Goal: Use online tool/utility: Utilize a website feature to perform a specific function

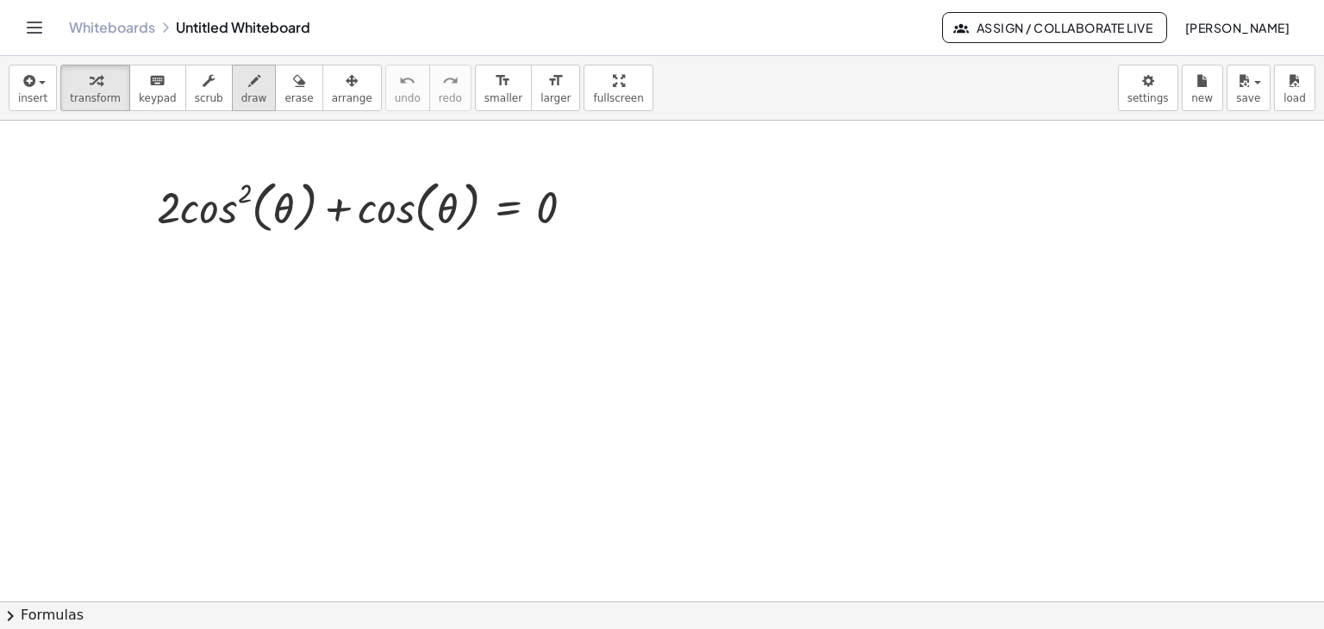
click at [241, 99] on span "draw" at bounding box center [254, 98] width 26 height 12
drag, startPoint x: 752, startPoint y: 191, endPoint x: 748, endPoint y: 222, distance: 30.4
drag, startPoint x: 762, startPoint y: 197, endPoint x: 796, endPoint y: 179, distance: 38.5
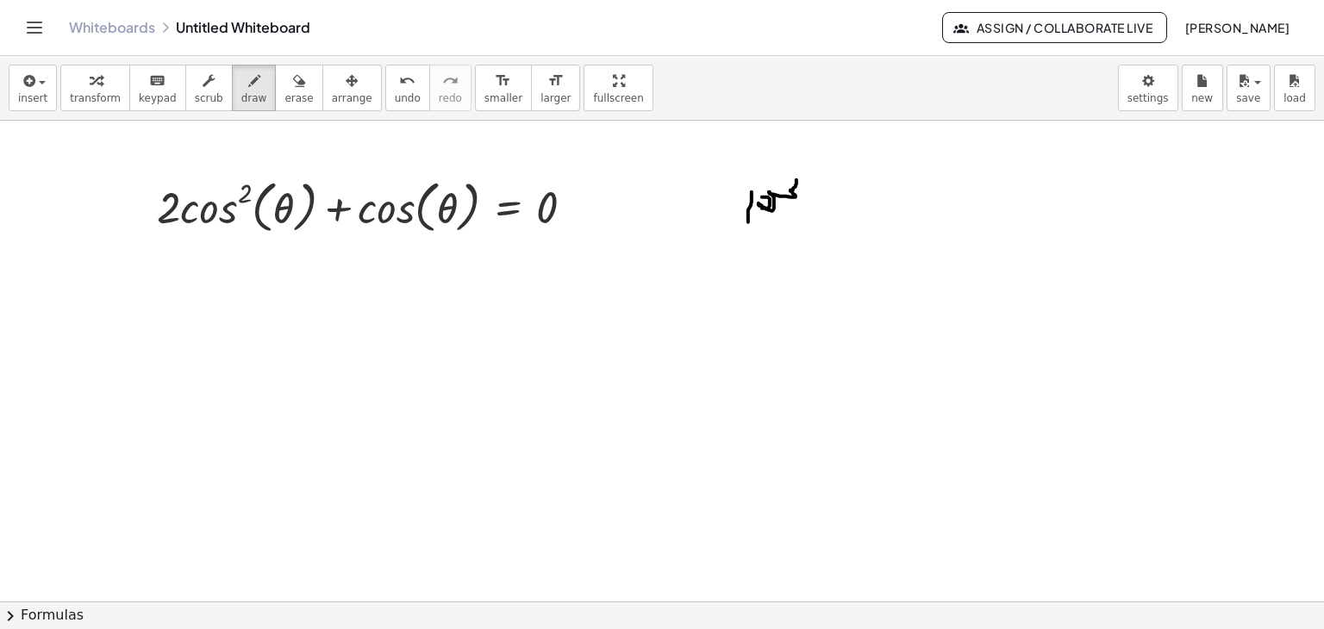
drag, startPoint x: 829, startPoint y: 198, endPoint x: 834, endPoint y: 206, distance: 9.3
drag, startPoint x: 833, startPoint y: 207, endPoint x: 832, endPoint y: 219, distance: 12.1
drag, startPoint x: 822, startPoint y: 205, endPoint x: 834, endPoint y: 211, distance: 13.5
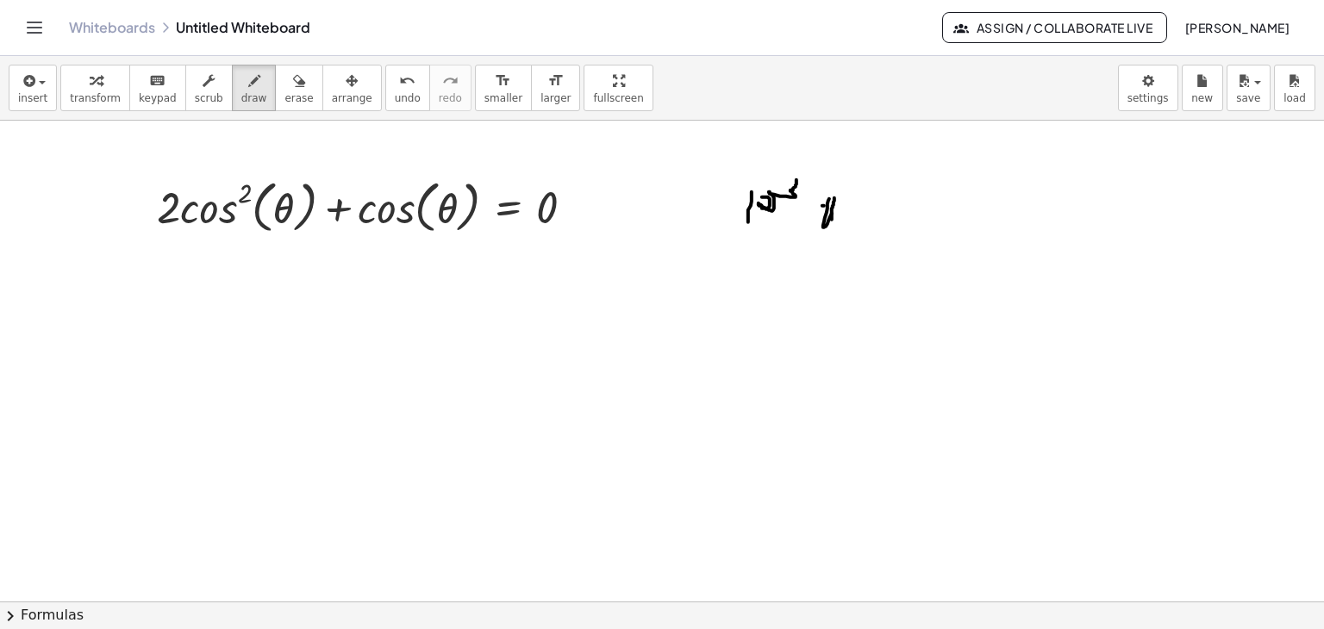
drag, startPoint x: 865, startPoint y: 203, endPoint x: 866, endPoint y: 221, distance: 18.2
drag, startPoint x: 855, startPoint y: 222, endPoint x: 883, endPoint y: 239, distance: 32.1
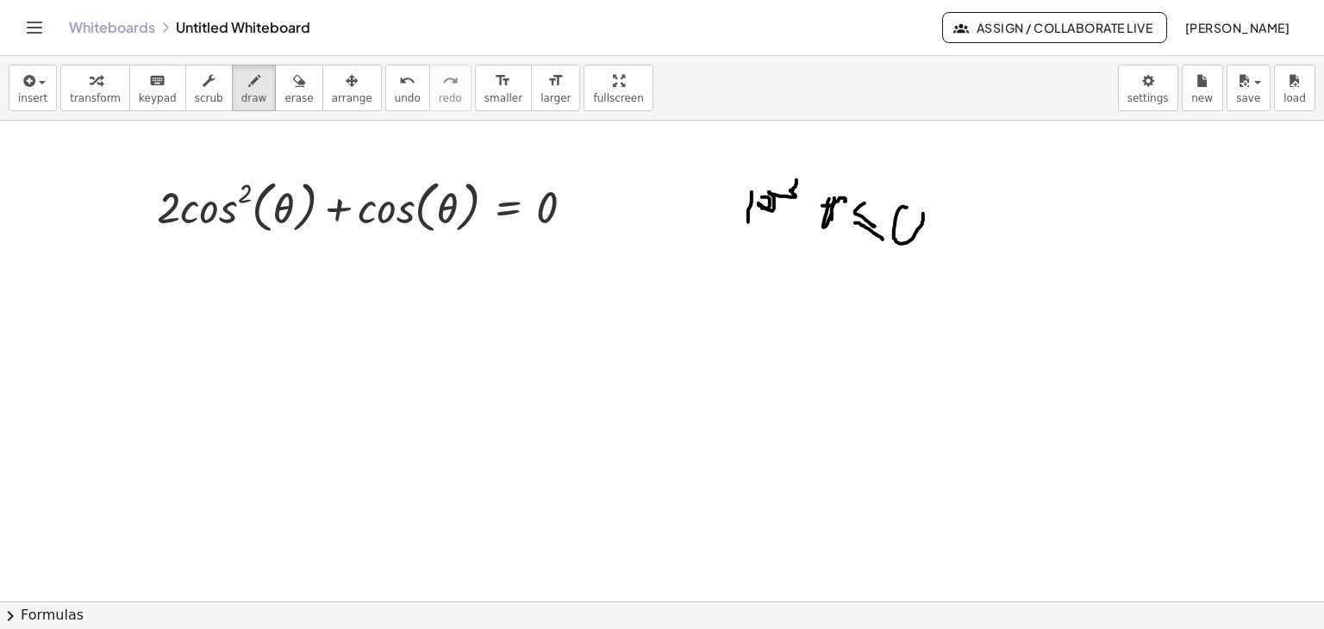
drag, startPoint x: 902, startPoint y: 243, endPoint x: 923, endPoint y: 211, distance: 38.0
drag, startPoint x: 901, startPoint y: 222, endPoint x: 924, endPoint y: 228, distance: 24.0
drag, startPoint x: 996, startPoint y: 199, endPoint x: 977, endPoint y: 224, distance: 30.9
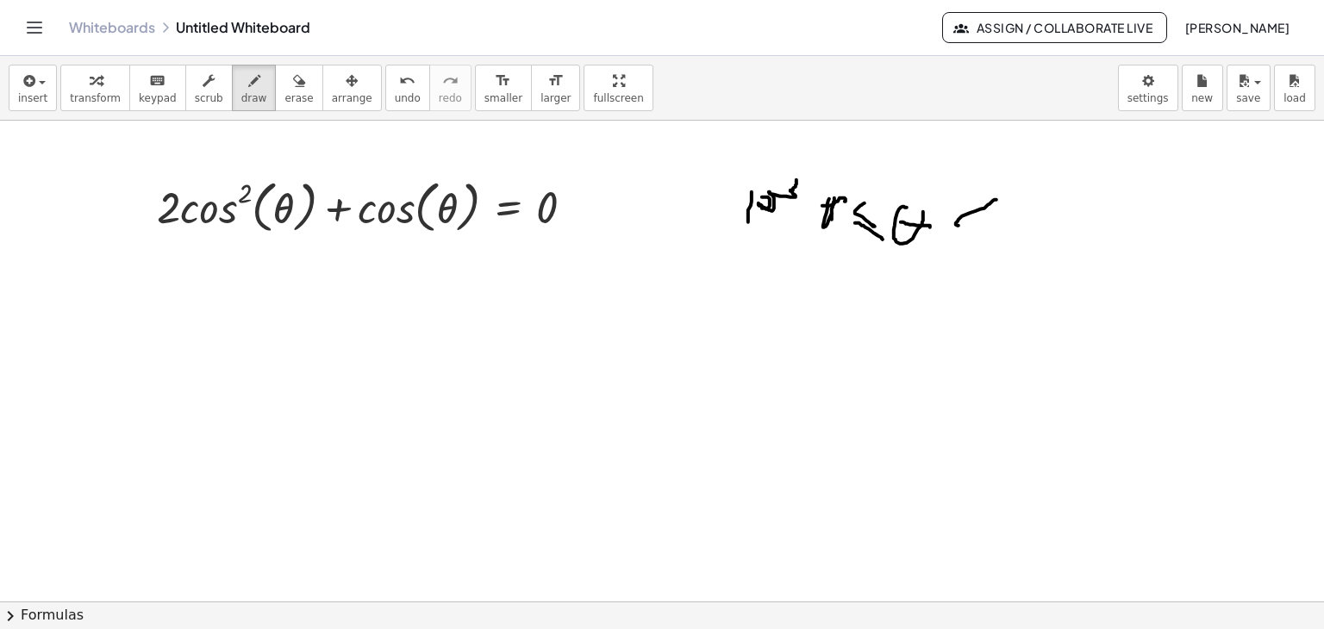
drag, startPoint x: 1016, startPoint y: 213, endPoint x: 1014, endPoint y: 231, distance: 18.3
drag, startPoint x: 1012, startPoint y: 233, endPoint x: 1002, endPoint y: 214, distance: 21.2
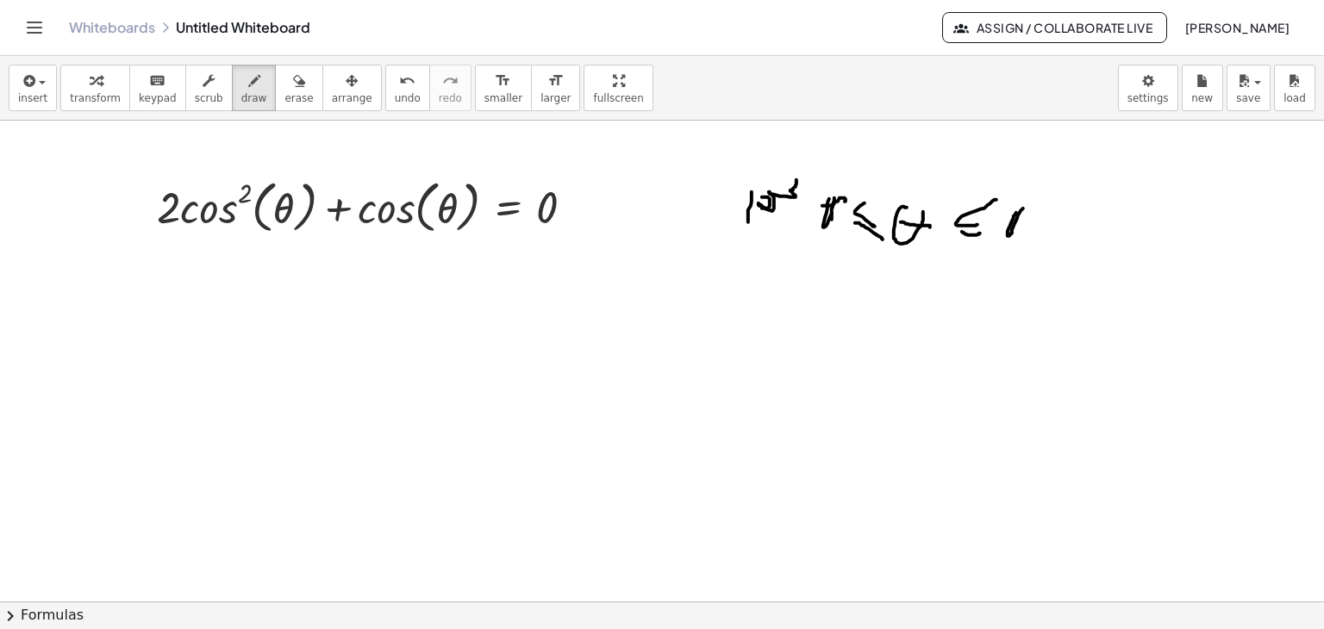
drag, startPoint x: 1002, startPoint y: 214, endPoint x: 937, endPoint y: 261, distance: 80.9
drag, startPoint x: 797, startPoint y: 205, endPoint x: 811, endPoint y: 209, distance: 14.4
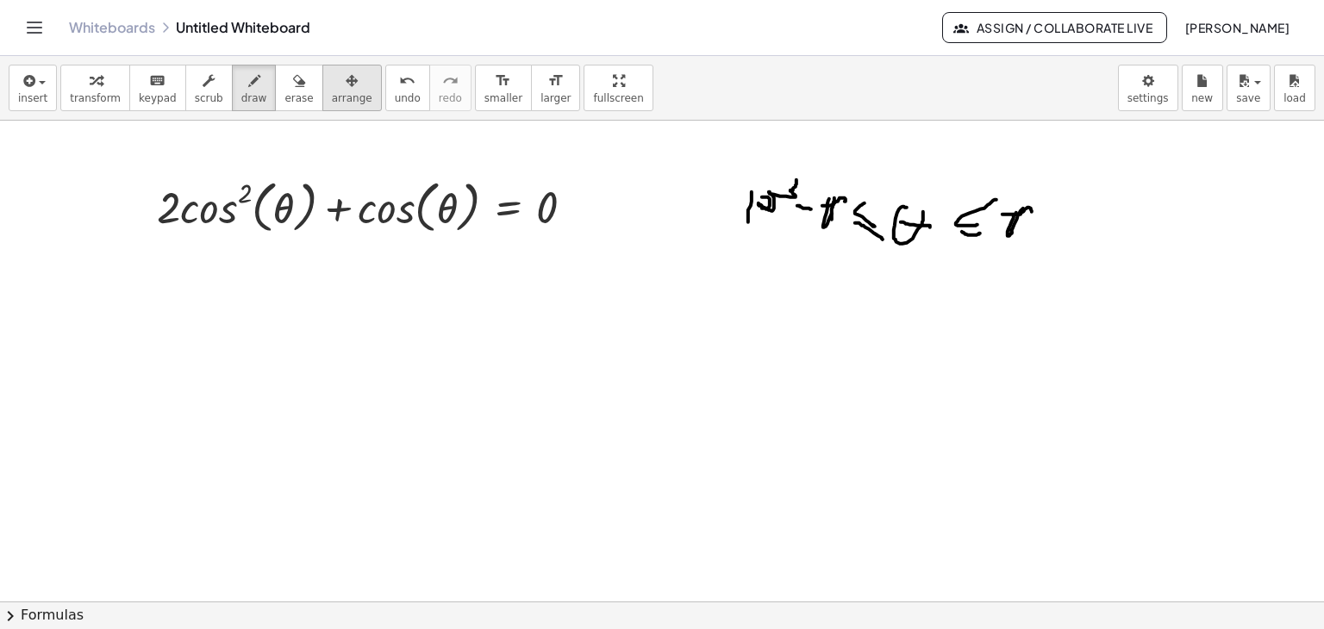
click at [346, 90] on icon "button" at bounding box center [352, 81] width 12 height 21
click at [248, 85] on icon "button" at bounding box center [254, 81] width 12 height 21
click at [293, 101] on button "erase" at bounding box center [298, 88] width 47 height 47
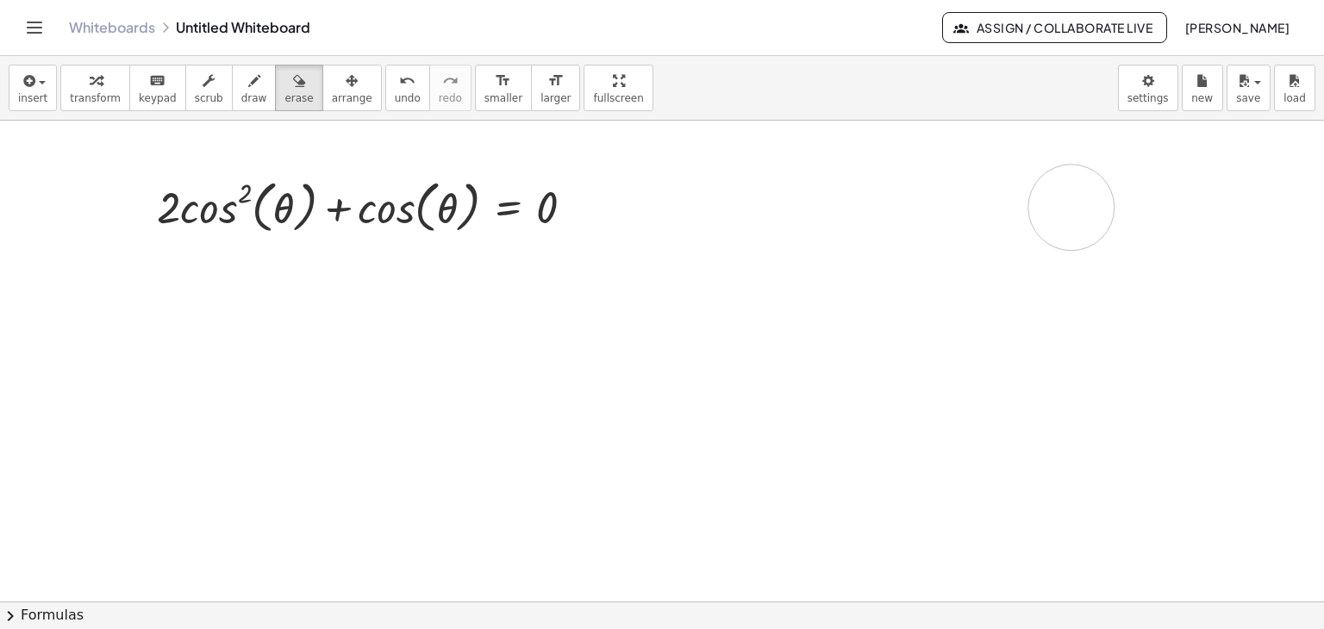
drag, startPoint x: 790, startPoint y: 208, endPoint x: 0, endPoint y: 173, distance: 790.3
drag, startPoint x: 34, startPoint y: 100, endPoint x: 19, endPoint y: 141, distance: 44.2
click at [34, 101] on span "insert" at bounding box center [32, 98] width 29 height 12
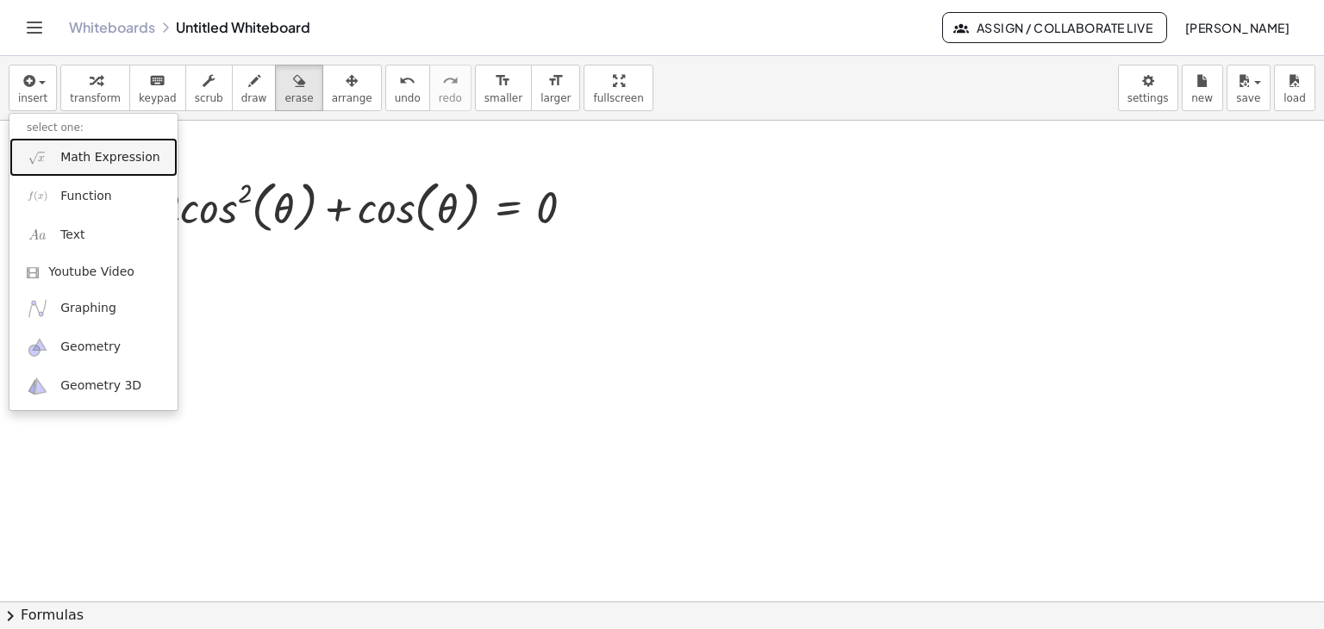
click at [100, 154] on span "Math Expression" at bounding box center [109, 157] width 99 height 17
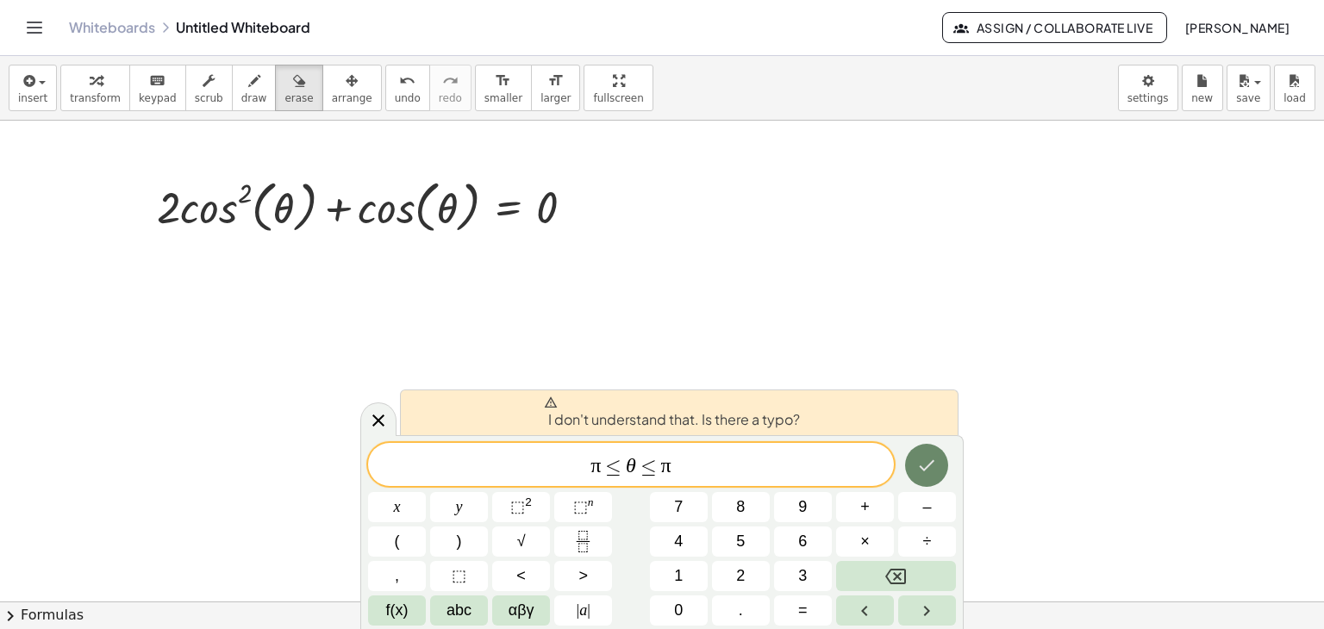
click at [924, 470] on icon "Done" at bounding box center [928, 465] width 16 height 11
drag, startPoint x: 688, startPoint y: 467, endPoint x: 594, endPoint y: 455, distance: 94.7
click at [594, 455] on span "π ≤ θ ≤ π" at bounding box center [631, 466] width 526 height 24
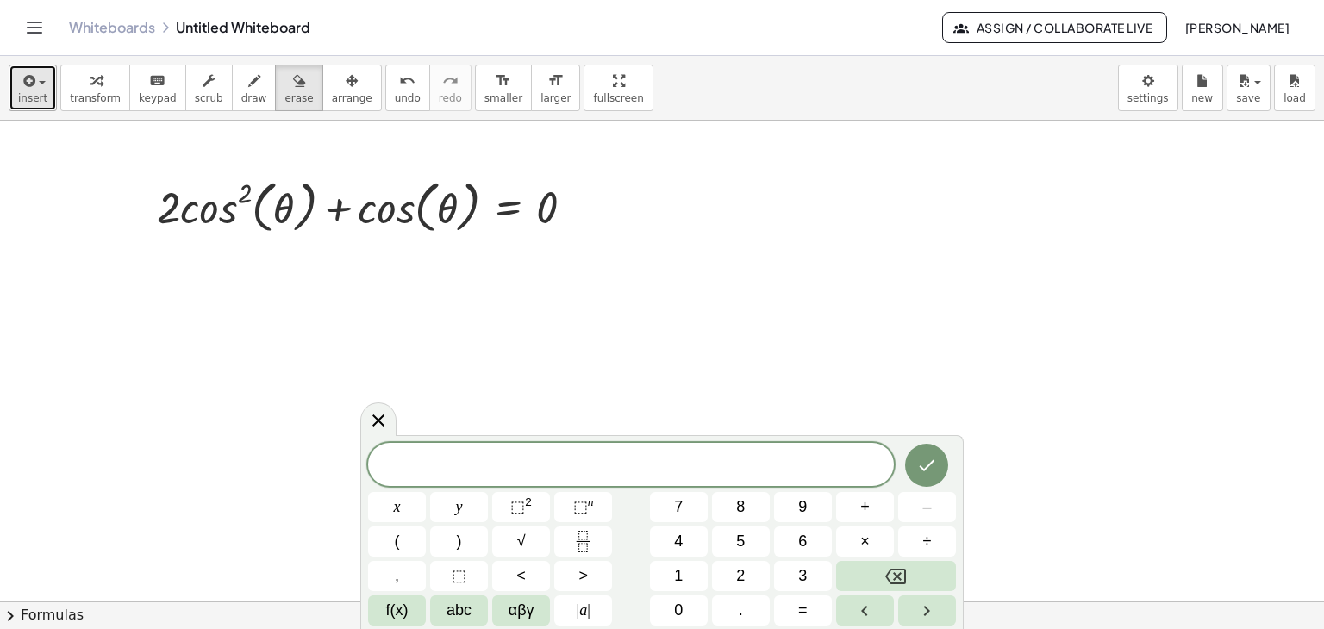
click at [41, 74] on div "button" at bounding box center [32, 80] width 29 height 21
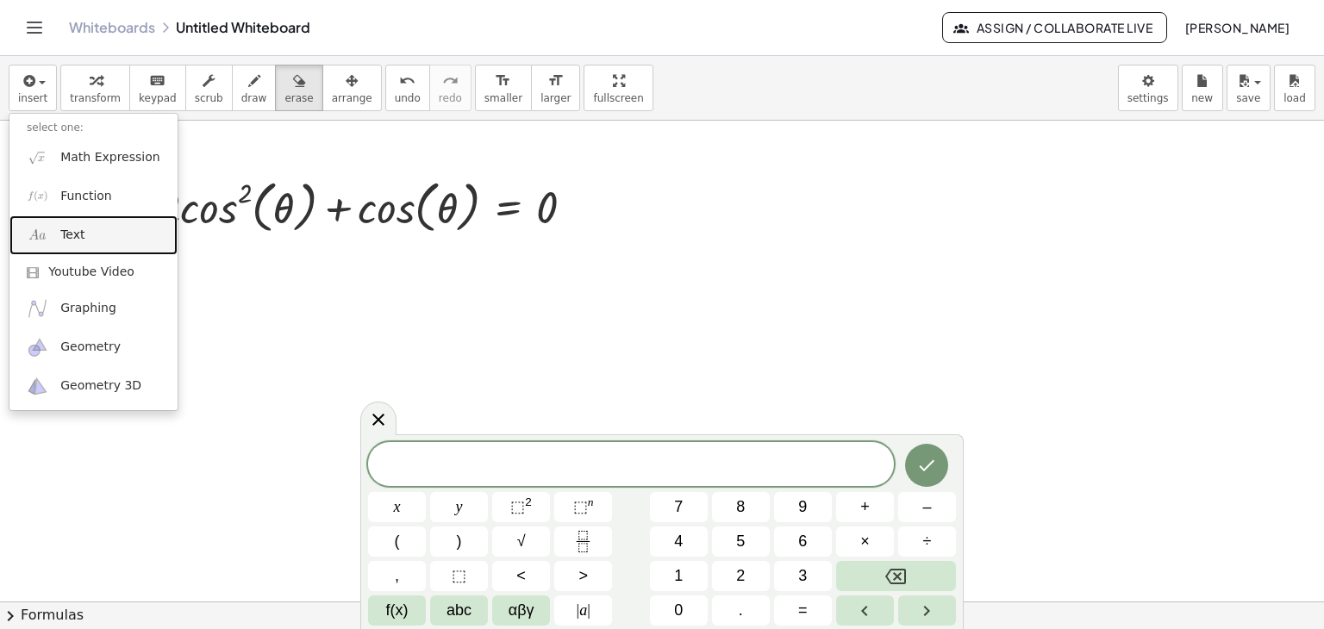
click at [43, 241] on img at bounding box center [38, 235] width 22 height 22
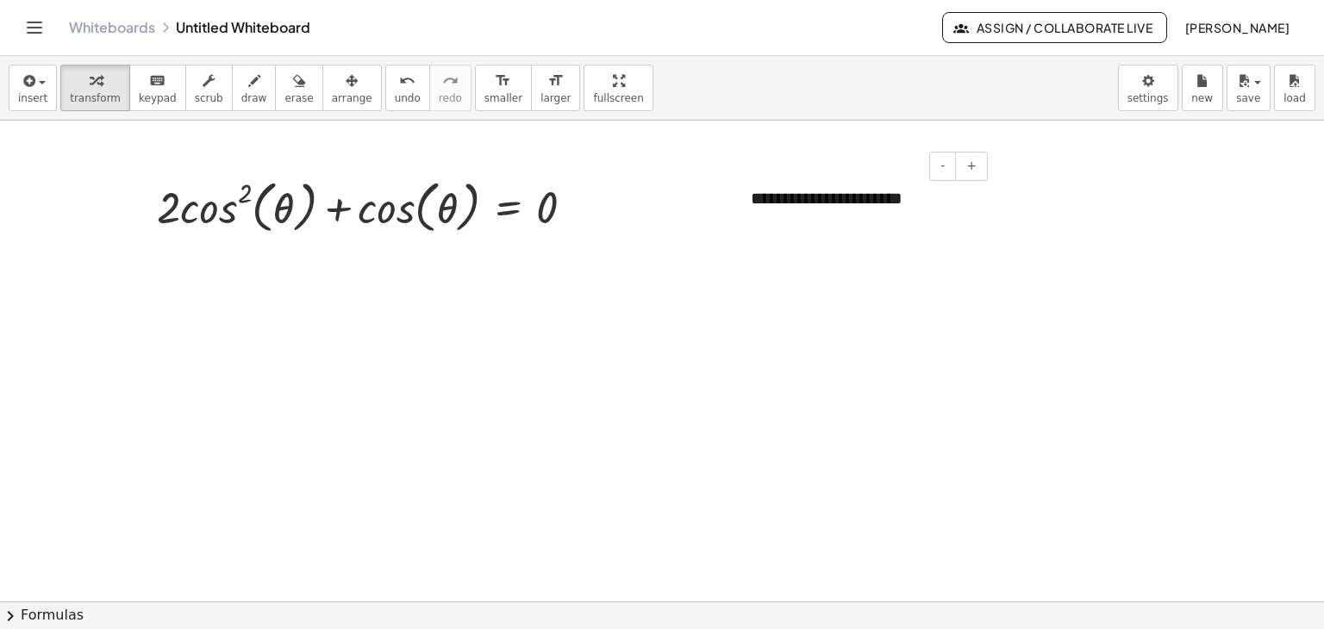
click at [796, 197] on div "**********" at bounding box center [863, 198] width 259 height 59
click at [776, 202] on div "**********" at bounding box center [863, 198] width 259 height 59
click at [346, 87] on icon "button" at bounding box center [352, 81] width 12 height 21
click at [72, 87] on div "button" at bounding box center [95, 80] width 51 height 21
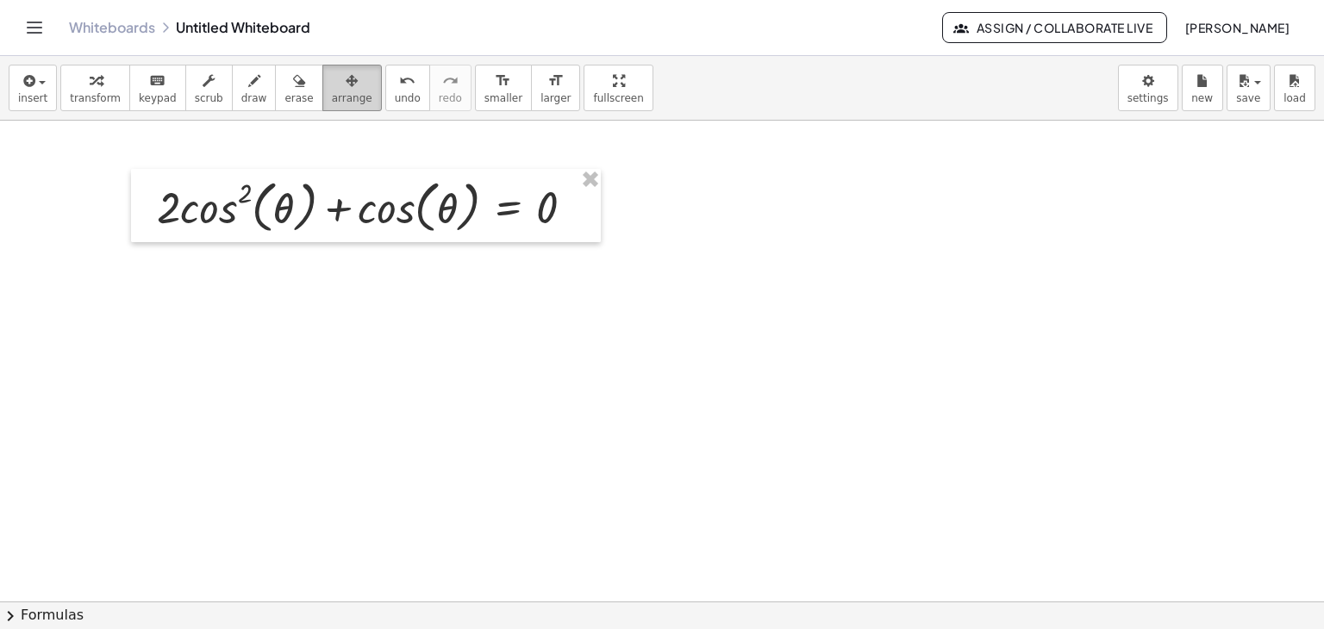
click at [332, 103] on span "arrange" at bounding box center [352, 98] width 41 height 12
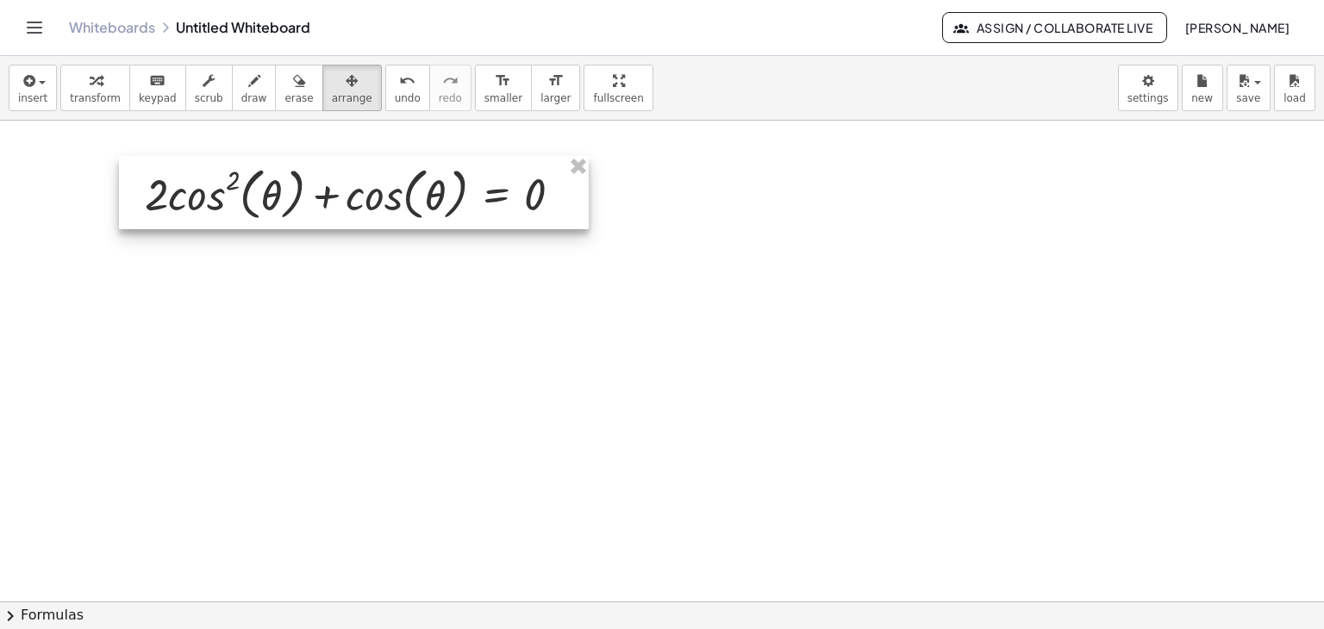
drag, startPoint x: 309, startPoint y: 203, endPoint x: 297, endPoint y: 190, distance: 17.7
click at [297, 190] on div at bounding box center [354, 193] width 470 height 74
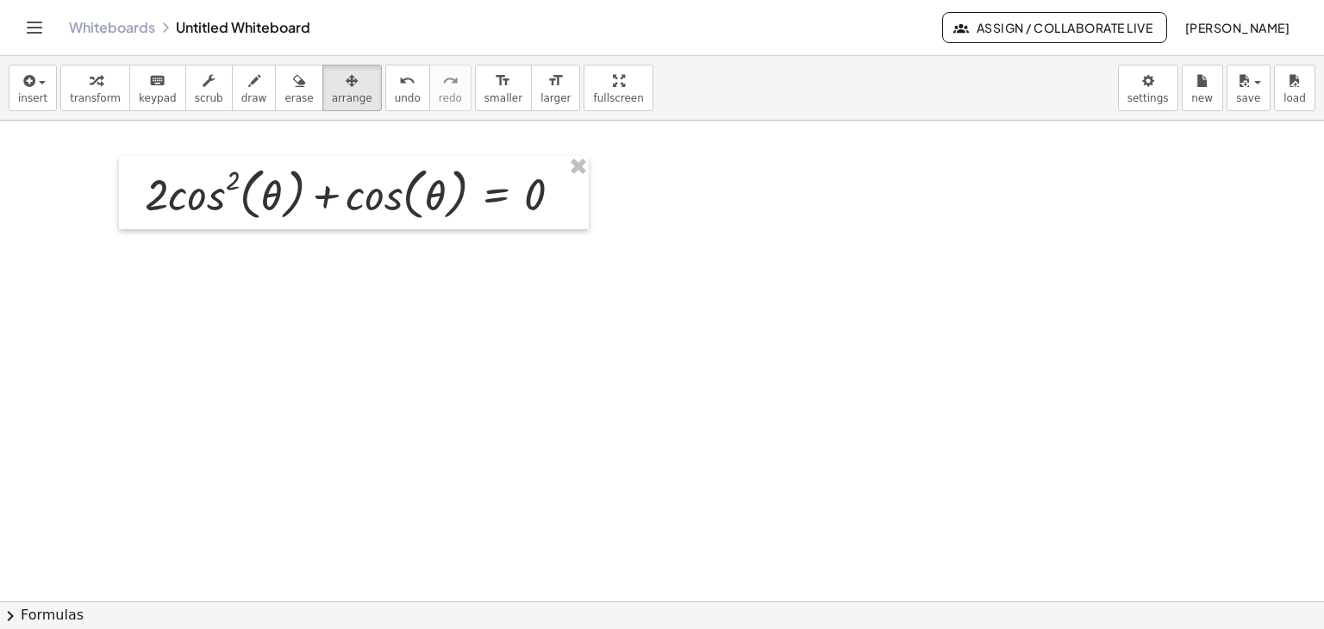
drag, startPoint x: 91, startPoint y: 87, endPoint x: 96, endPoint y: 119, distance: 32.2
click at [97, 91] on button "transform" at bounding box center [95, 88] width 70 height 47
click at [1151, 80] on body "Graspable Math Activities Get Started Activity Bank Assigned Work Classes White…" at bounding box center [662, 314] width 1324 height 629
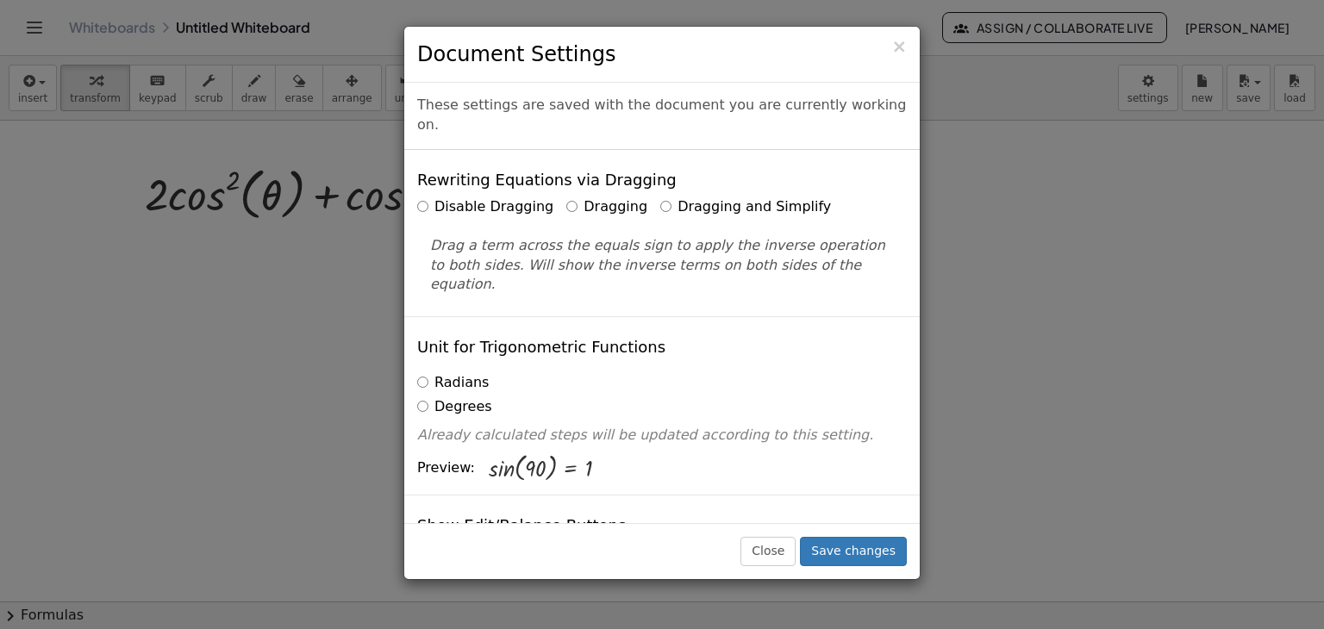
click at [663, 197] on label "Dragging and Simplify" at bounding box center [745, 207] width 171 height 20
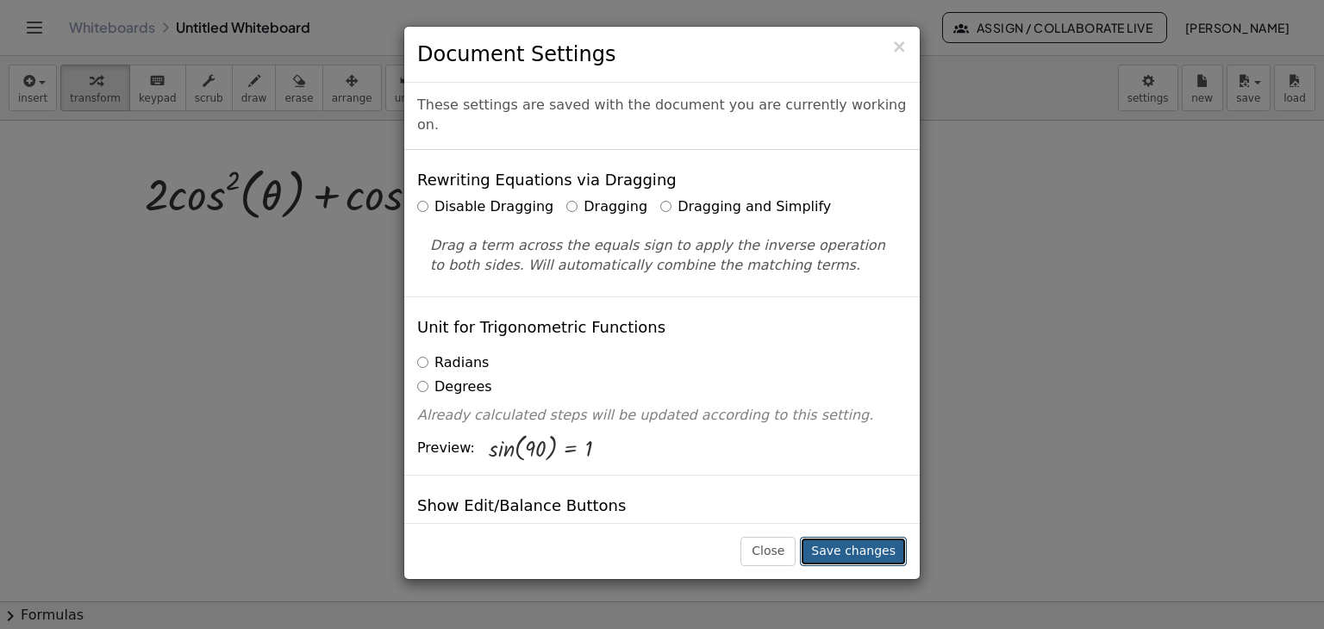
click at [889, 537] on button "Save changes" at bounding box center [853, 551] width 107 height 29
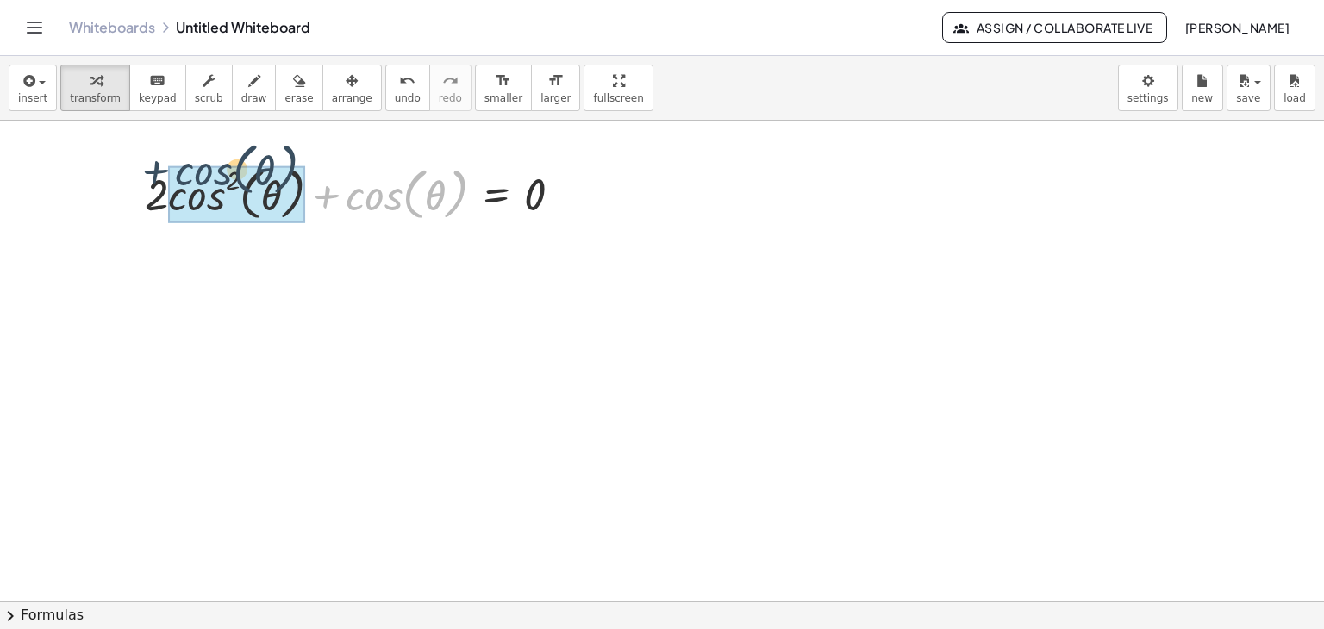
drag, startPoint x: 348, startPoint y: 177, endPoint x: 259, endPoint y: 201, distance: 92.8
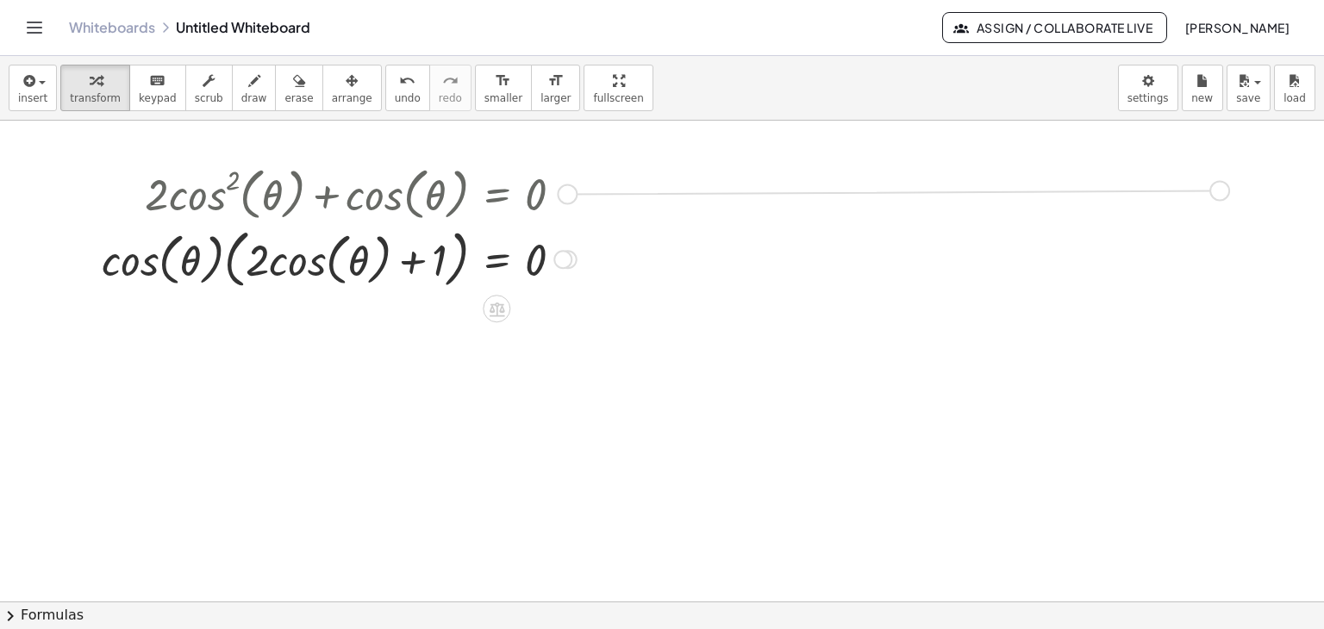
drag, startPoint x: 575, startPoint y: 193, endPoint x: 1232, endPoint y: 188, distance: 656.9
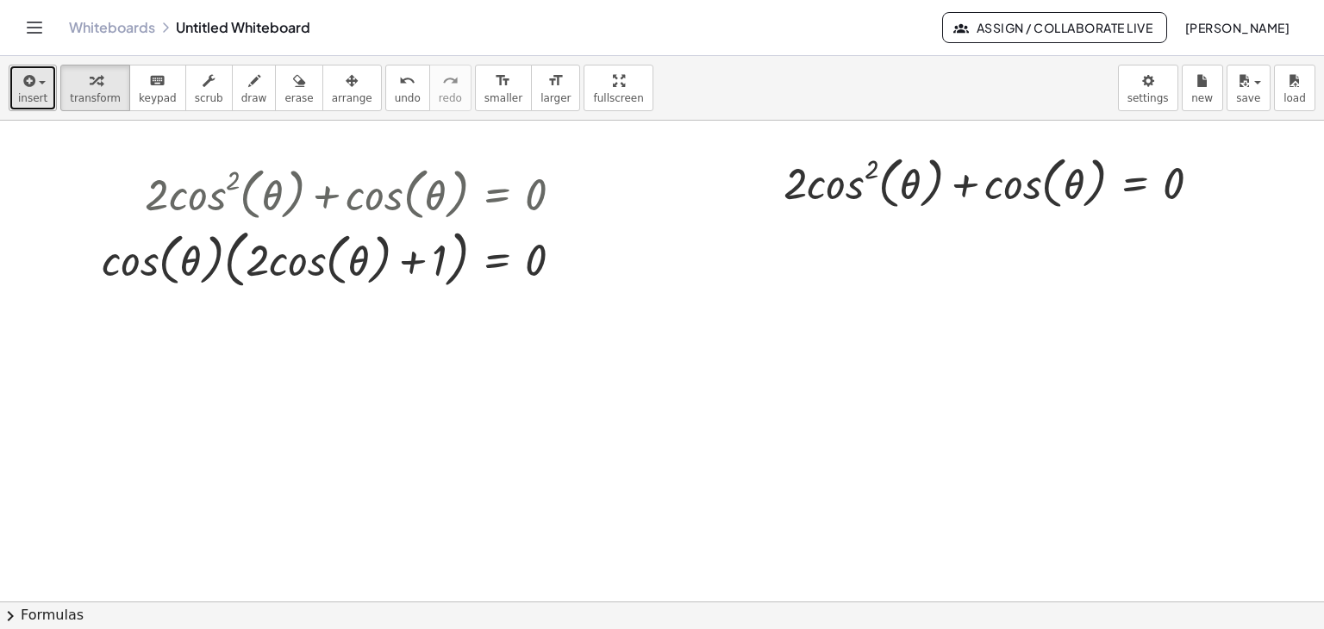
click at [27, 89] on icon "button" at bounding box center [28, 81] width 16 height 21
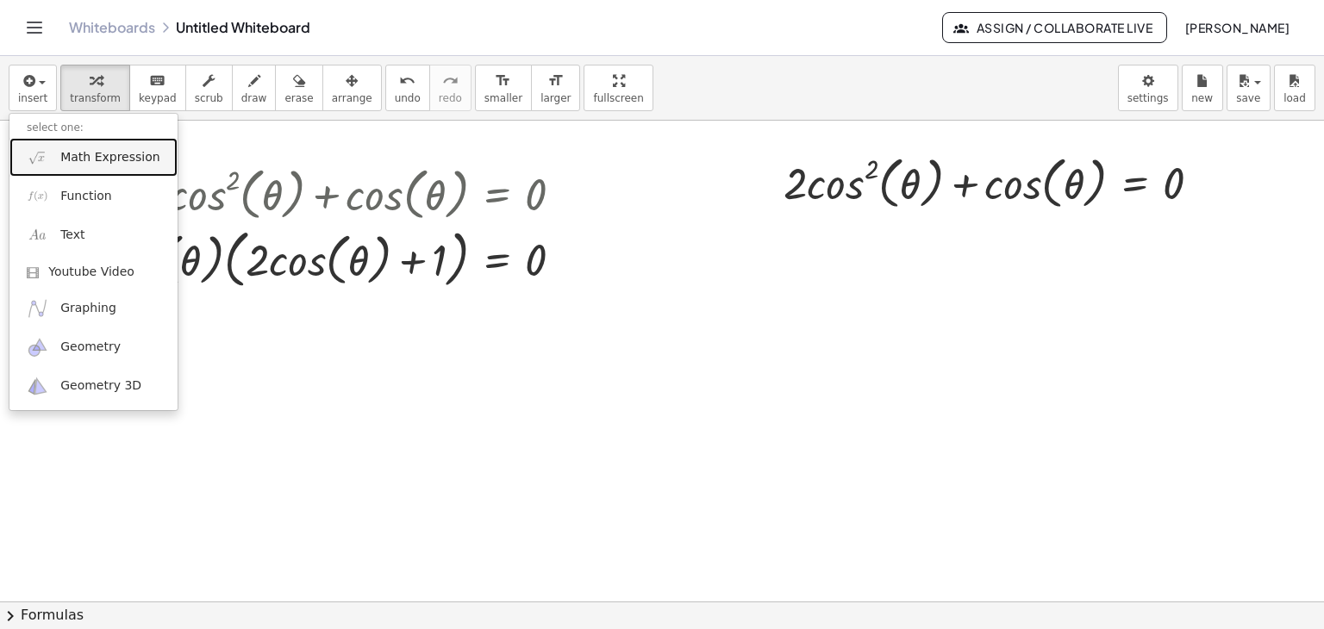
click at [32, 143] on link "Math Expression" at bounding box center [93, 157] width 168 height 39
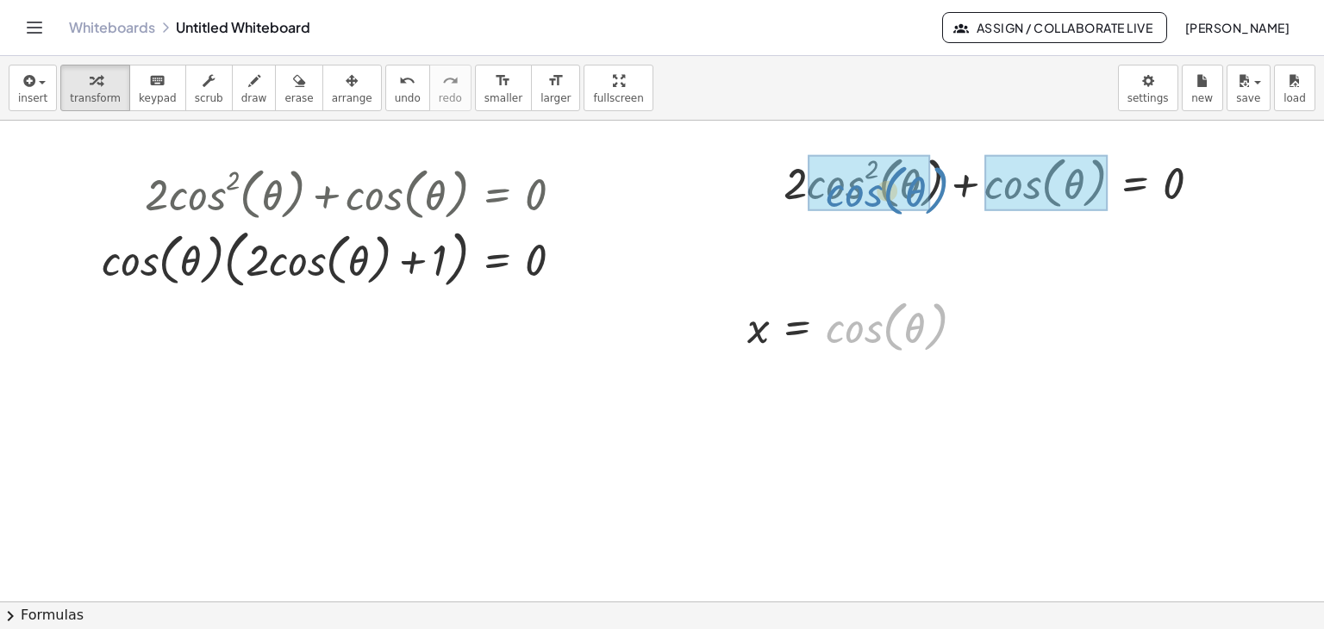
drag, startPoint x: 847, startPoint y: 332, endPoint x: 847, endPoint y: 195, distance: 137.1
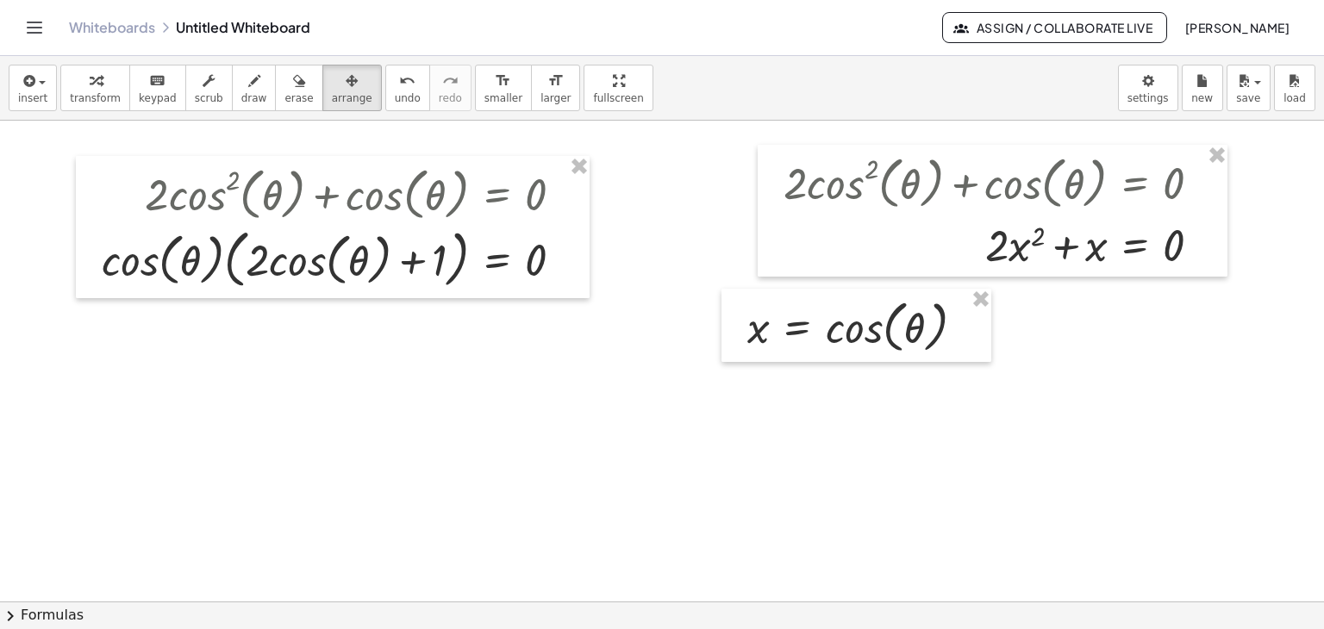
drag, startPoint x: 333, startPoint y: 84, endPoint x: 739, endPoint y: 211, distance: 425.6
click at [333, 83] on div "button" at bounding box center [352, 80] width 41 height 21
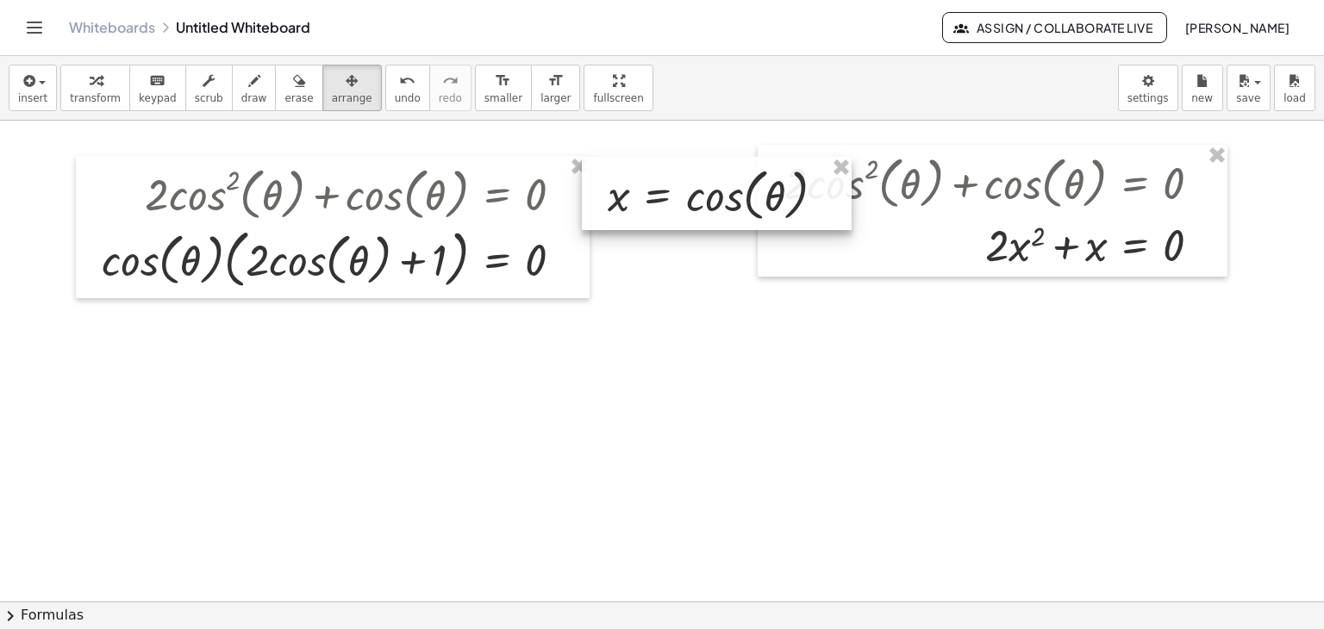
drag, startPoint x: 903, startPoint y: 323, endPoint x: 769, endPoint y: 190, distance: 189.0
click at [769, 190] on div at bounding box center [717, 194] width 270 height 74
click at [484, 92] on span "smaller" at bounding box center [503, 98] width 38 height 12
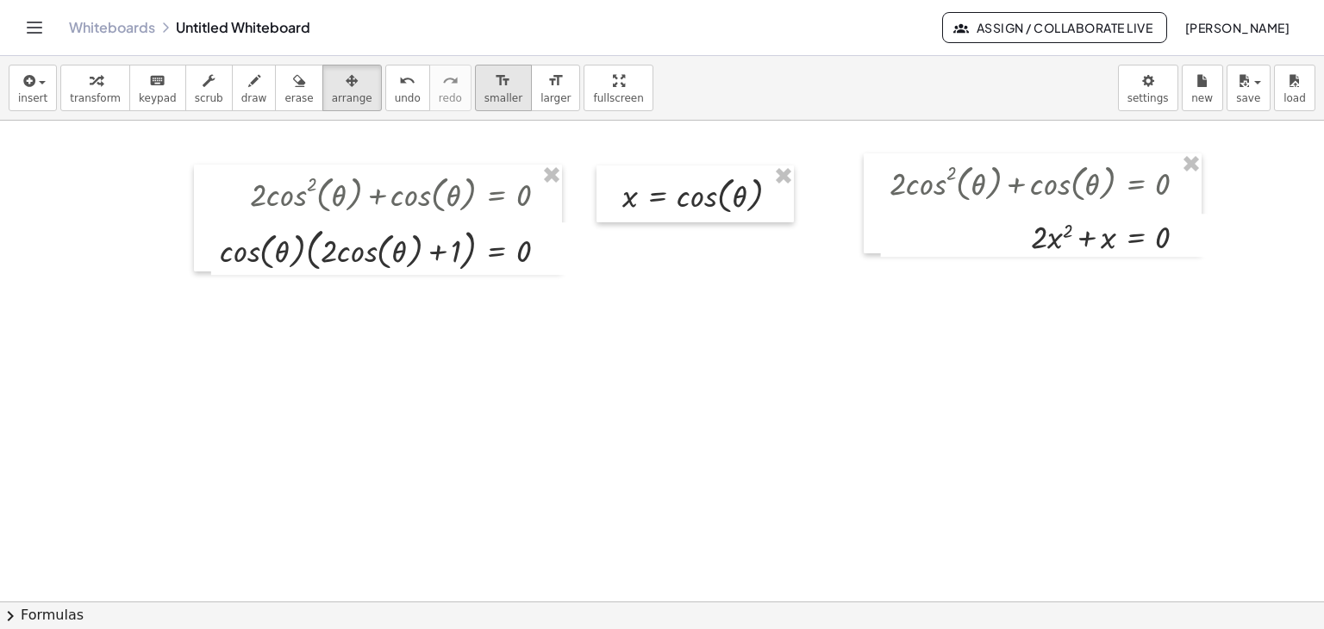
click at [484, 92] on span "smaller" at bounding box center [503, 98] width 38 height 12
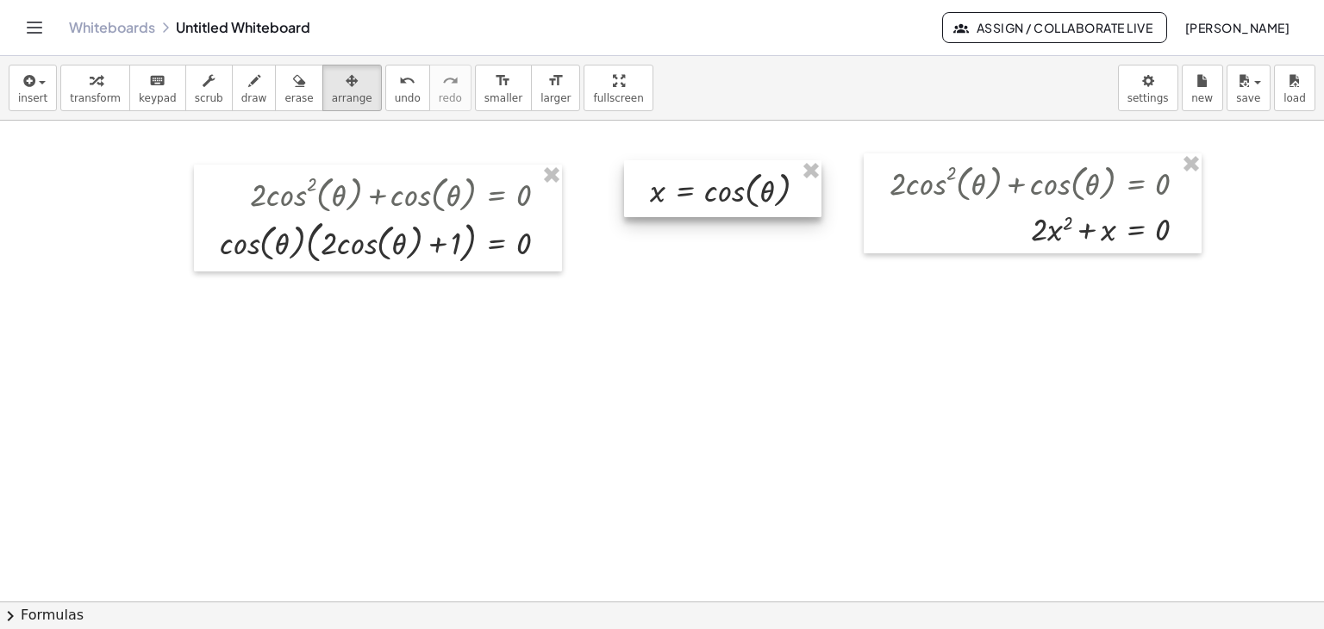
drag, startPoint x: 638, startPoint y: 185, endPoint x: 676, endPoint y: 178, distance: 38.7
click at [676, 178] on div at bounding box center [722, 188] width 197 height 57
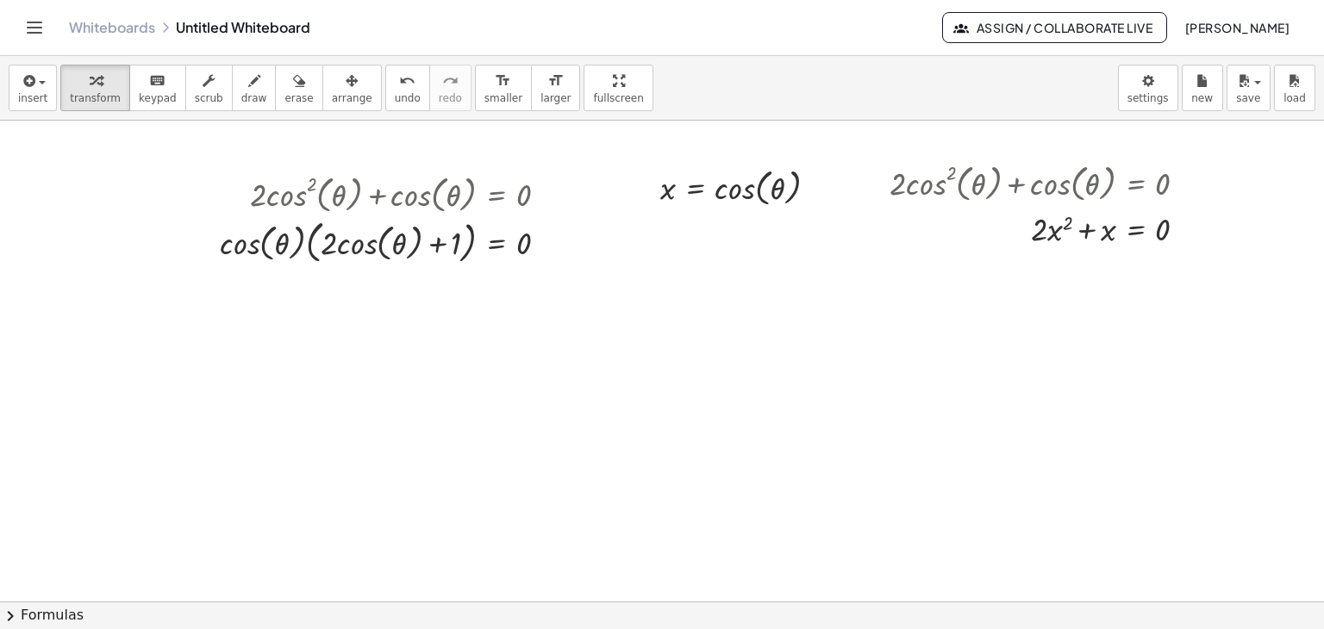
drag, startPoint x: 80, startPoint y: 97, endPoint x: 1229, endPoint y: 331, distance: 1172.5
click at [95, 96] on span "transform" at bounding box center [95, 98] width 51 height 12
drag, startPoint x: 1109, startPoint y: 232, endPoint x: 1062, endPoint y: 231, distance: 46.6
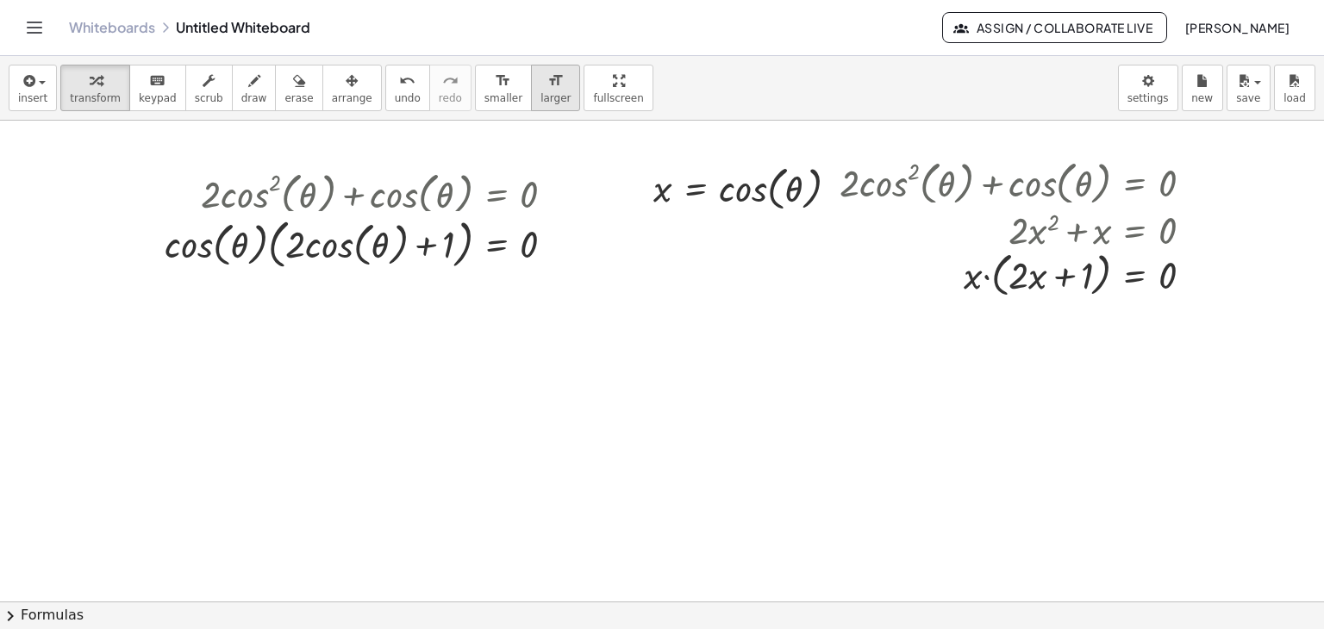
click at [547, 80] on icon "format_size" at bounding box center [555, 81] width 16 height 21
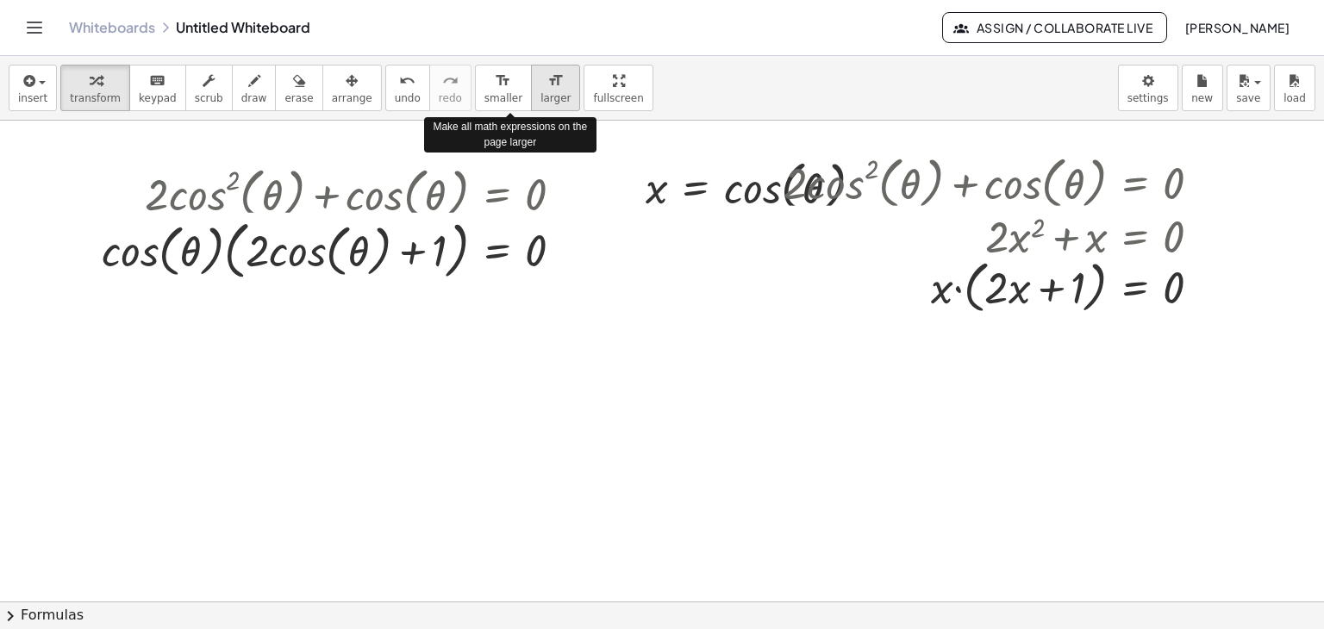
click at [547, 80] on icon "format_size" at bounding box center [555, 81] width 16 height 21
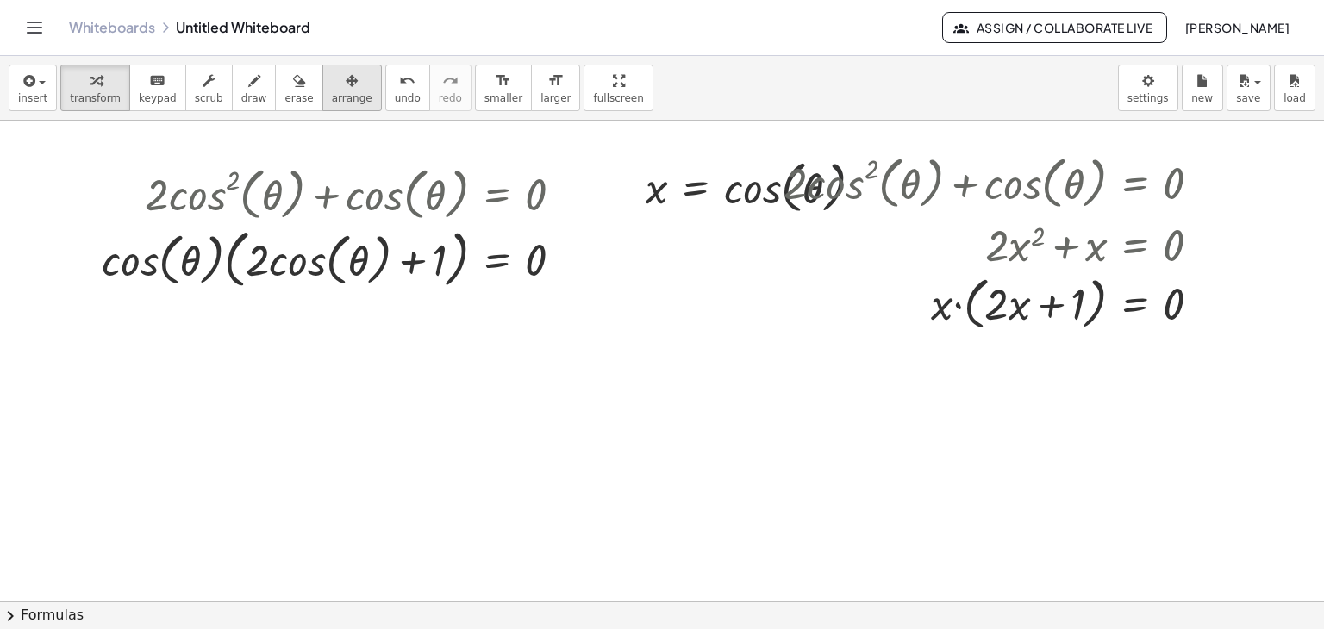
click at [332, 92] on span "arrange" at bounding box center [352, 98] width 41 height 12
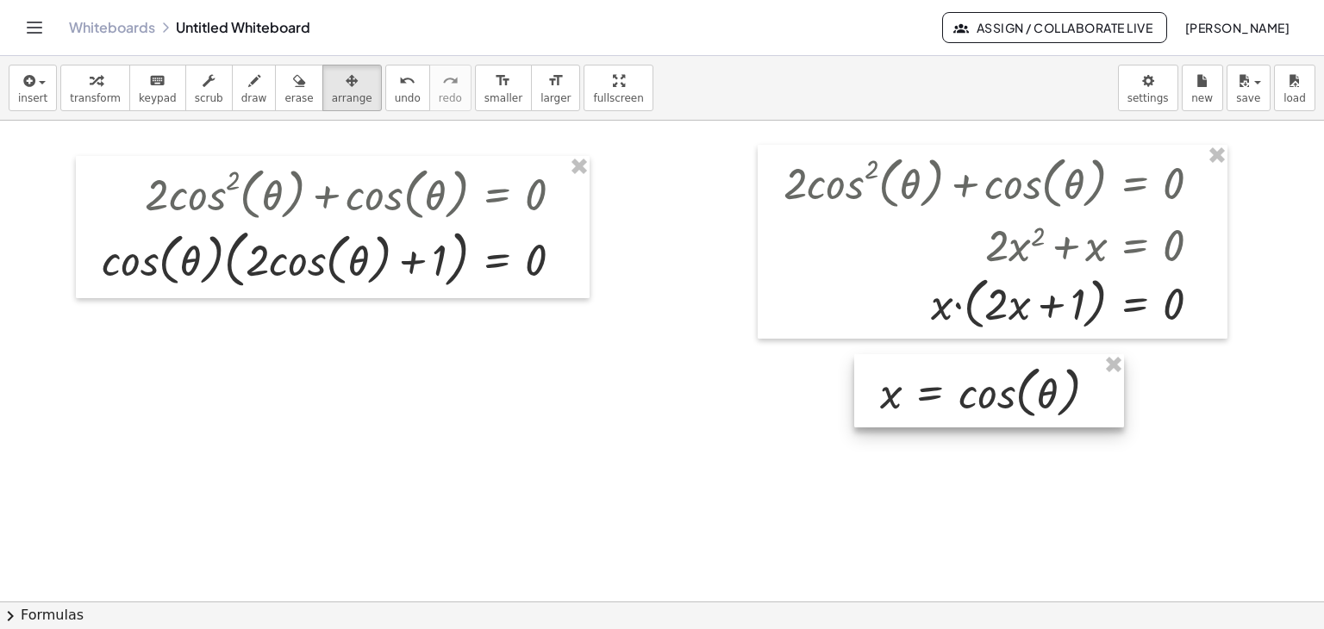
drag, startPoint x: 666, startPoint y: 175, endPoint x: 908, endPoint y: 374, distance: 312.9
click at [908, 374] on div at bounding box center [989, 391] width 270 height 74
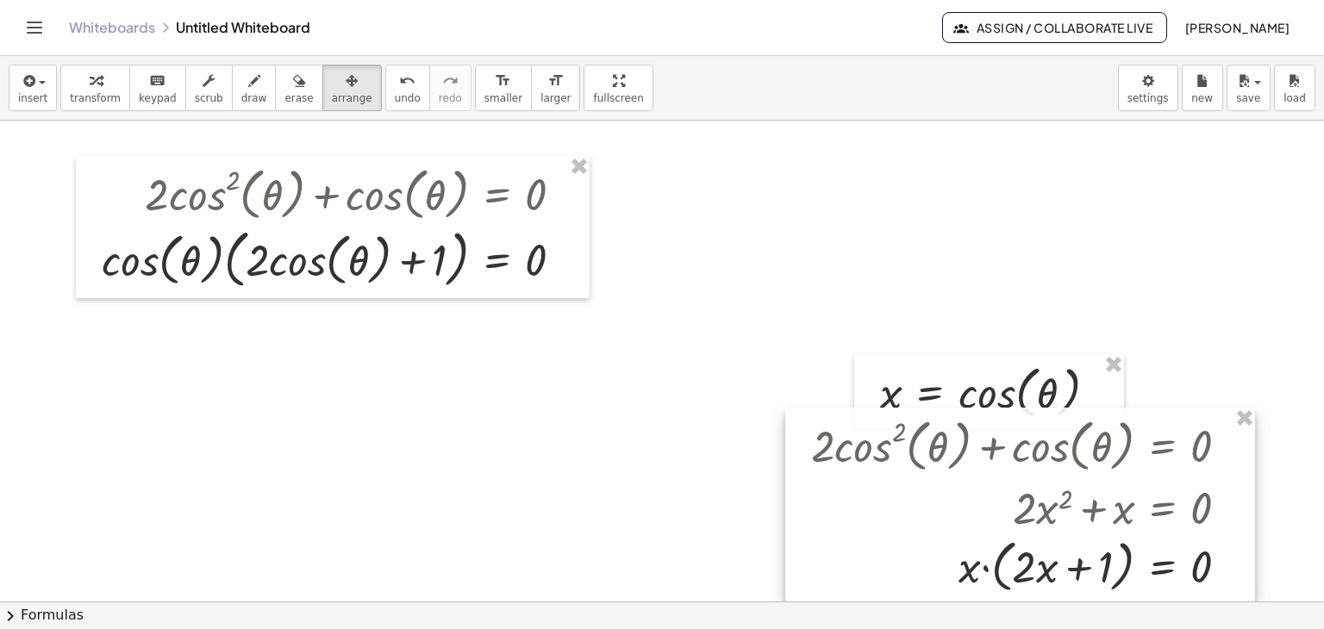
drag, startPoint x: 949, startPoint y: 209, endPoint x: 977, endPoint y: 472, distance: 264.3
click at [977, 472] on div at bounding box center [1020, 505] width 470 height 194
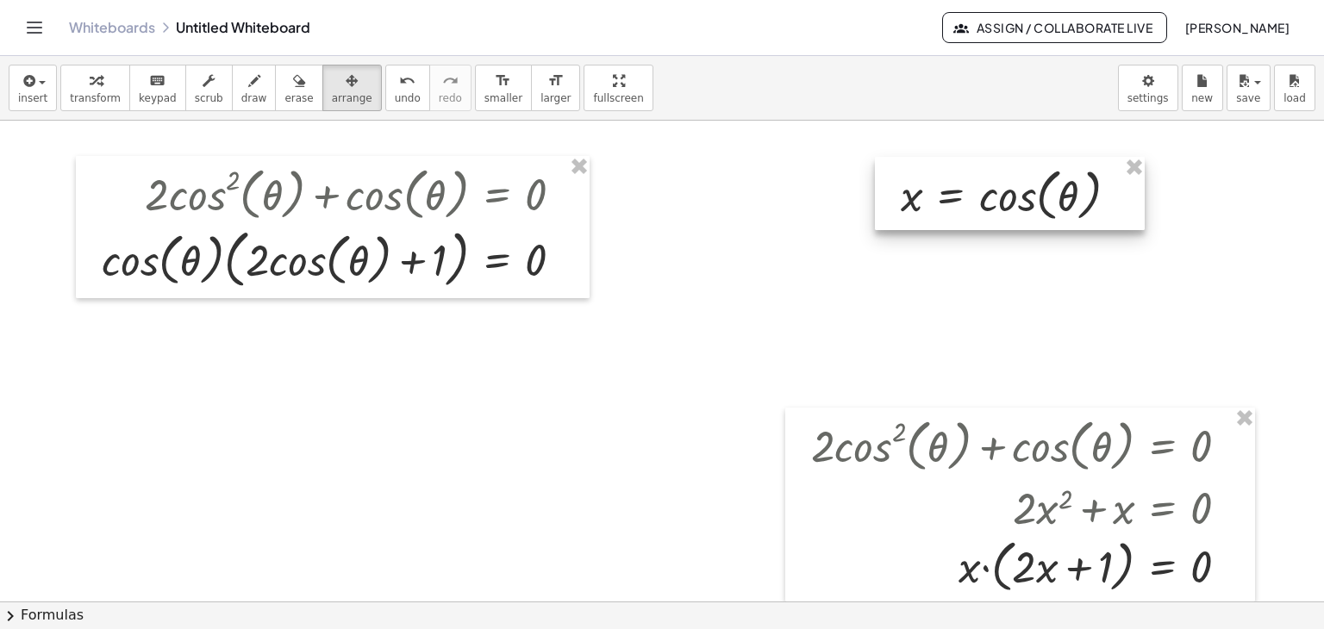
drag, startPoint x: 998, startPoint y: 367, endPoint x: 1016, endPoint y: 190, distance: 178.5
click at [1016, 190] on div at bounding box center [1010, 194] width 270 height 74
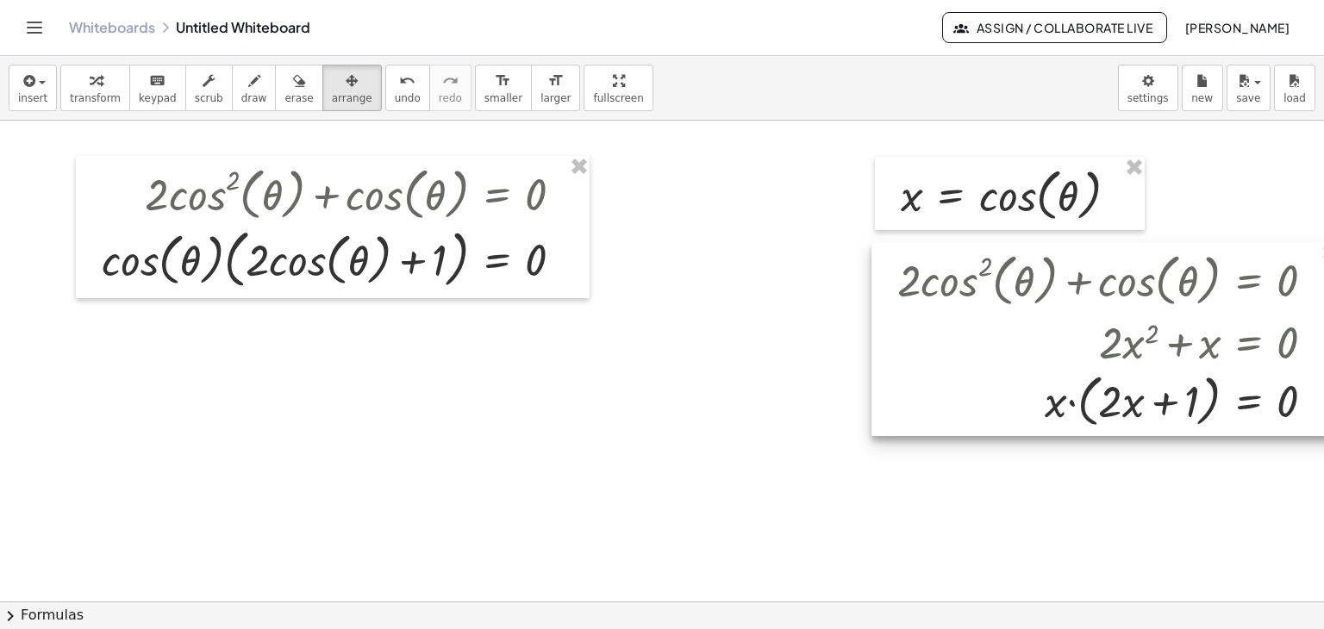
drag, startPoint x: 1030, startPoint y: 505, endPoint x: 1116, endPoint y: 339, distance: 187.4
click at [1116, 339] on div at bounding box center [1106, 339] width 470 height 194
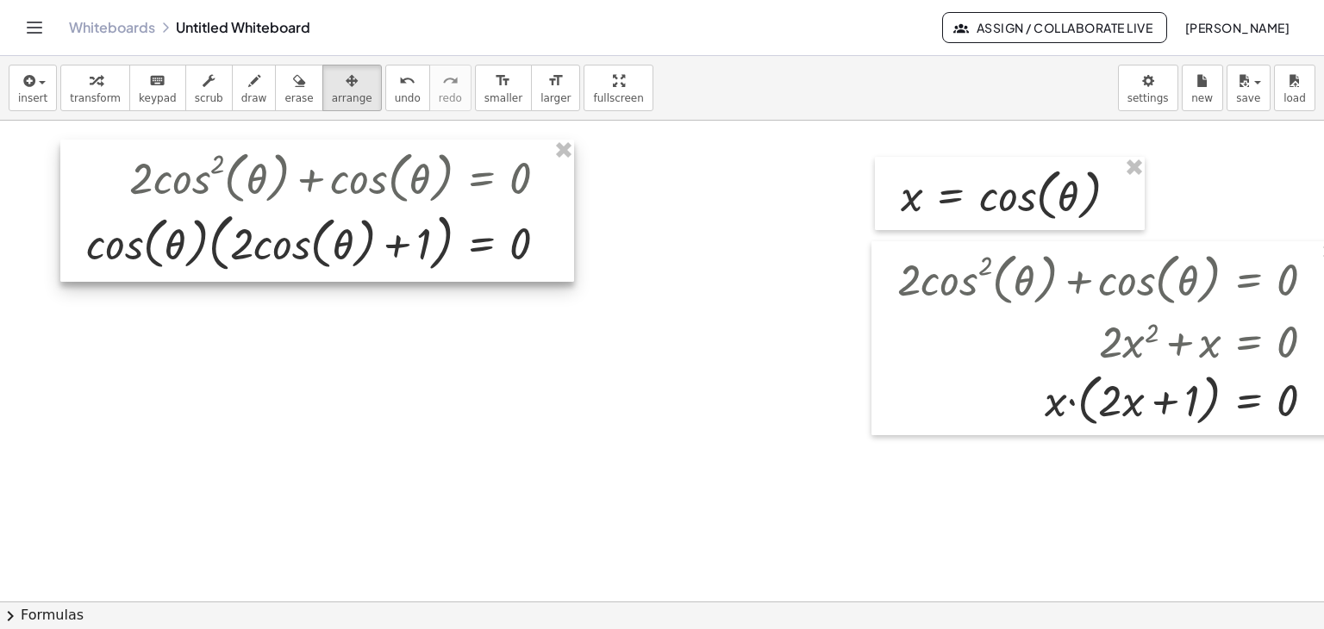
drag, startPoint x: 327, startPoint y: 242, endPoint x: 309, endPoint y: 234, distance: 20.0
click at [309, 234] on div at bounding box center [317, 211] width 514 height 142
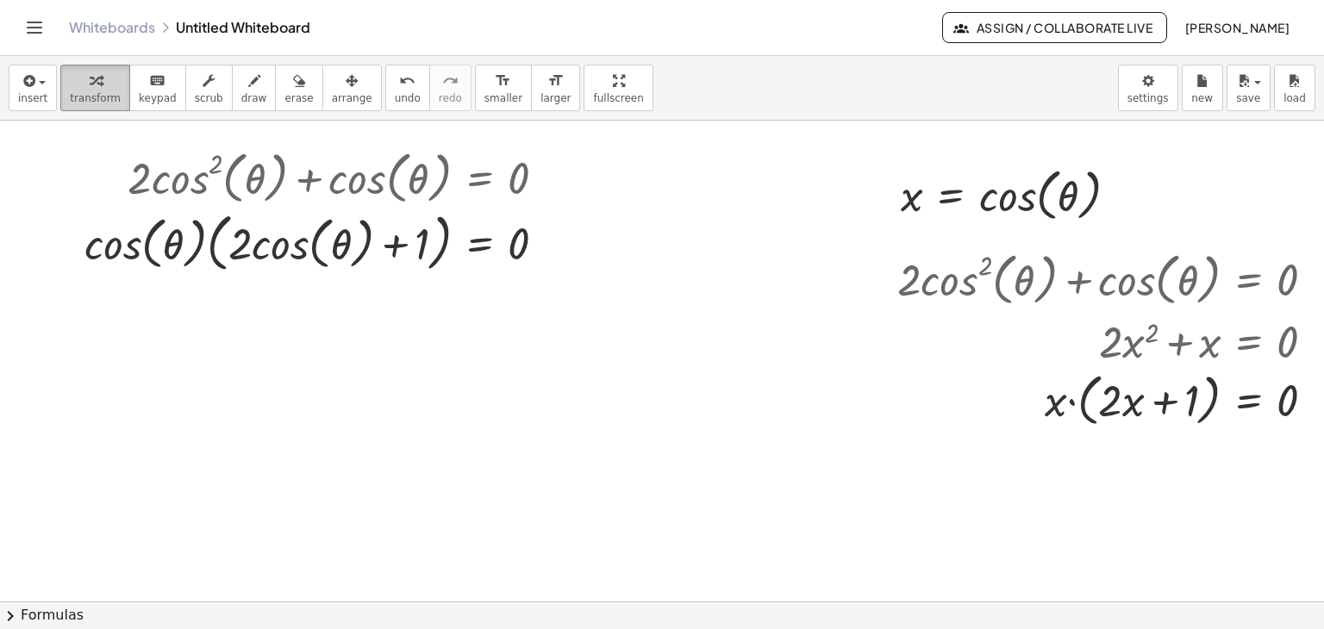
click at [78, 80] on div "button" at bounding box center [95, 80] width 51 height 21
click at [544, 242] on div at bounding box center [545, 243] width 19 height 19
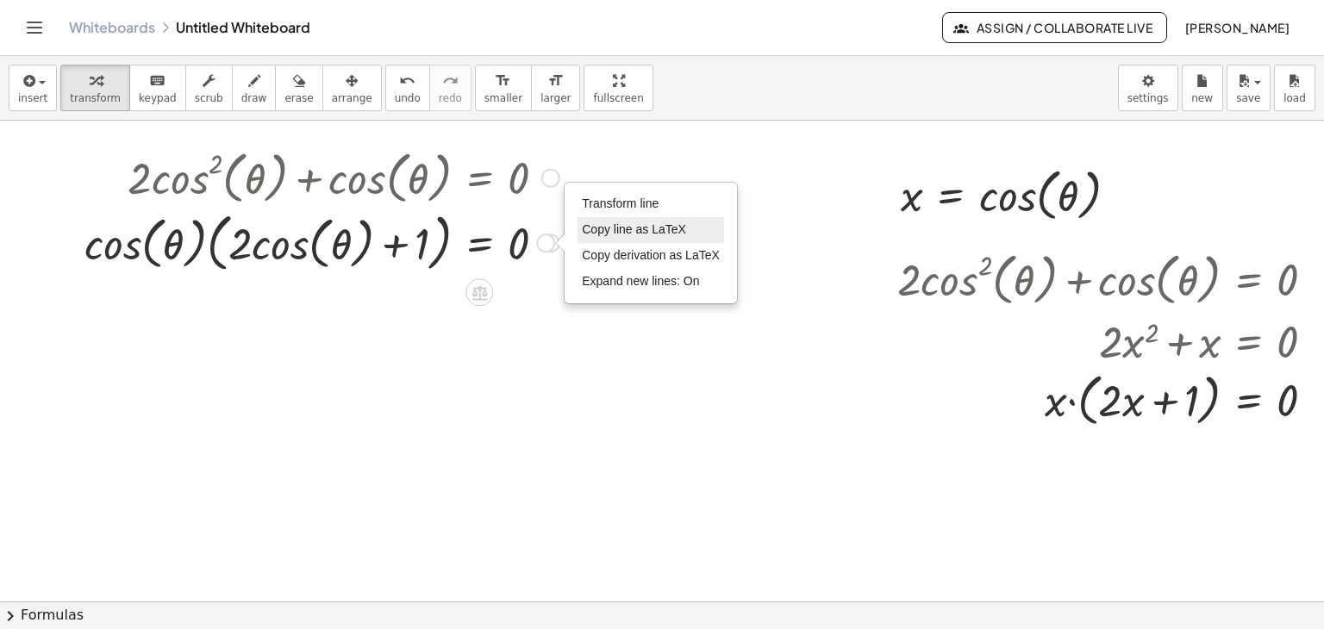
click at [653, 240] on li "Copy line as LaTeX" at bounding box center [651, 230] width 147 height 26
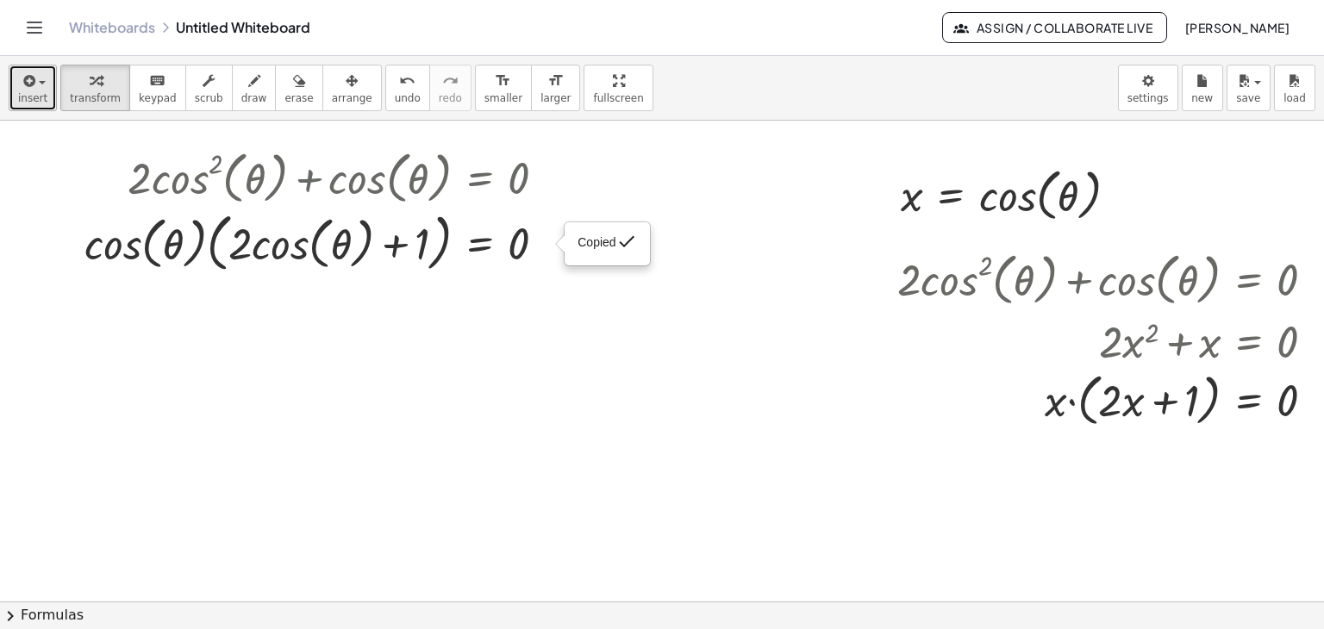
click at [28, 84] on icon "button" at bounding box center [28, 81] width 16 height 21
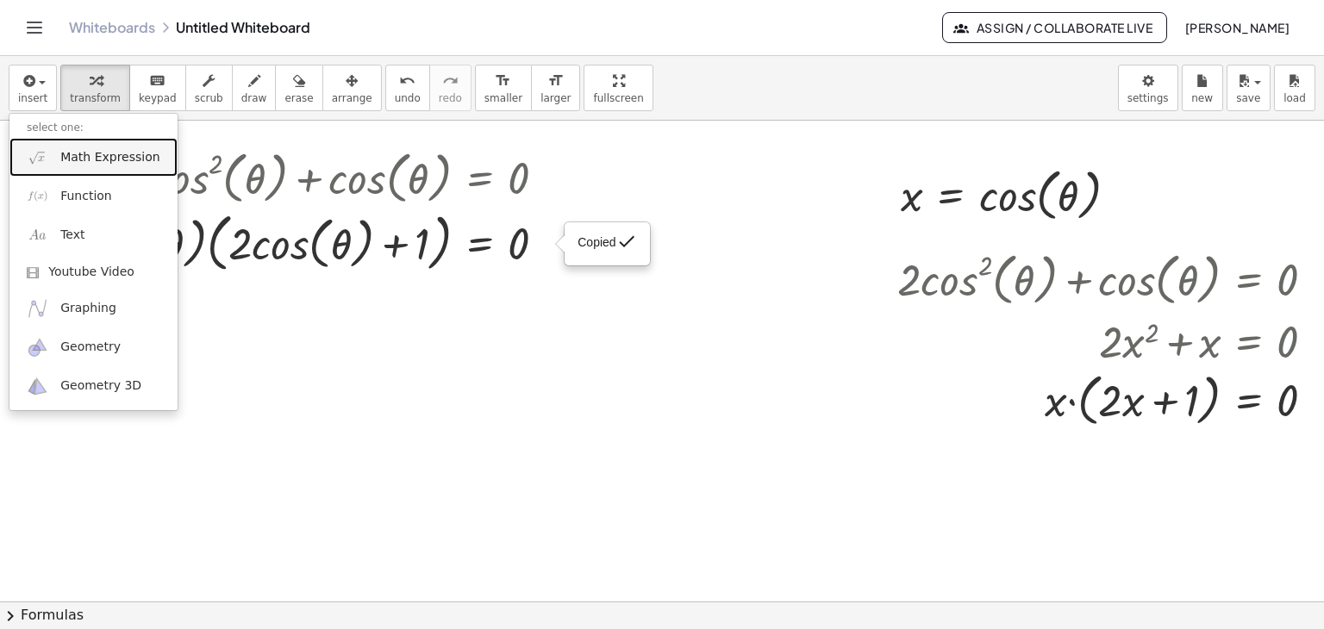
click at [31, 138] on link "Math Expression" at bounding box center [93, 157] width 168 height 39
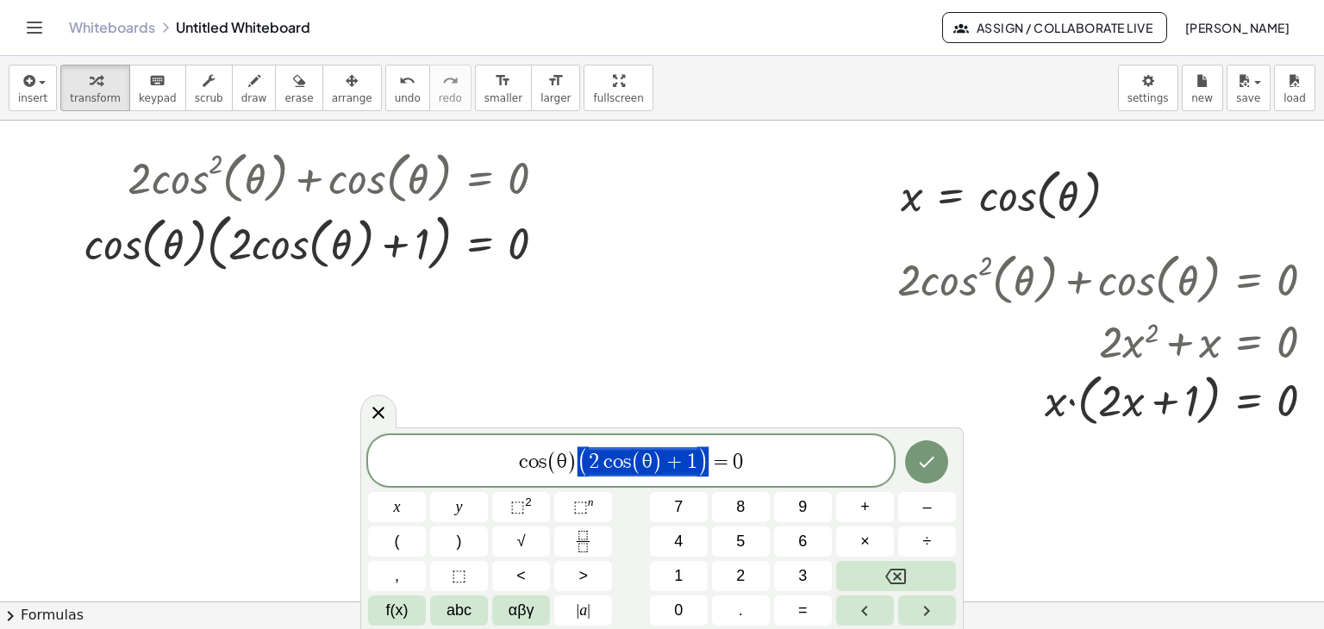
drag, startPoint x: 706, startPoint y: 472, endPoint x: 648, endPoint y: 471, distance: 57.8
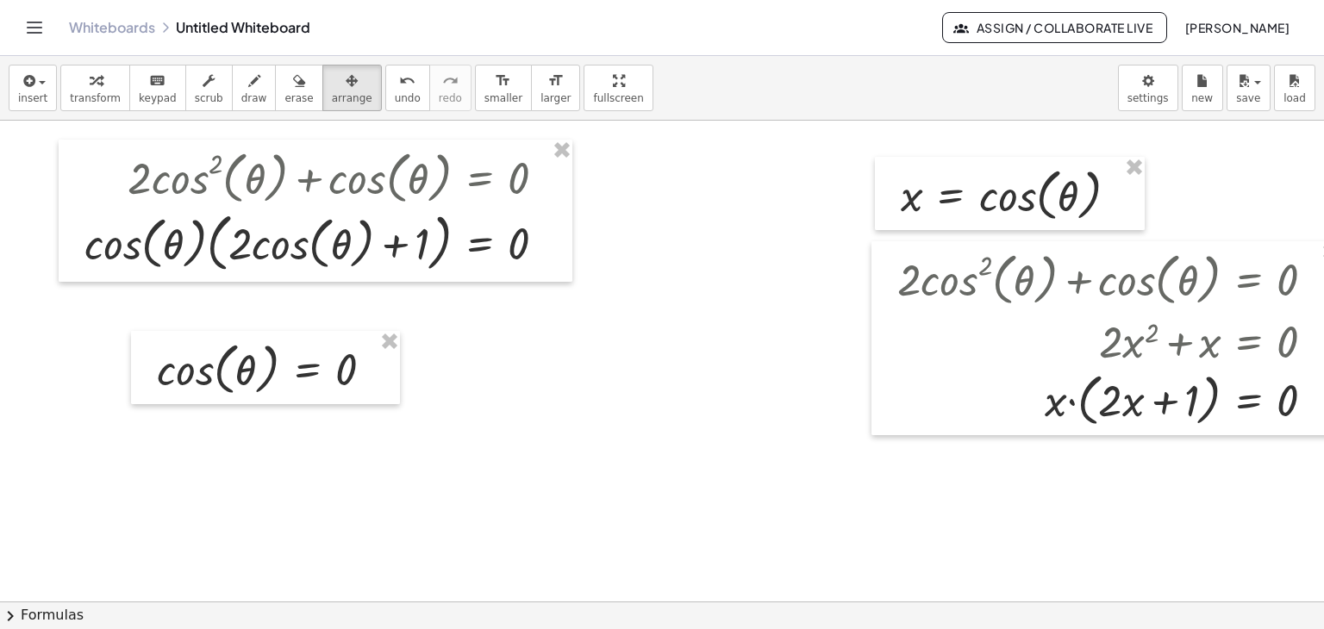
drag, startPoint x: 334, startPoint y: 79, endPoint x: 234, endPoint y: 318, distance: 258.9
click at [334, 79] on div "button" at bounding box center [352, 80] width 41 height 21
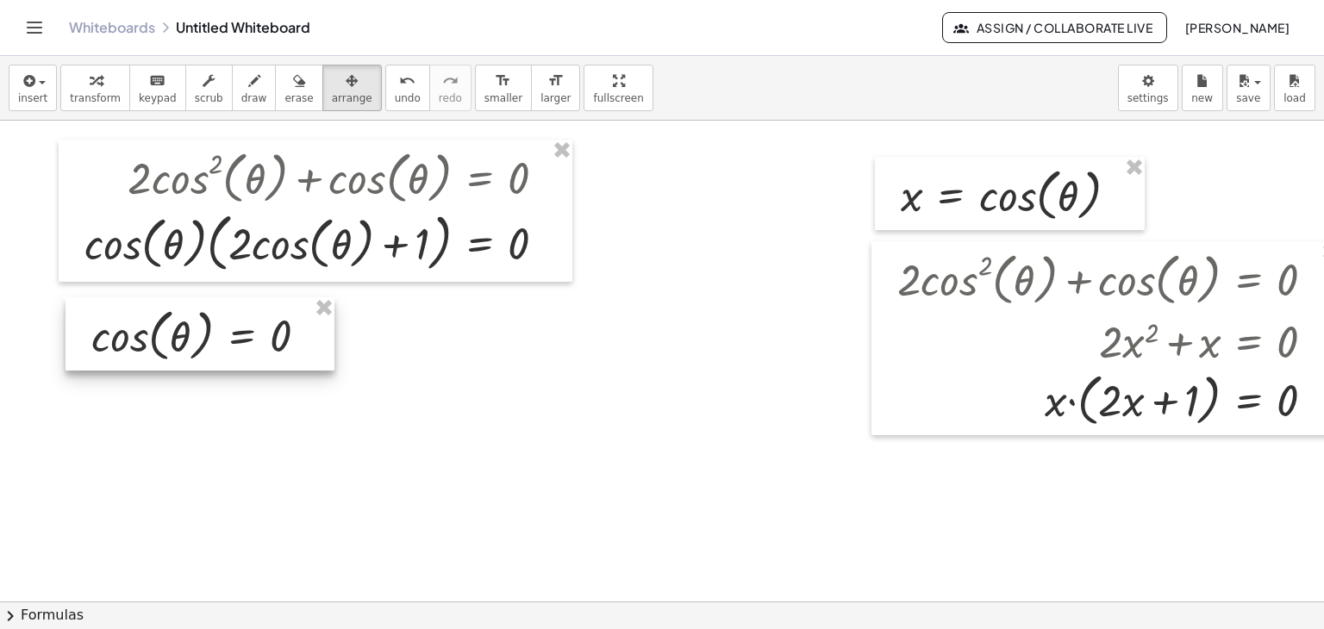
drag, startPoint x: 190, startPoint y: 371, endPoint x: 124, endPoint y: 337, distance: 73.6
click at [124, 337] on div at bounding box center [200, 334] width 269 height 74
click at [35, 87] on span "button" at bounding box center [36, 83] width 3 height 12
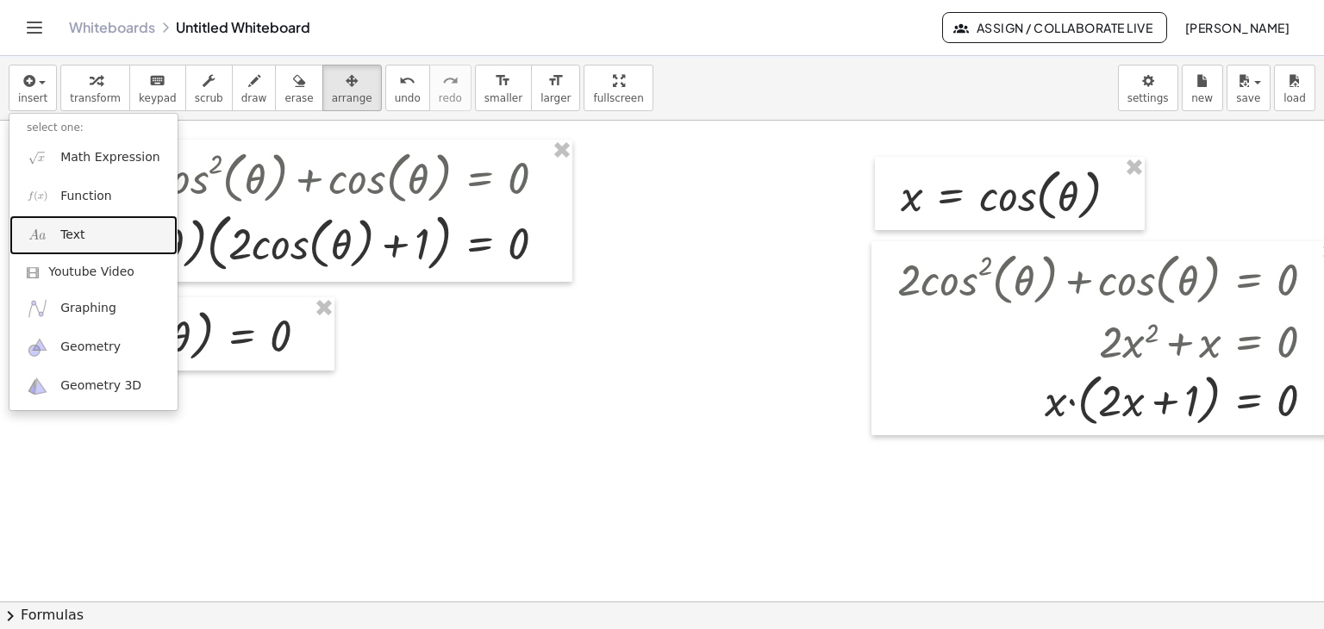
click at [72, 237] on span "Text" at bounding box center [72, 235] width 24 height 17
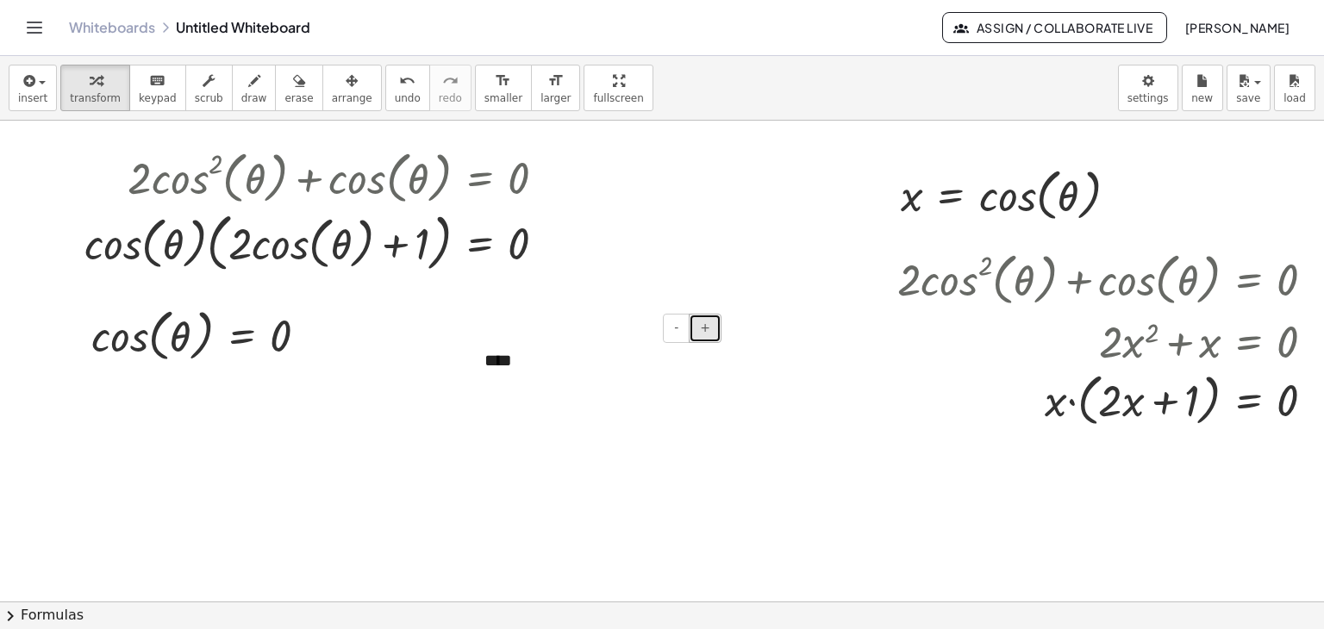
click at [694, 326] on button "+" at bounding box center [705, 328] width 33 height 29
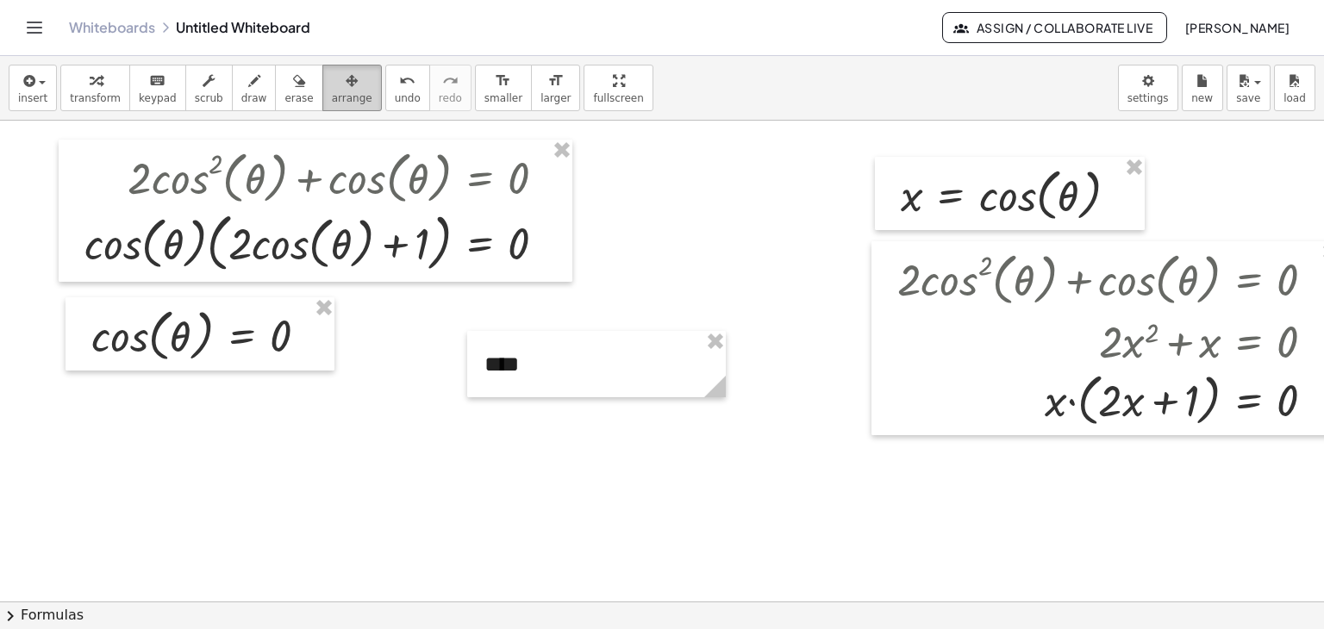
click at [346, 90] on icon "button" at bounding box center [352, 81] width 12 height 21
drag, startPoint x: 715, startPoint y: 390, endPoint x: 552, endPoint y: 401, distance: 164.1
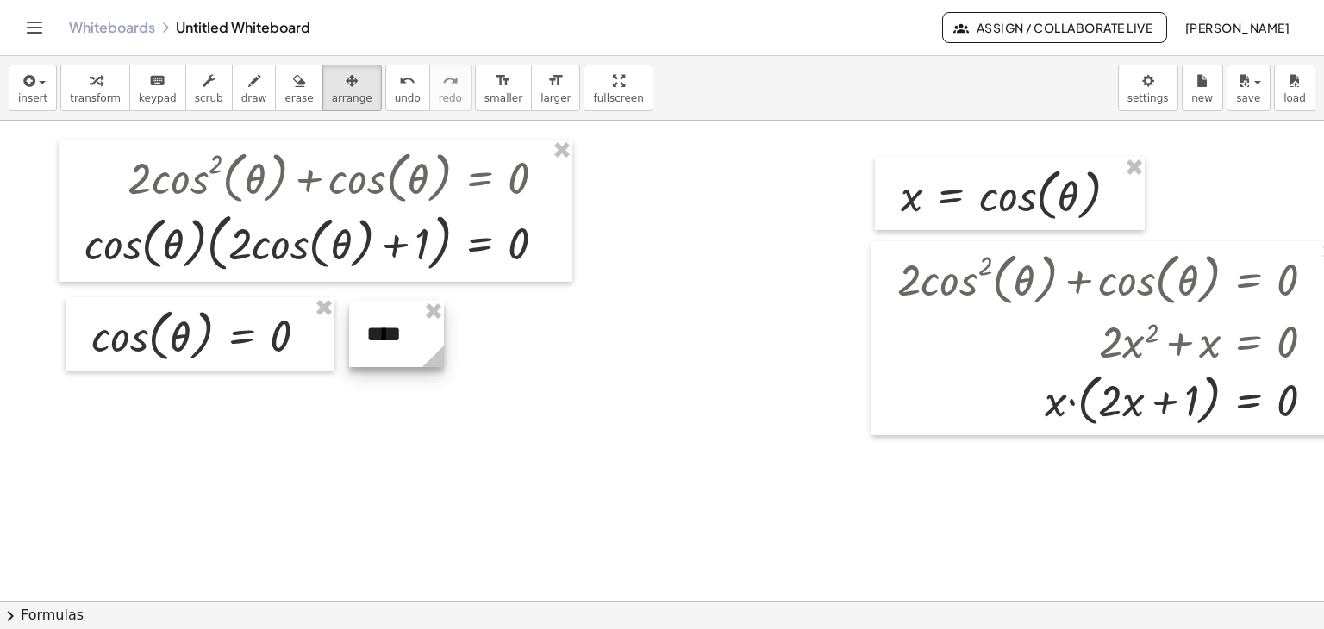
drag, startPoint x: 508, startPoint y: 362, endPoint x: 383, endPoint y: 334, distance: 128.0
click at [388, 332] on div at bounding box center [396, 334] width 95 height 66
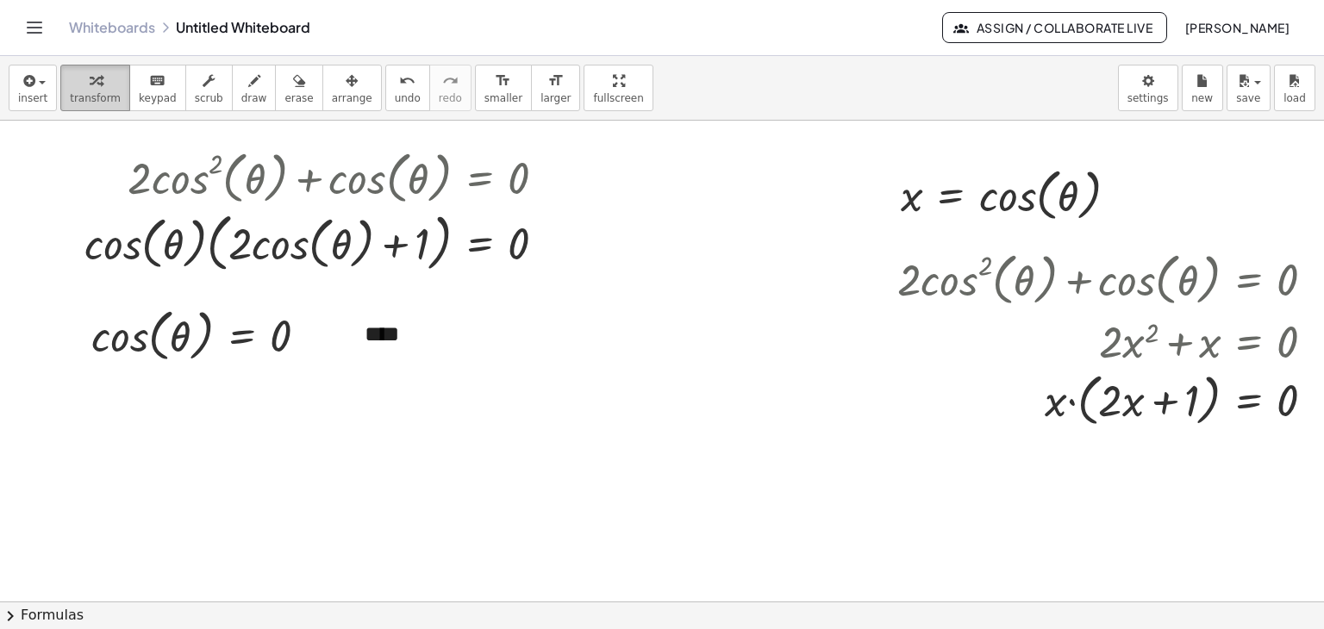
click at [76, 70] on div "button" at bounding box center [95, 80] width 51 height 21
click at [35, 94] on span "insert" at bounding box center [32, 98] width 29 height 12
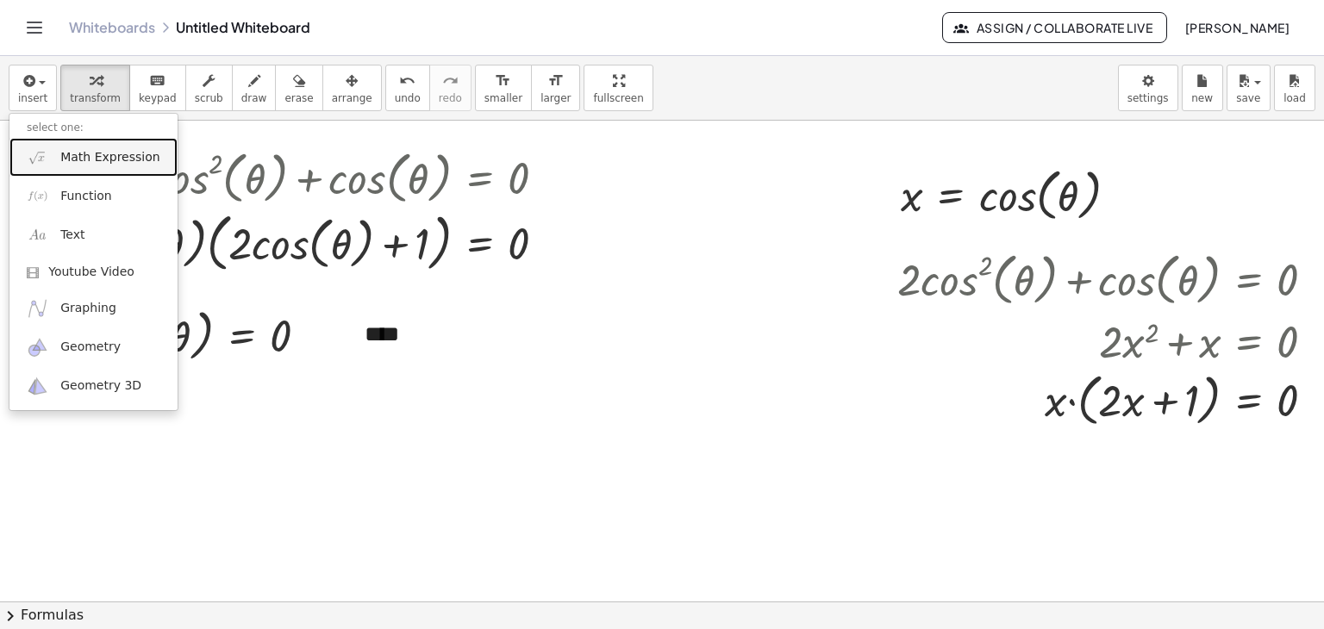
click at [52, 156] on link "Math Expression" at bounding box center [93, 157] width 168 height 39
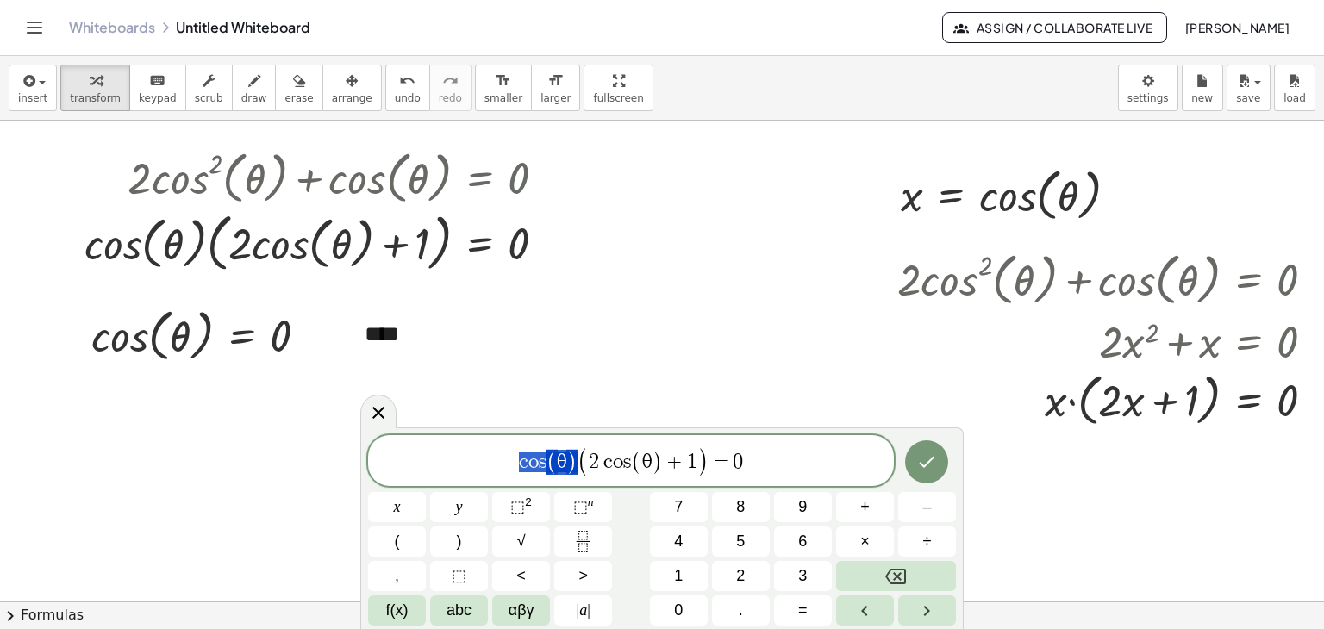
drag, startPoint x: 571, startPoint y: 465, endPoint x: 521, endPoint y: 462, distance: 50.1
click at [555, 457] on span "(" at bounding box center [553, 462] width 11 height 30
click at [706, 462] on span "2 c o s ( θ ) + 1 = 0 ​" at bounding box center [631, 464] width 526 height 28
click at [916, 469] on icon "Done" at bounding box center [926, 463] width 21 height 21
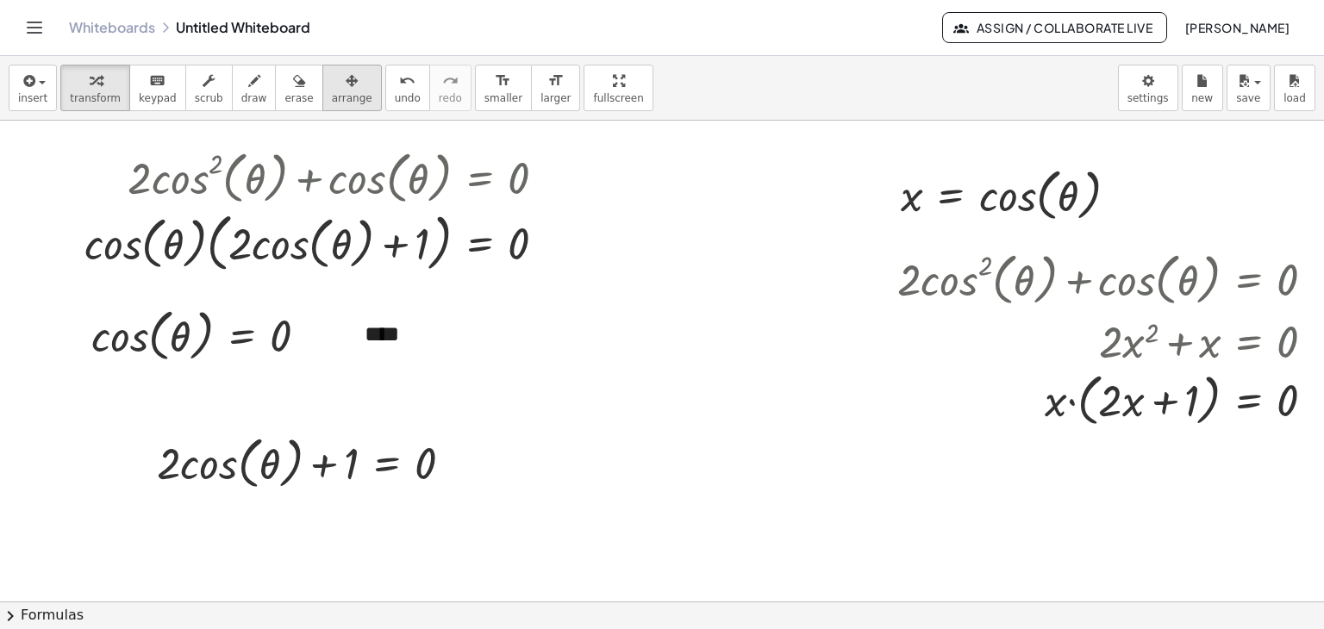
click at [332, 79] on div "button" at bounding box center [352, 80] width 41 height 21
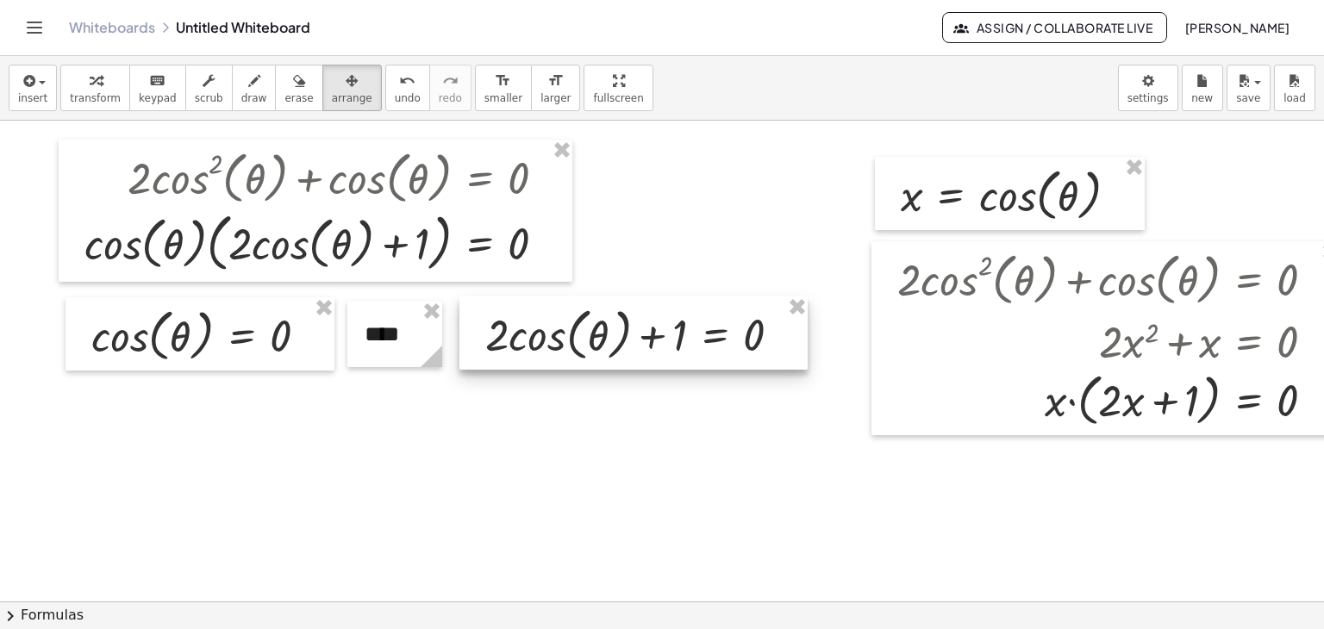
drag, startPoint x: 309, startPoint y: 443, endPoint x: 638, endPoint y: 315, distance: 353.4
click at [638, 315] on div at bounding box center [633, 334] width 348 height 74
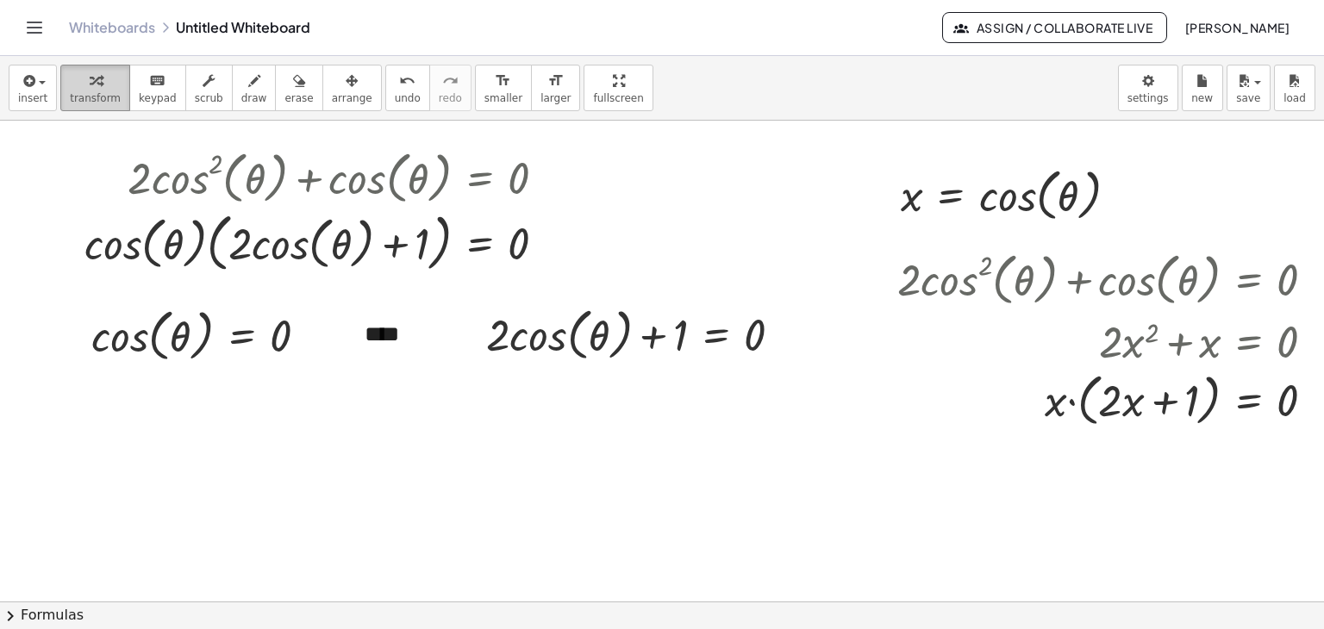
click at [73, 101] on span "transform" at bounding box center [95, 98] width 51 height 12
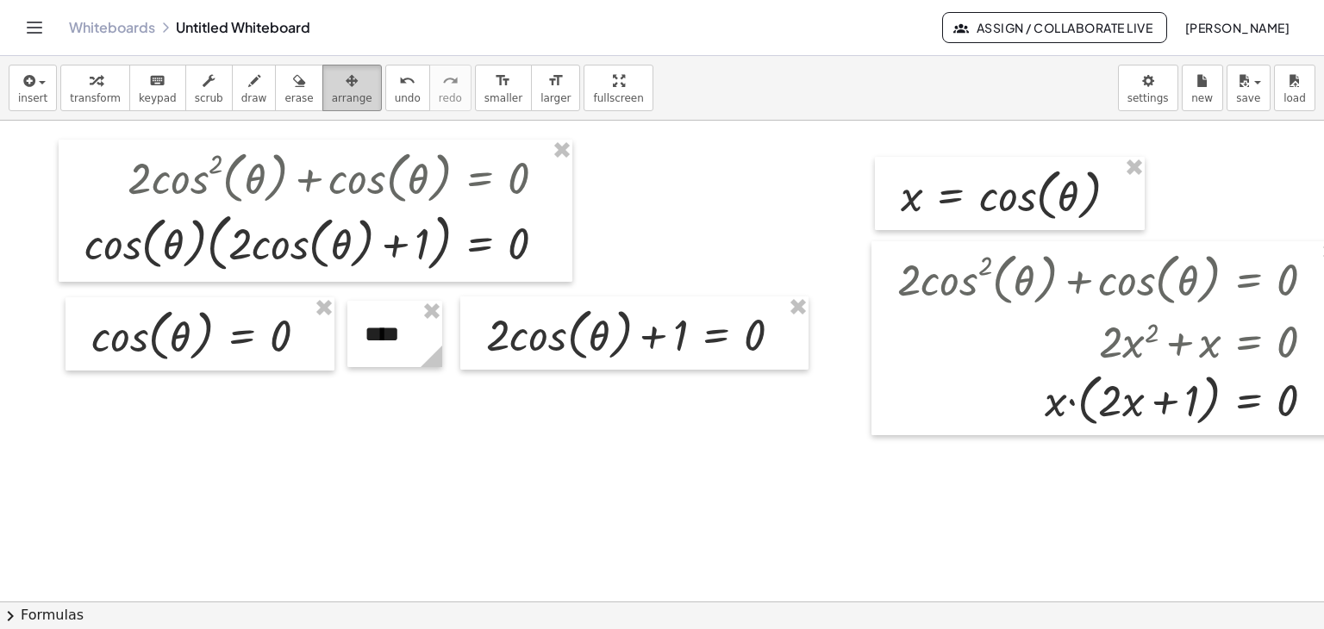
click at [334, 103] on span "arrange" at bounding box center [352, 98] width 41 height 12
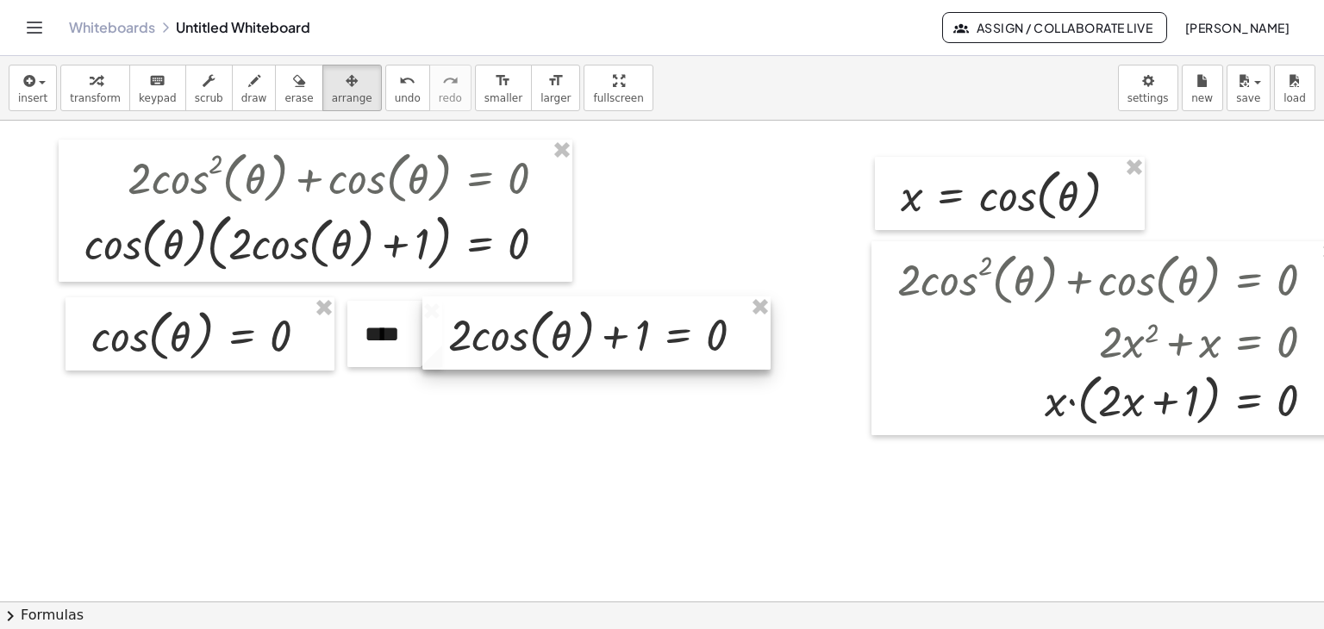
drag, startPoint x: 603, startPoint y: 347, endPoint x: 565, endPoint y: 347, distance: 37.9
click at [565, 347] on div at bounding box center [596, 334] width 348 height 74
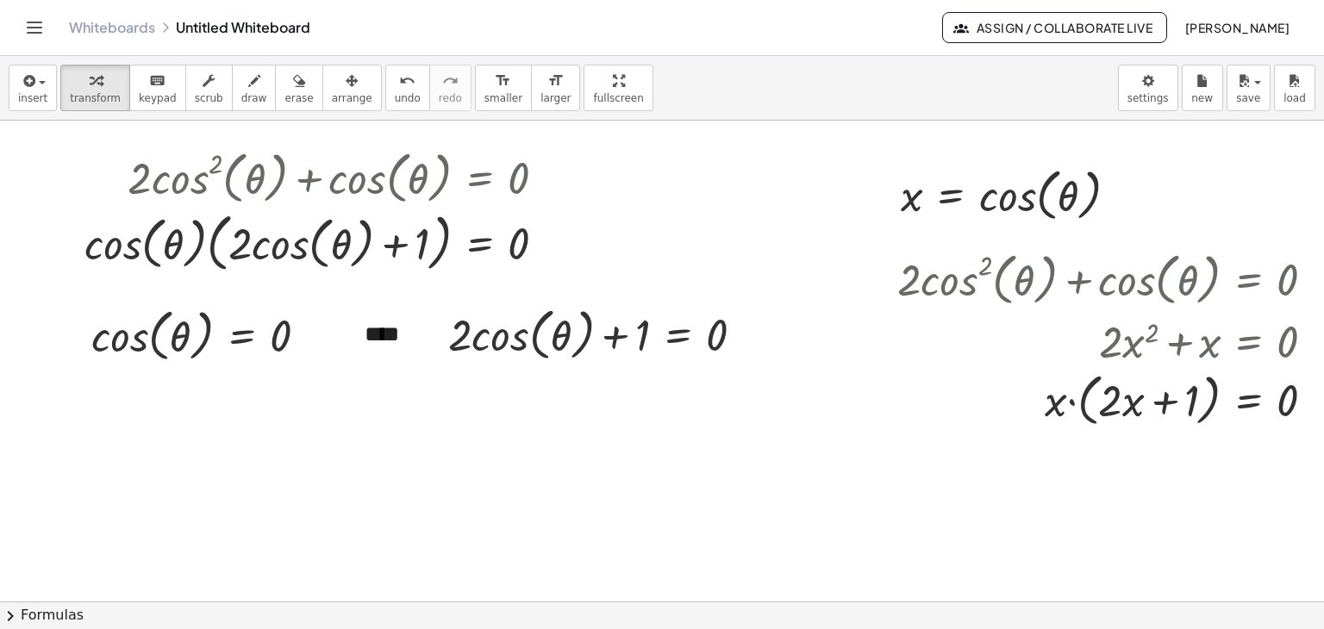
drag, startPoint x: 86, startPoint y: 100, endPoint x: 666, endPoint y: 389, distance: 648.0
click at [91, 103] on span "transform" at bounding box center [95, 98] width 51 height 12
drag, startPoint x: 640, startPoint y: 336, endPoint x: 672, endPoint y: 346, distance: 33.3
click at [724, 328] on div at bounding box center [603, 334] width 327 height 66
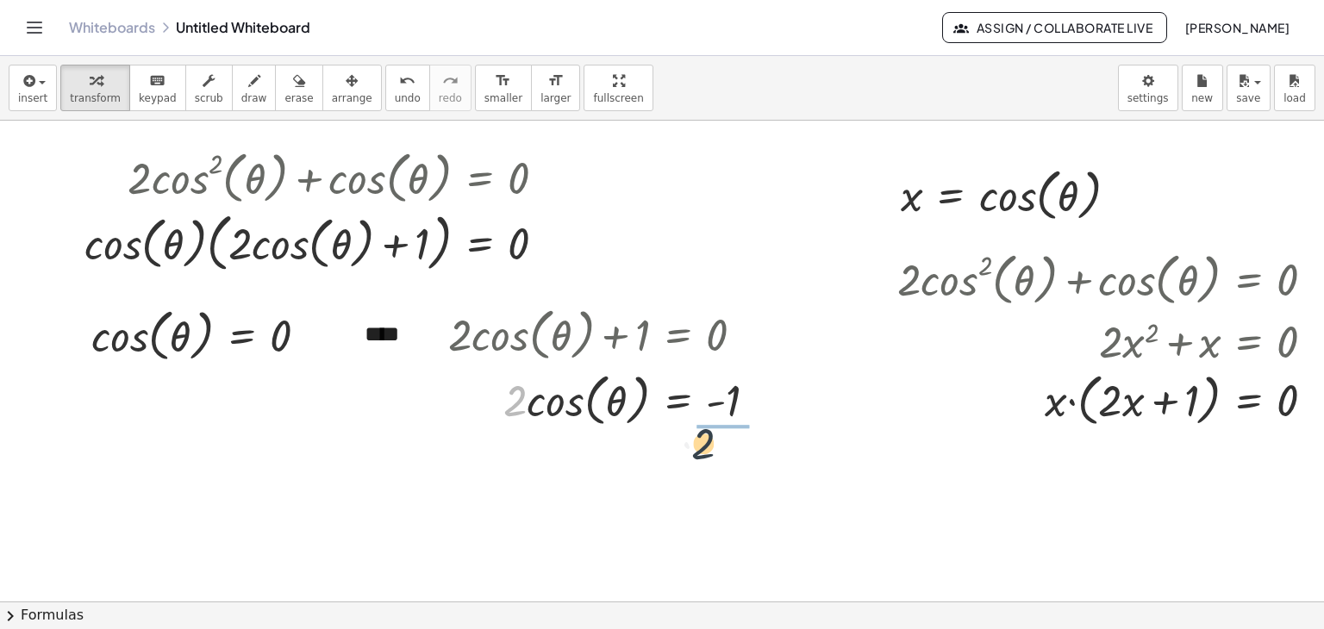
drag, startPoint x: 514, startPoint y: 401, endPoint x: 703, endPoint y: 440, distance: 193.6
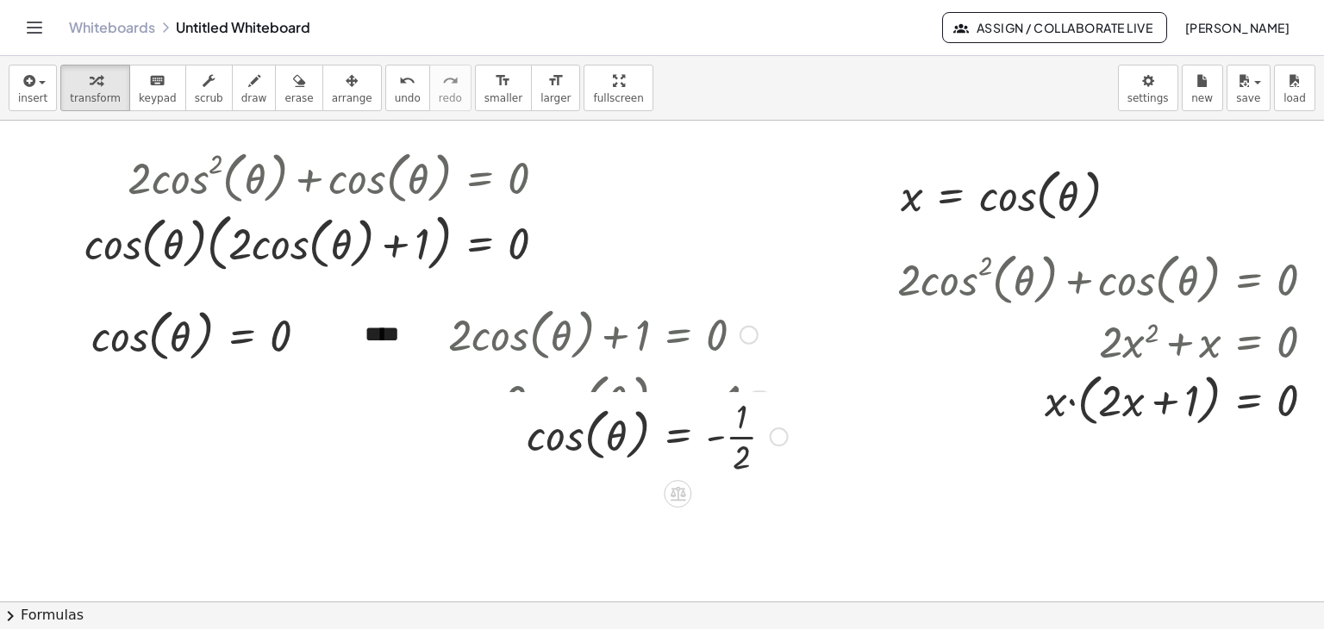
drag, startPoint x: 771, startPoint y: 471, endPoint x: 791, endPoint y: 394, distance: 79.5
click at [678, 437] on div "· 2 cos ( , θ ) 1 = - ·" at bounding box center [678, 437] width 0 height 0
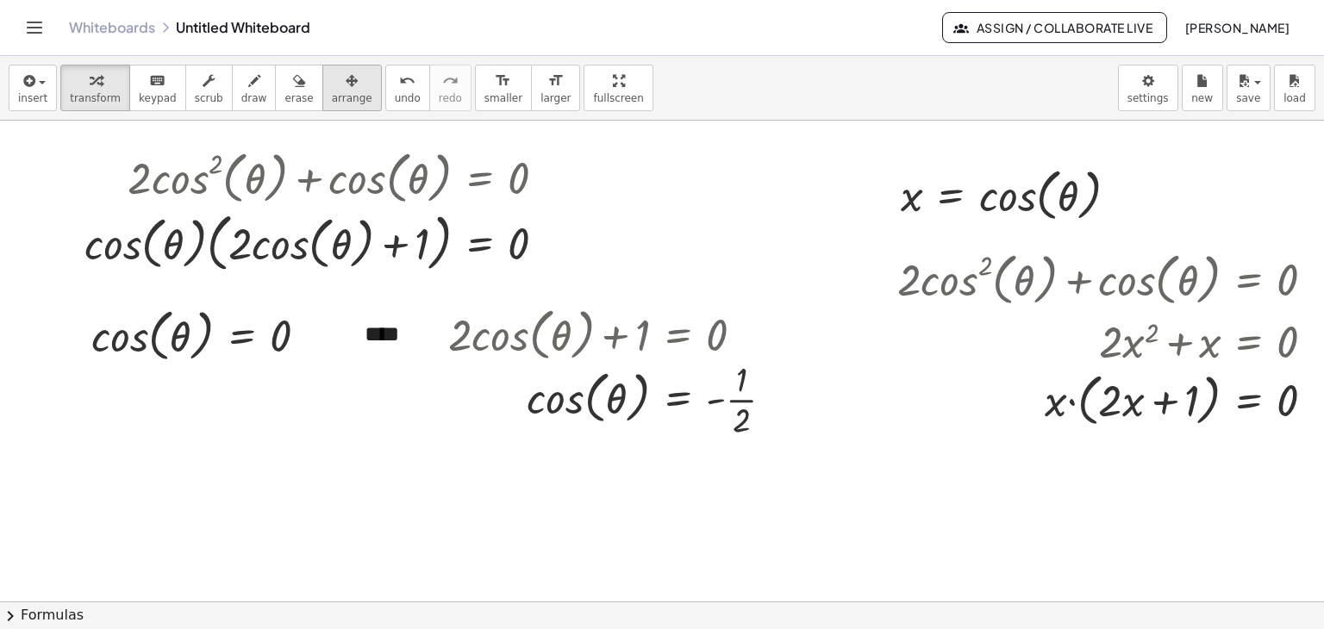
click at [332, 88] on div "button" at bounding box center [352, 80] width 41 height 21
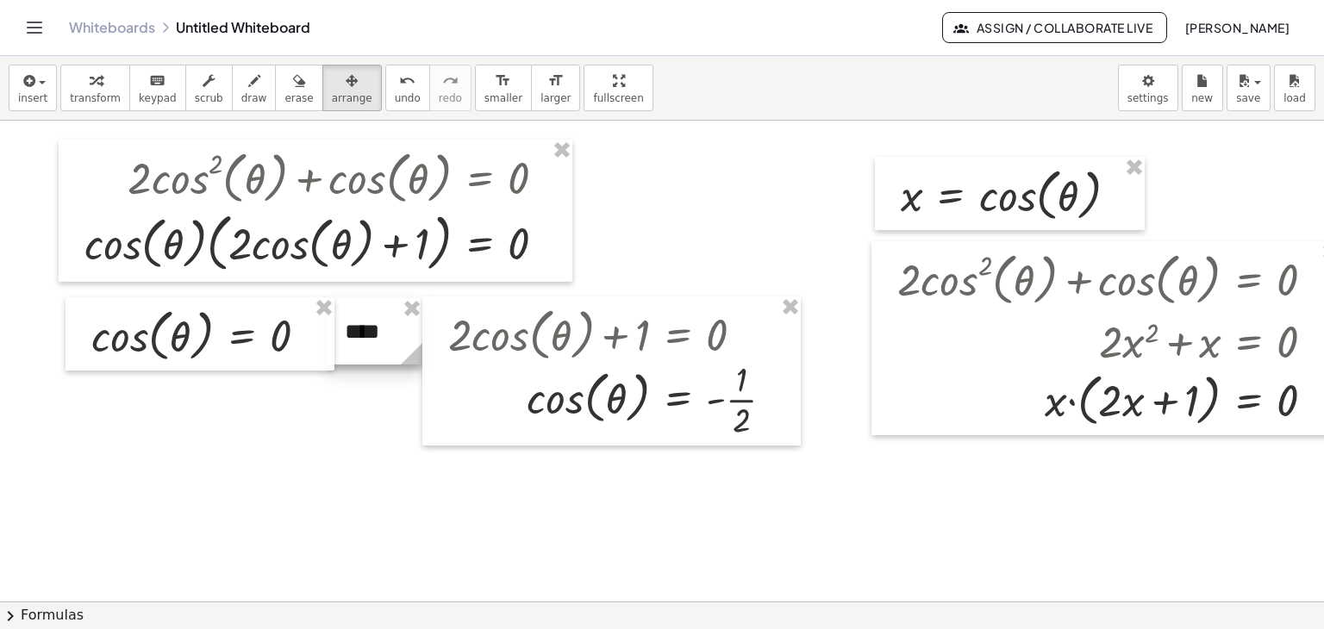
drag, startPoint x: 356, startPoint y: 320, endPoint x: 336, endPoint y: 317, distance: 20.0
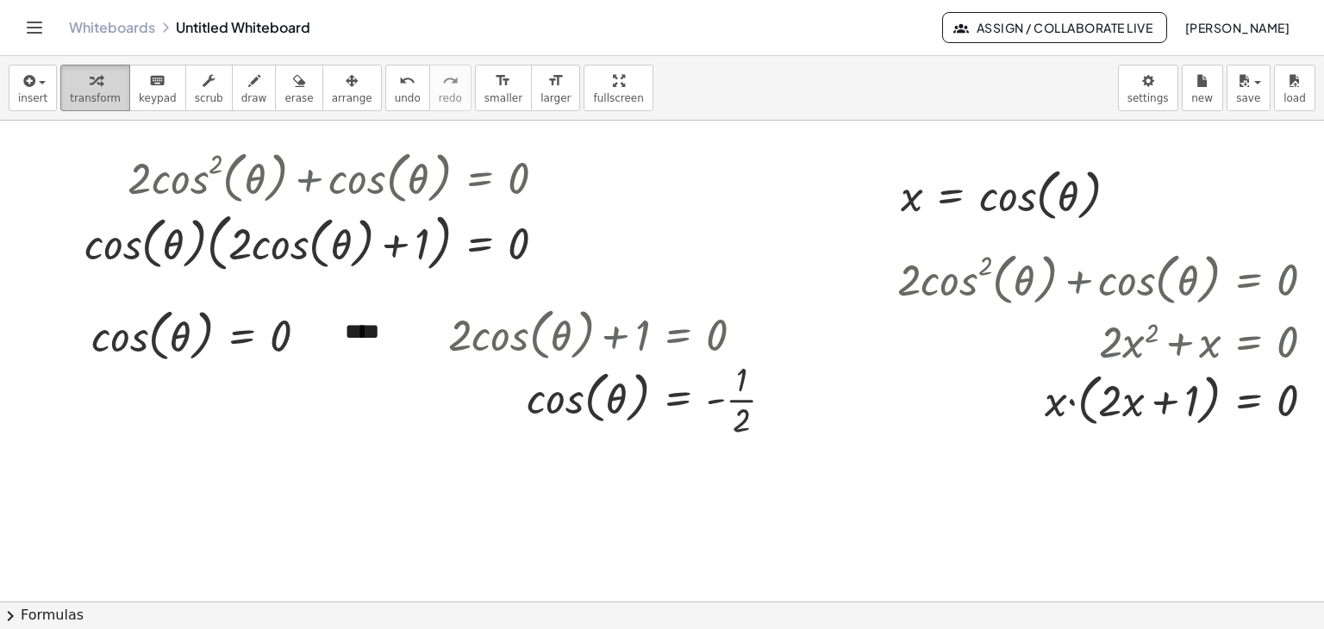
click at [70, 92] on span "transform" at bounding box center [95, 98] width 51 height 12
click at [332, 103] on span "arrange" at bounding box center [352, 98] width 41 height 12
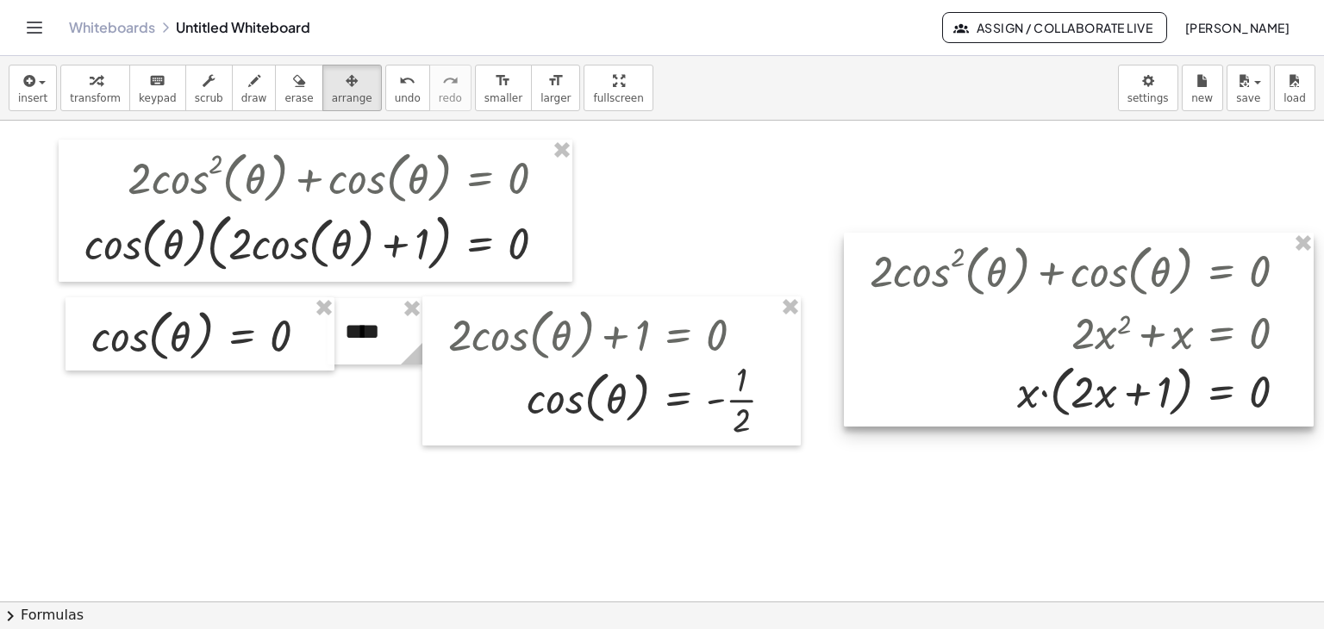
drag, startPoint x: 1110, startPoint y: 319, endPoint x: 986, endPoint y: 263, distance: 136.2
click at [986, 263] on div at bounding box center [1079, 330] width 470 height 194
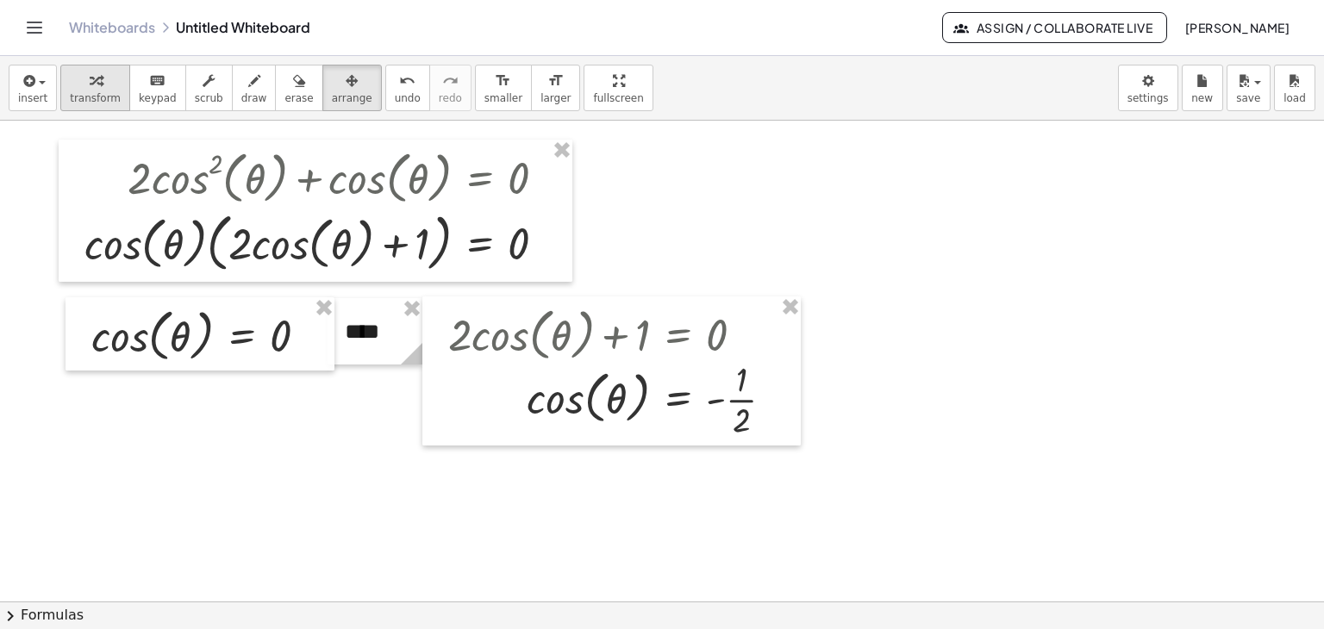
click at [90, 78] on icon "button" at bounding box center [96, 81] width 12 height 21
drag, startPoint x: 540, startPoint y: 215, endPoint x: 428, endPoint y: 542, distance: 346.2
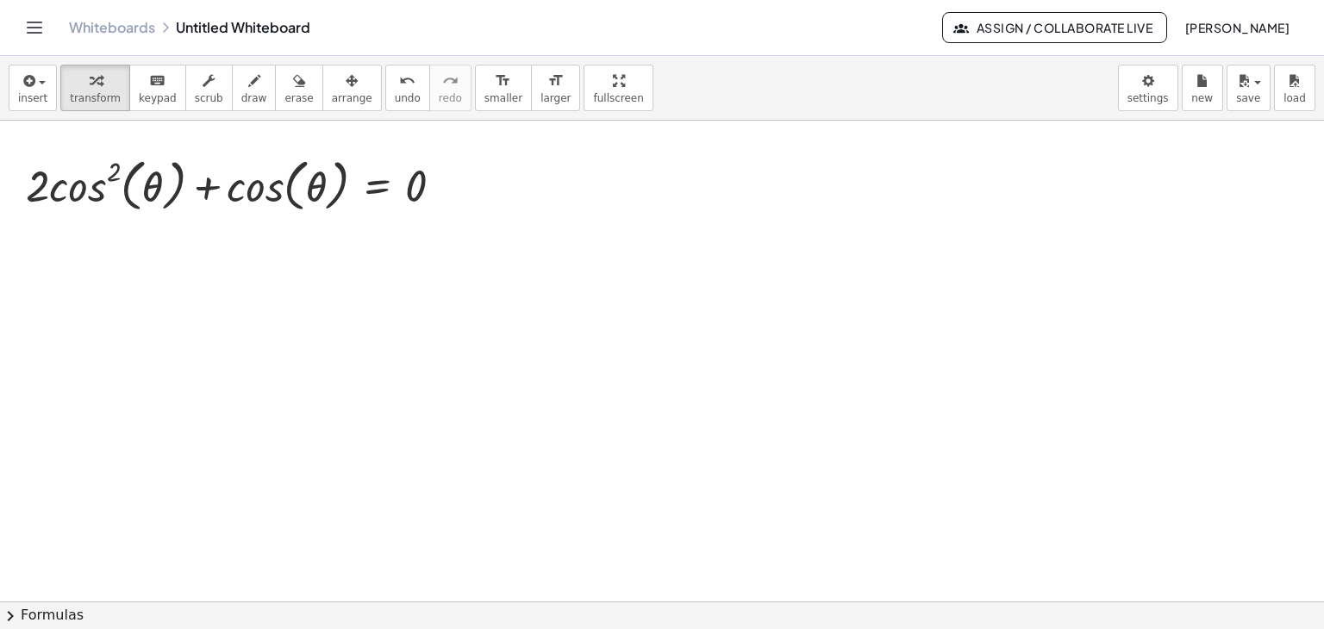
scroll to position [345, 0]
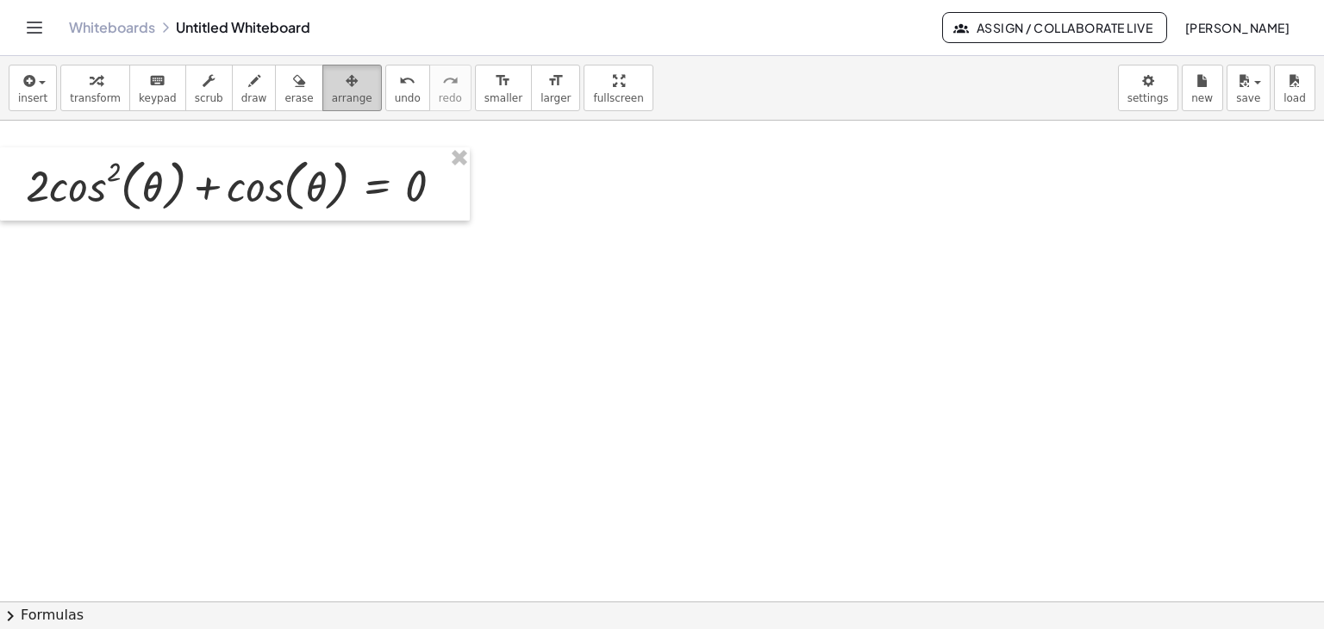
click at [332, 84] on div "button" at bounding box center [352, 80] width 41 height 21
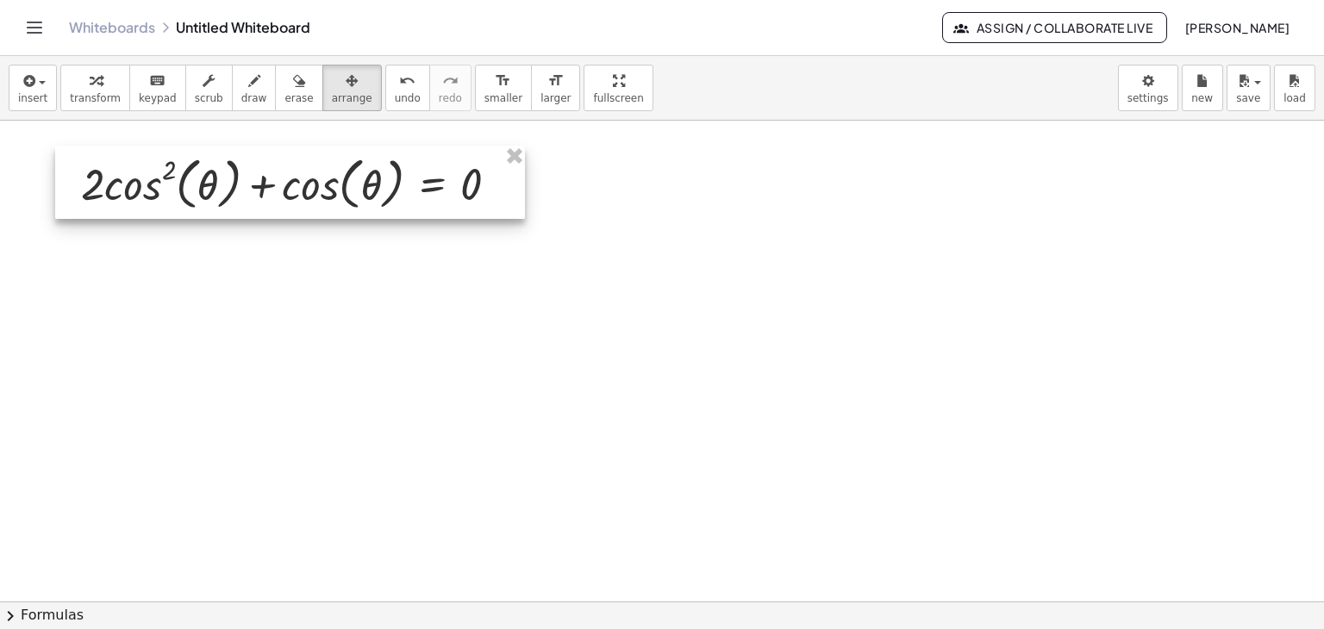
drag, startPoint x: 252, startPoint y: 178, endPoint x: 307, endPoint y: 177, distance: 55.2
click at [307, 177] on div at bounding box center [290, 183] width 470 height 74
click at [228, 169] on div at bounding box center [293, 185] width 470 height 74
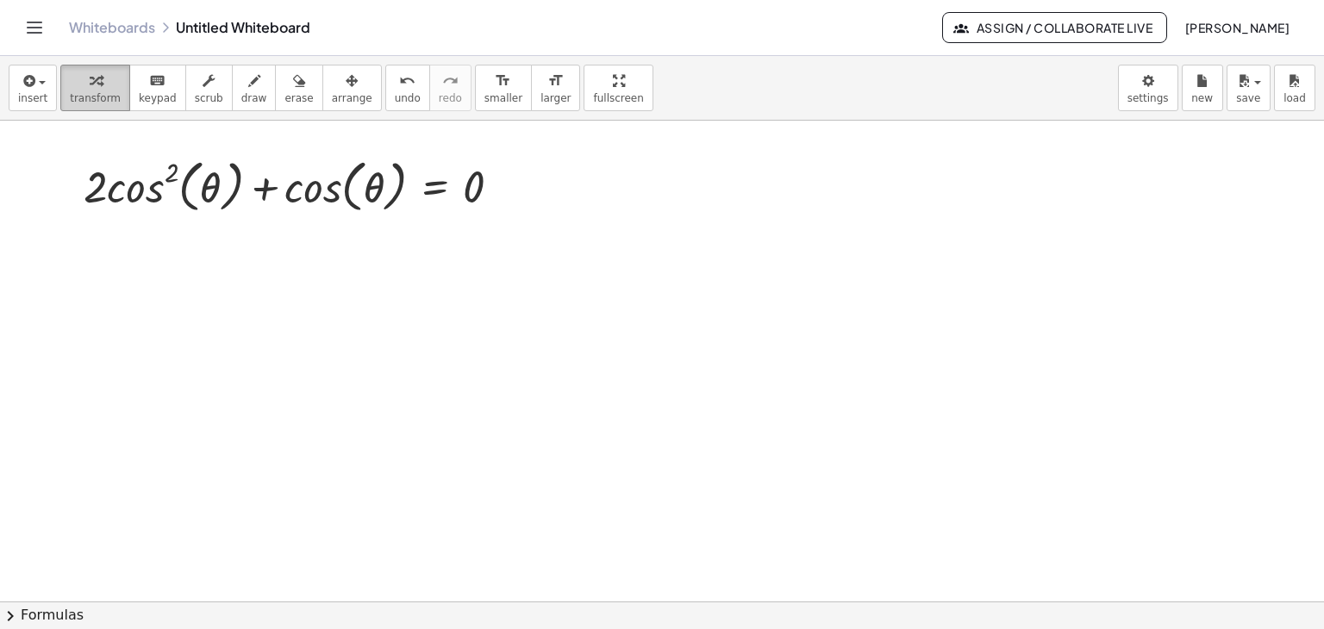
click at [70, 92] on span "transform" at bounding box center [95, 98] width 51 height 12
click at [48, 611] on button "chevron_right Formulas" at bounding box center [662, 616] width 1324 height 28
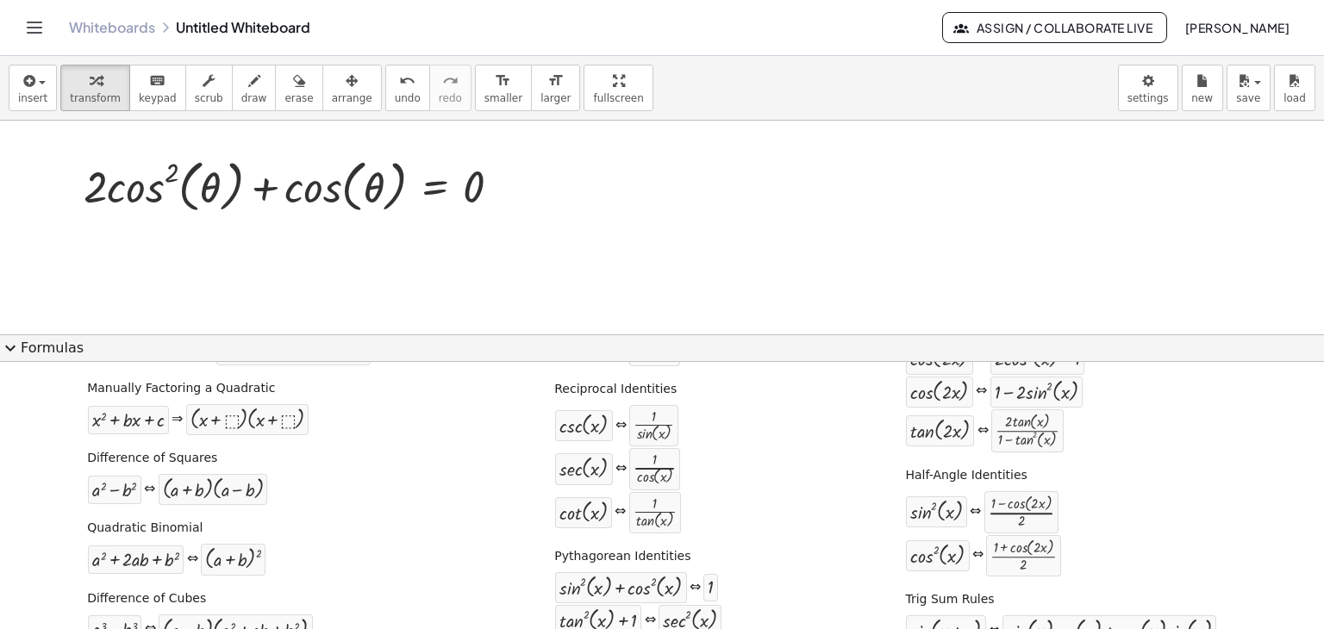
scroll to position [172, 0]
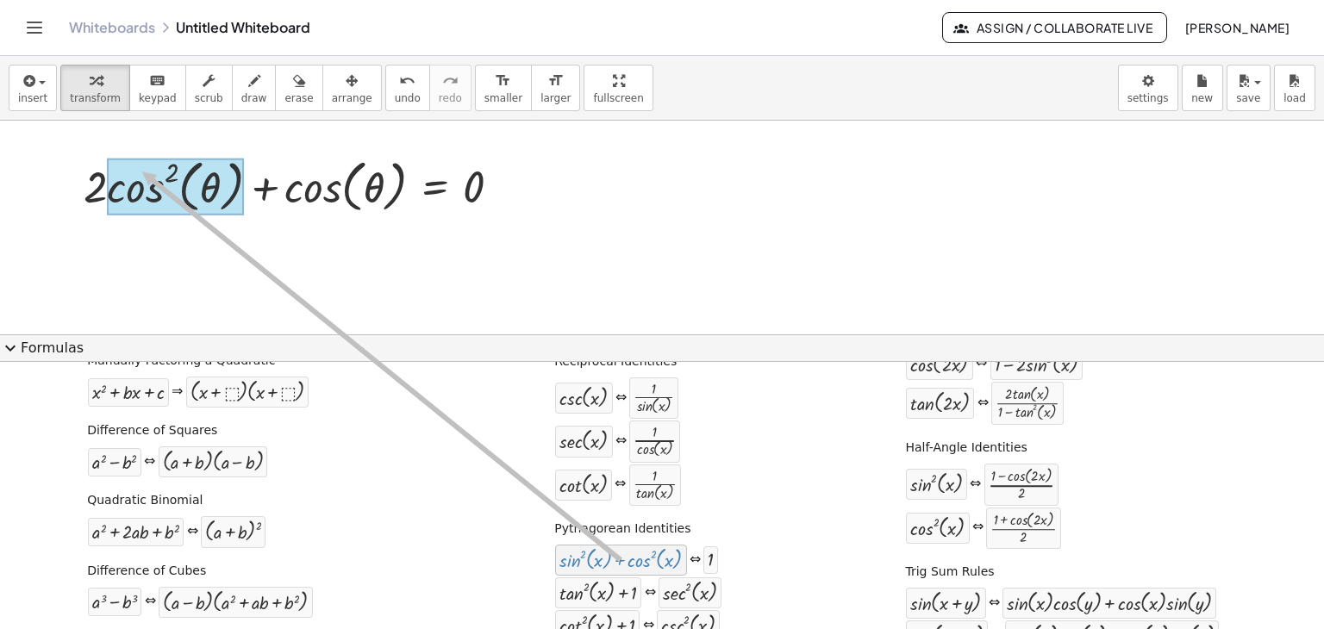
drag, startPoint x: 600, startPoint y: 556, endPoint x: 134, endPoint y: 170, distance: 604.8
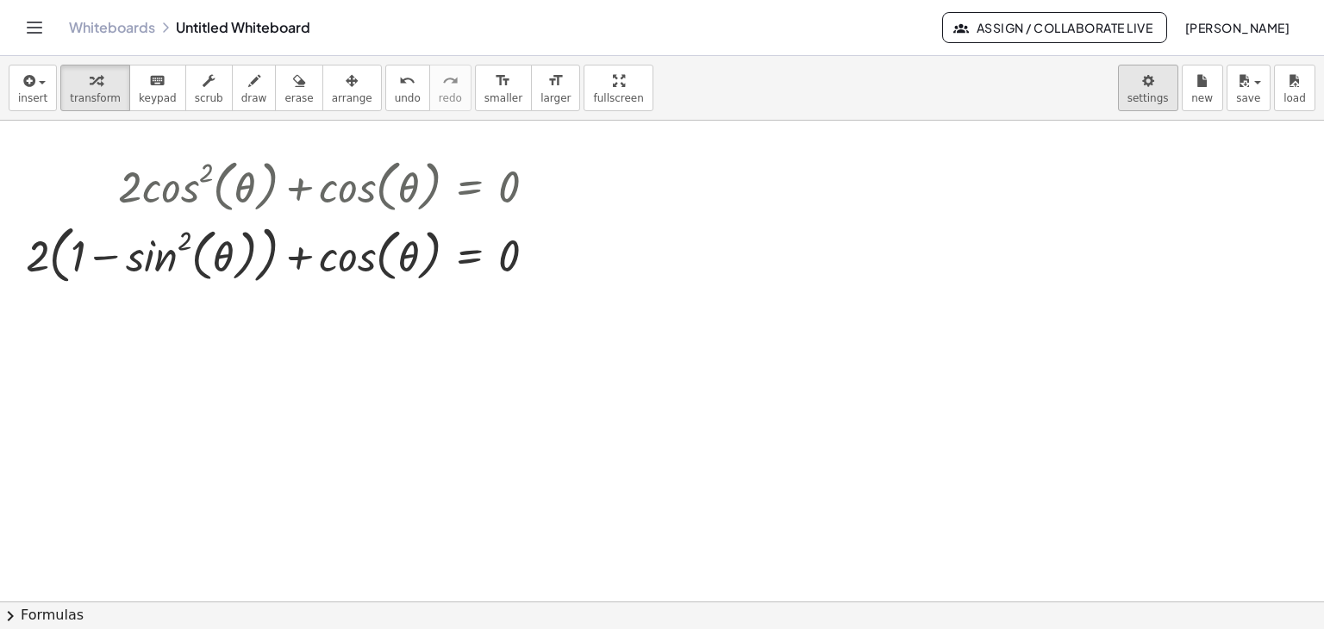
click at [1166, 70] on body "Graspable Math Activities Get Started Activity Bank Assigned Work Classes White…" at bounding box center [662, 314] width 1324 height 629
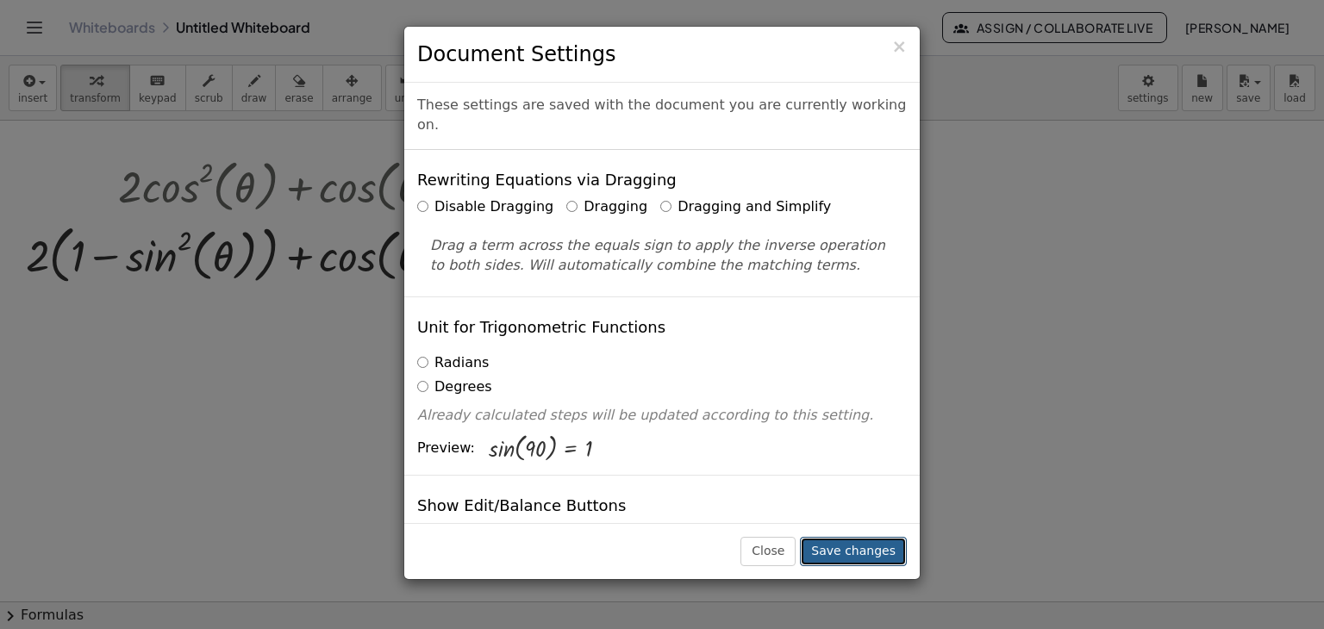
click at [876, 561] on button "Save changes" at bounding box center [853, 551] width 107 height 29
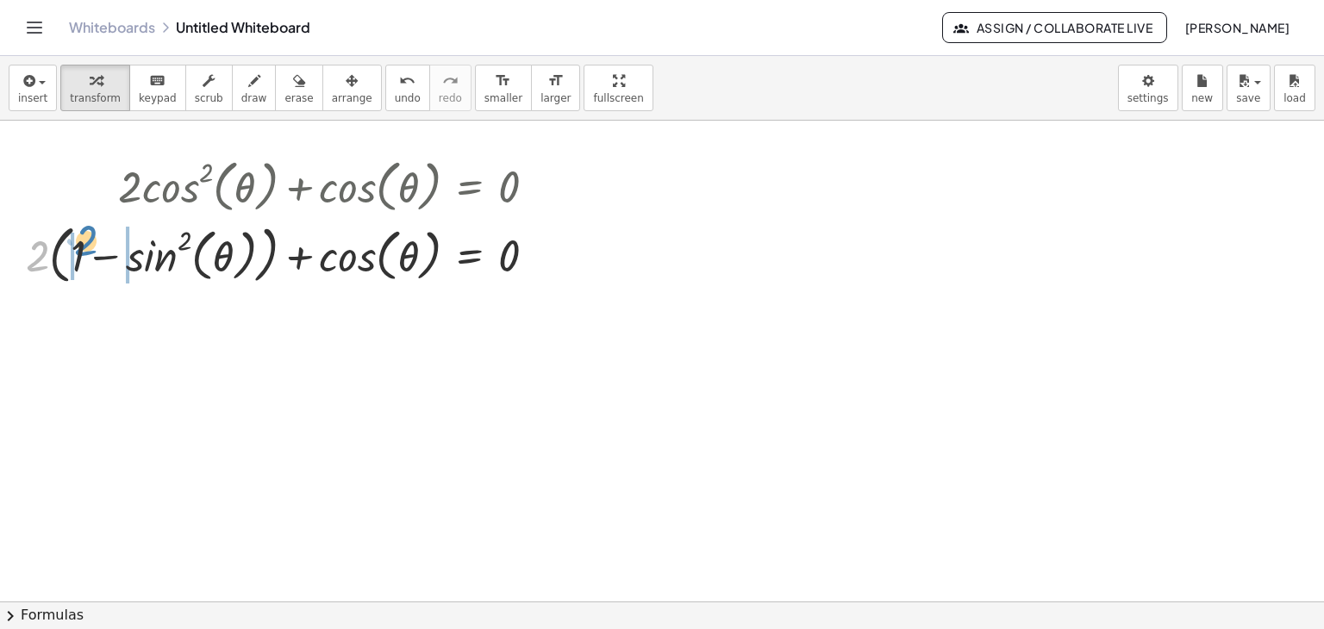
drag, startPoint x: 28, startPoint y: 267, endPoint x: 76, endPoint y: 253, distance: 50.4
click at [76, 253] on div at bounding box center [287, 253] width 541 height 72
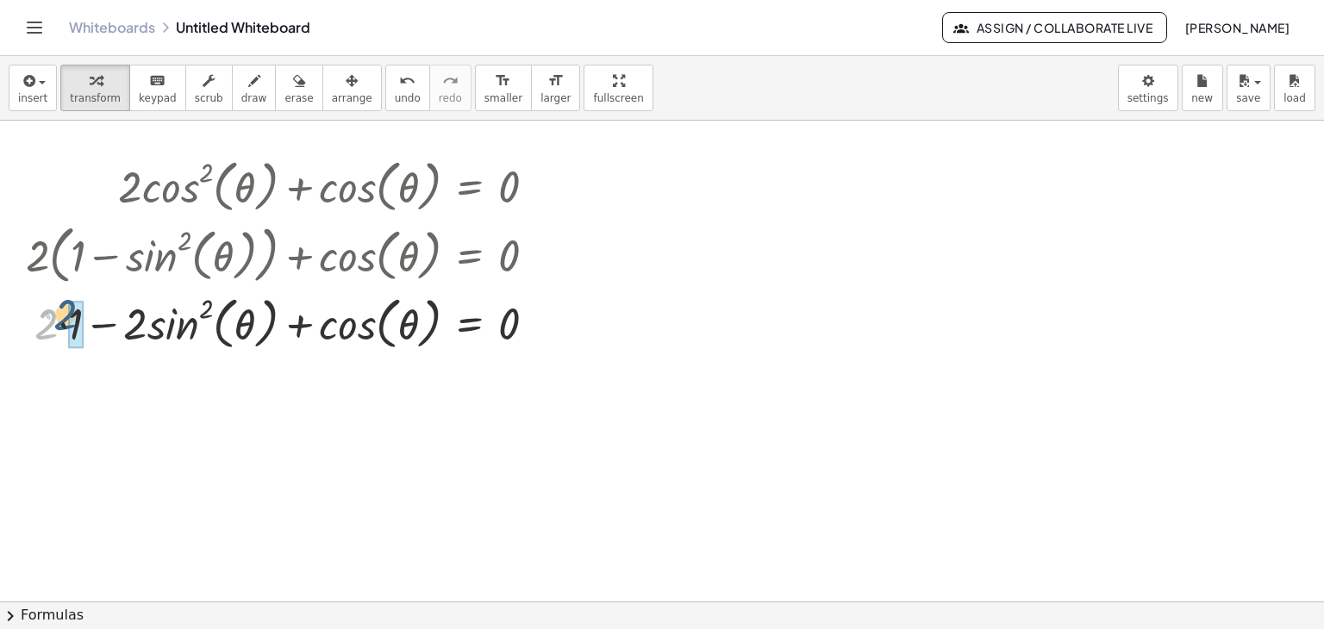
drag, startPoint x: 45, startPoint y: 328, endPoint x: 64, endPoint y: 319, distance: 21.2
click at [64, 319] on div at bounding box center [287, 322] width 541 height 66
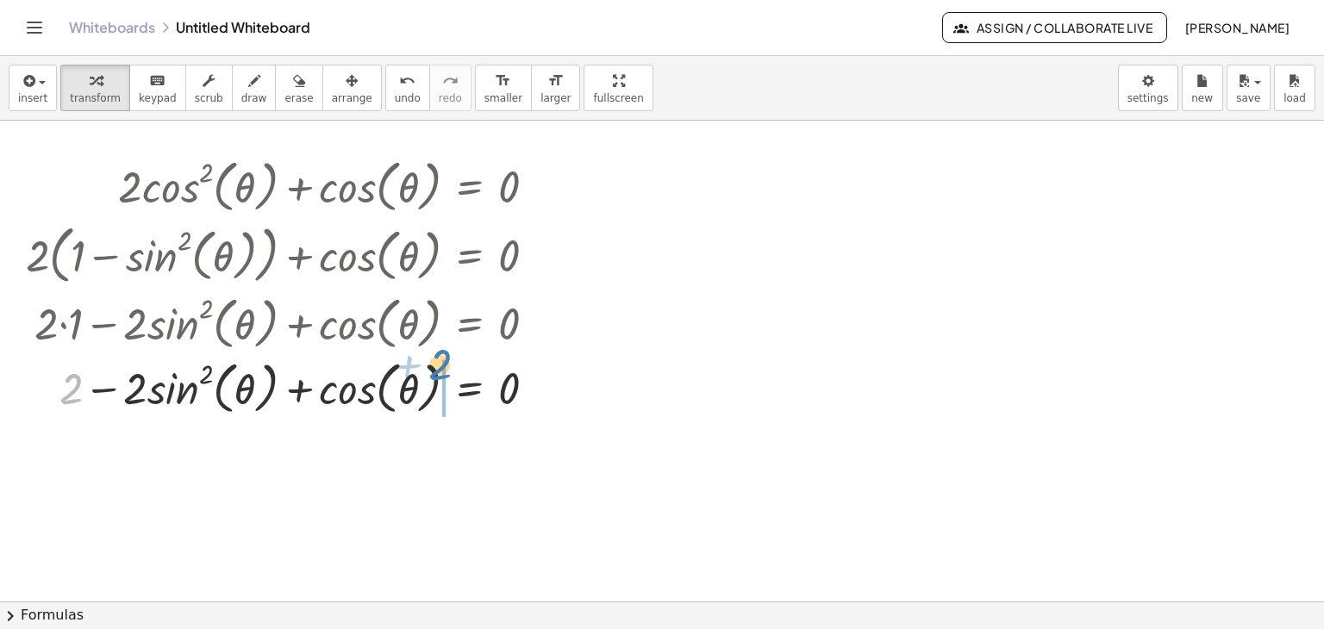
drag, startPoint x: 71, startPoint y: 396, endPoint x: 439, endPoint y: 372, distance: 368.9
click at [439, 372] on div at bounding box center [287, 387] width 541 height 66
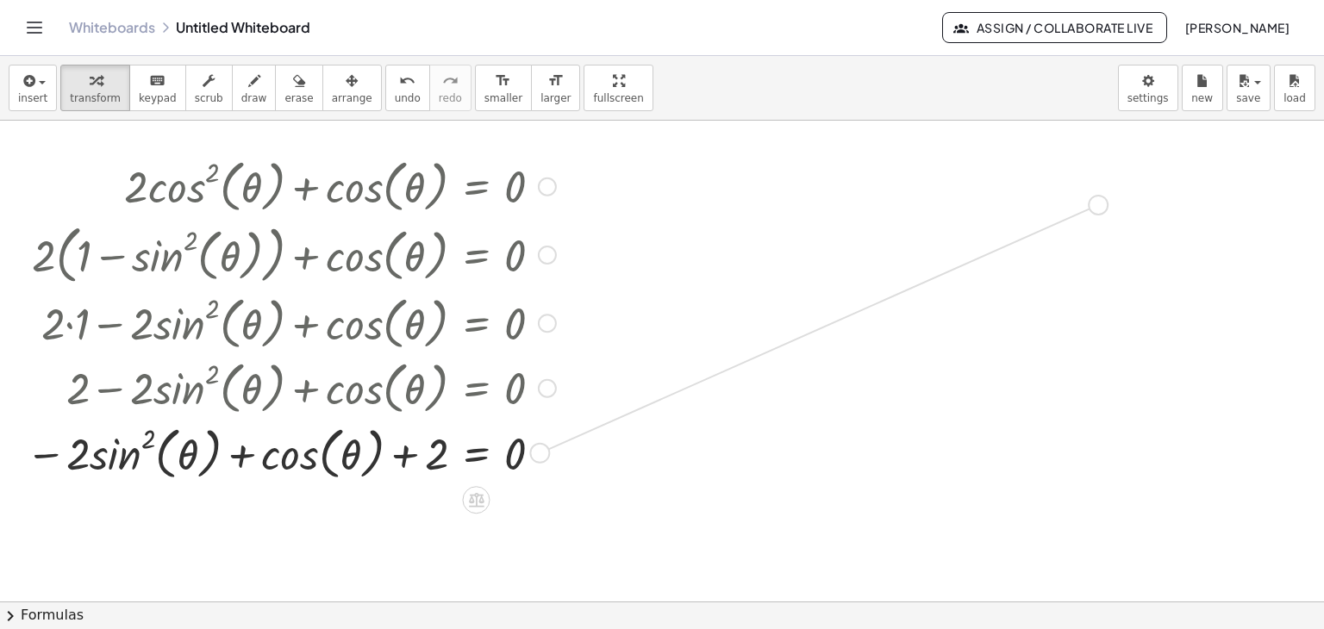
drag, startPoint x: 781, startPoint y: 334, endPoint x: 1107, endPoint y: 200, distance: 352.5
click at [1107, 200] on div "+ · 2 · cos ( , θ ) 2 + cos ( , θ ) = 0 + · 2 · cos ( , θ ) · cos ( , θ ) + cos…" at bounding box center [673, 313] width 1346 height 1074
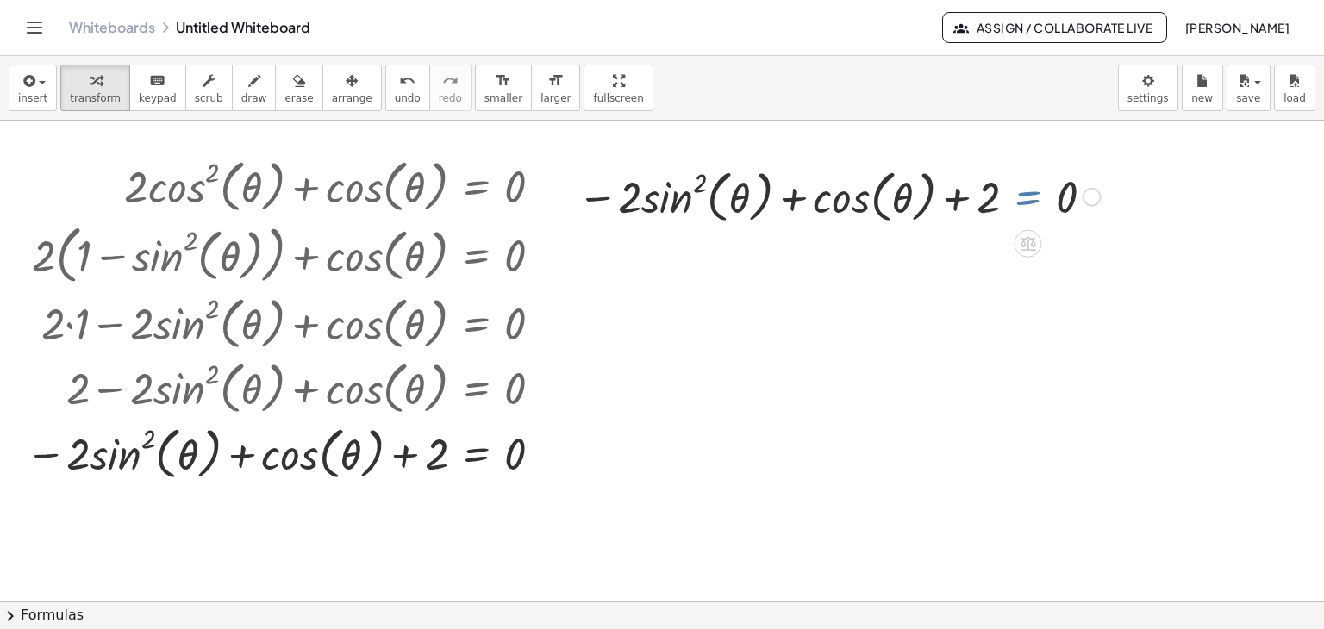
click at [1021, 201] on div at bounding box center [839, 196] width 540 height 66
click at [1090, 193] on div at bounding box center [1092, 197] width 19 height 19
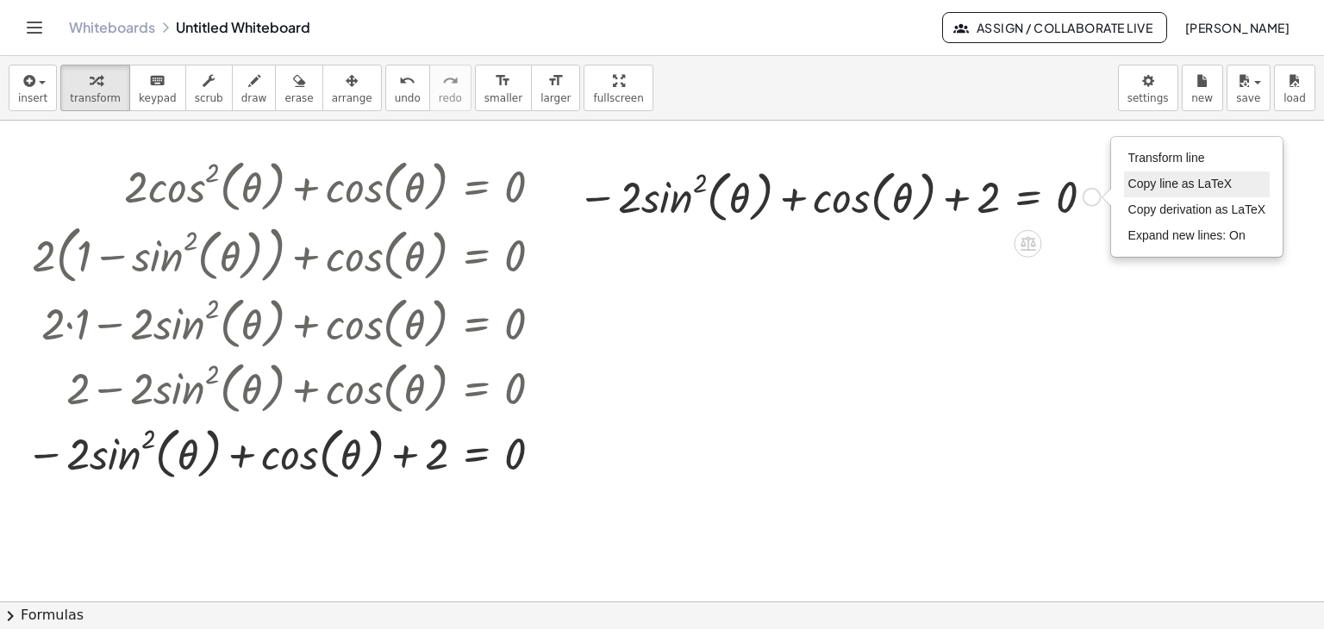
click at [1155, 187] on span "Copy line as LaTeX" at bounding box center [1180, 184] width 104 height 14
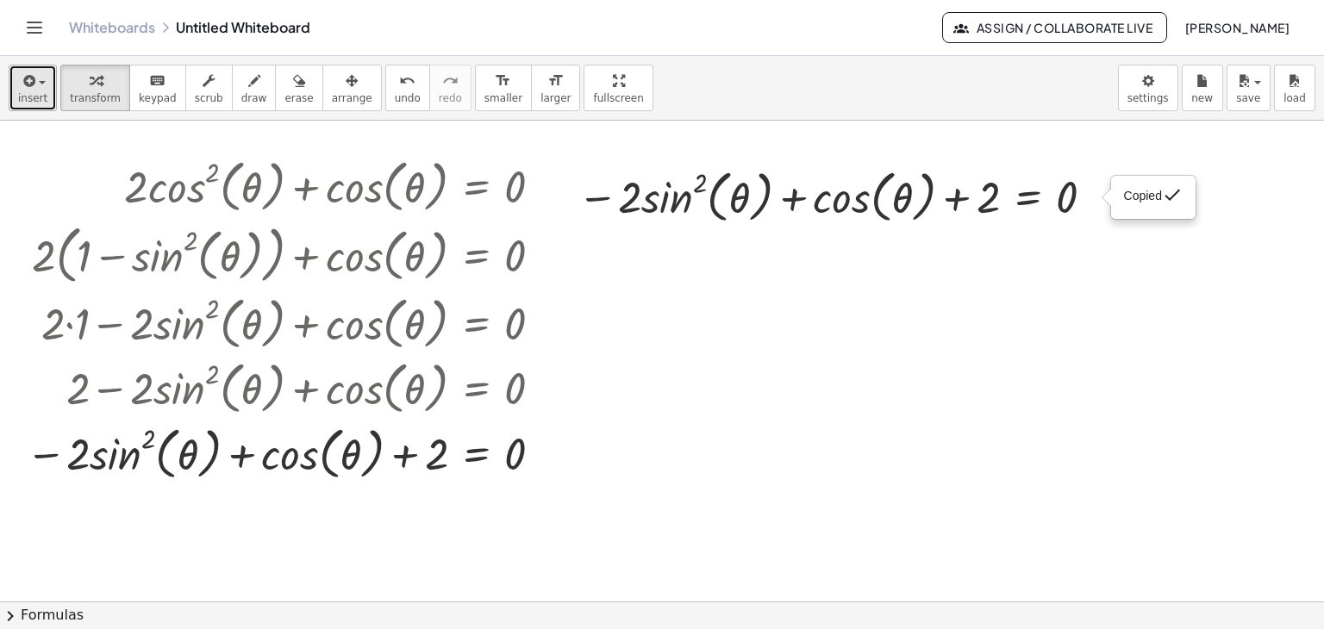
click at [41, 86] on div "button" at bounding box center [32, 80] width 29 height 21
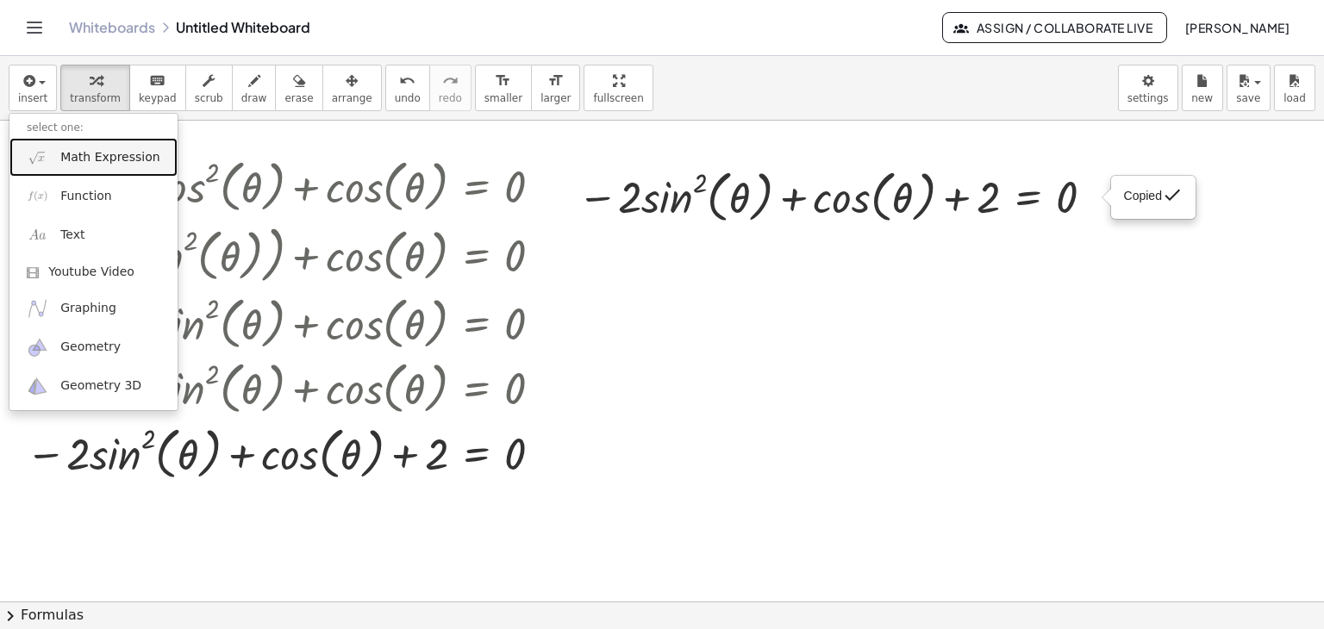
click at [56, 147] on link "Math Expression" at bounding box center [93, 157] width 168 height 39
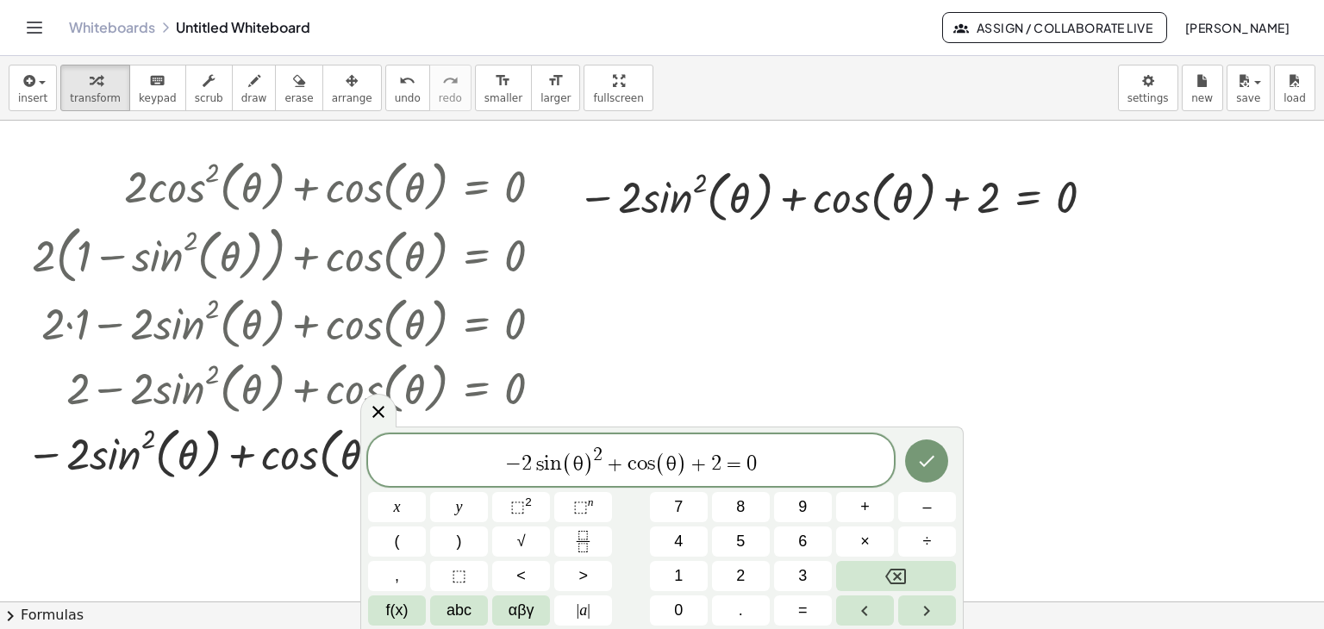
click at [522, 473] on span "2" at bounding box center [527, 464] width 10 height 21
click at [614, 461] on span "+" at bounding box center [607, 464] width 25 height 21
click at [698, 460] on span "+" at bounding box center [690, 464] width 25 height 21
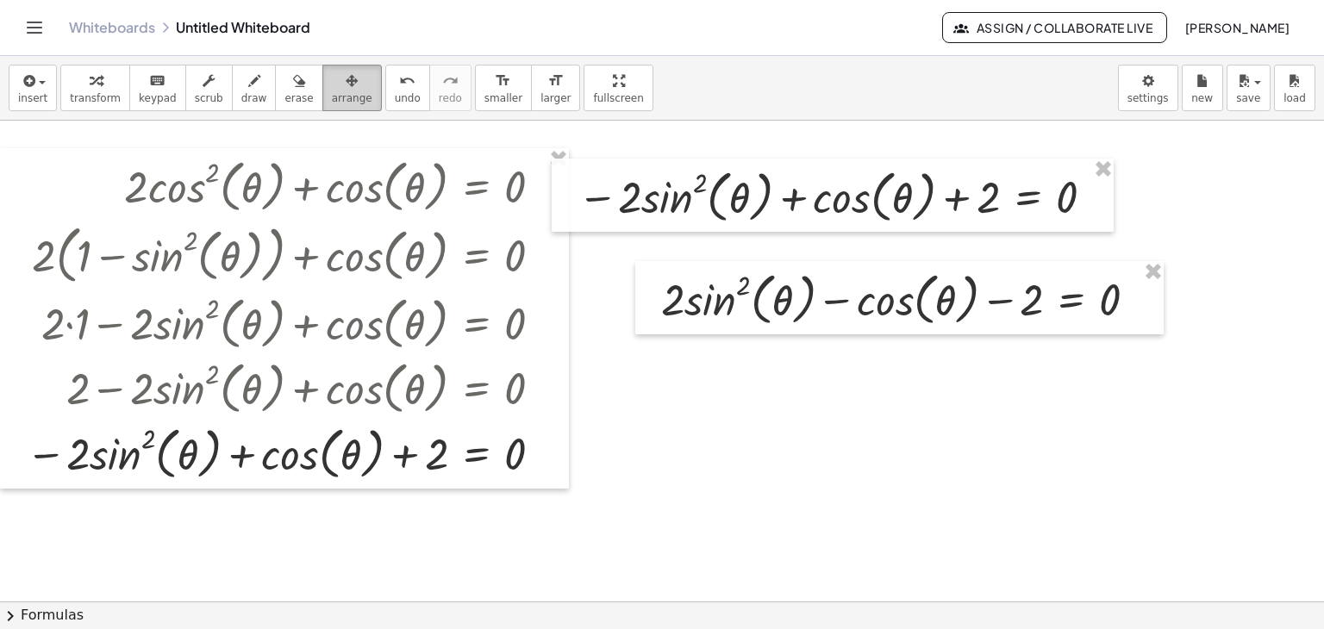
click at [346, 71] on icon "button" at bounding box center [352, 81] width 12 height 21
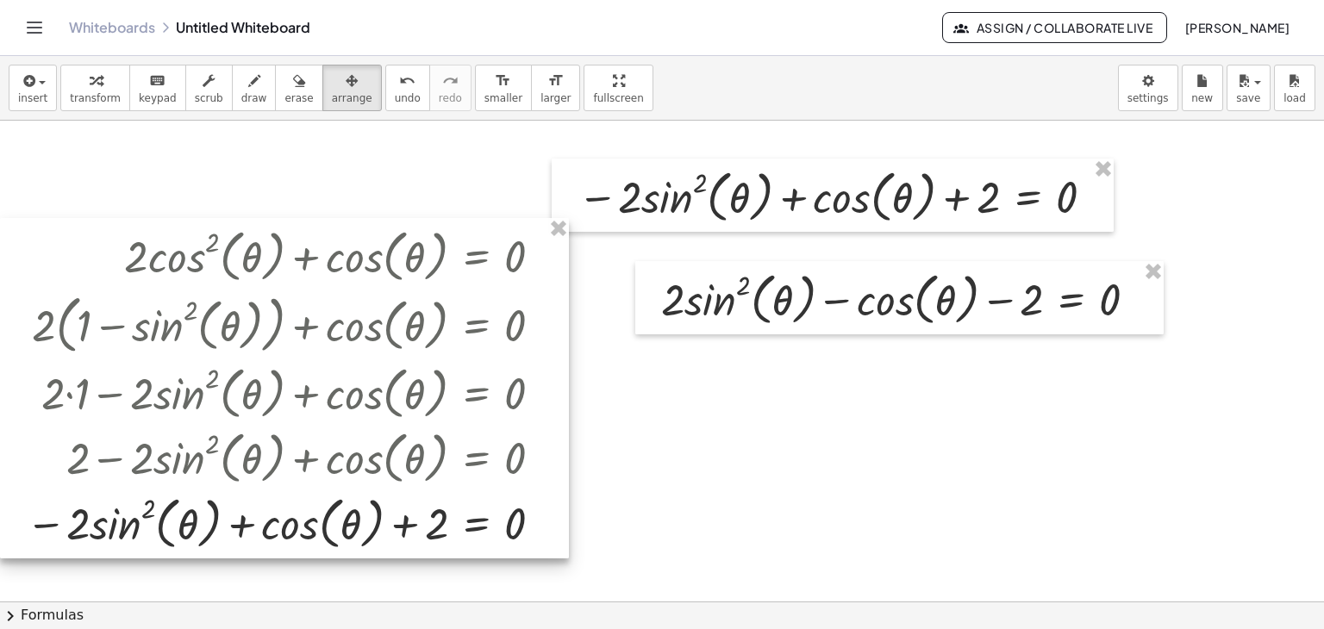
drag, startPoint x: 515, startPoint y: 208, endPoint x: 560, endPoint y: 264, distance: 71.8
click at [515, 281] on div at bounding box center [284, 388] width 569 height 340
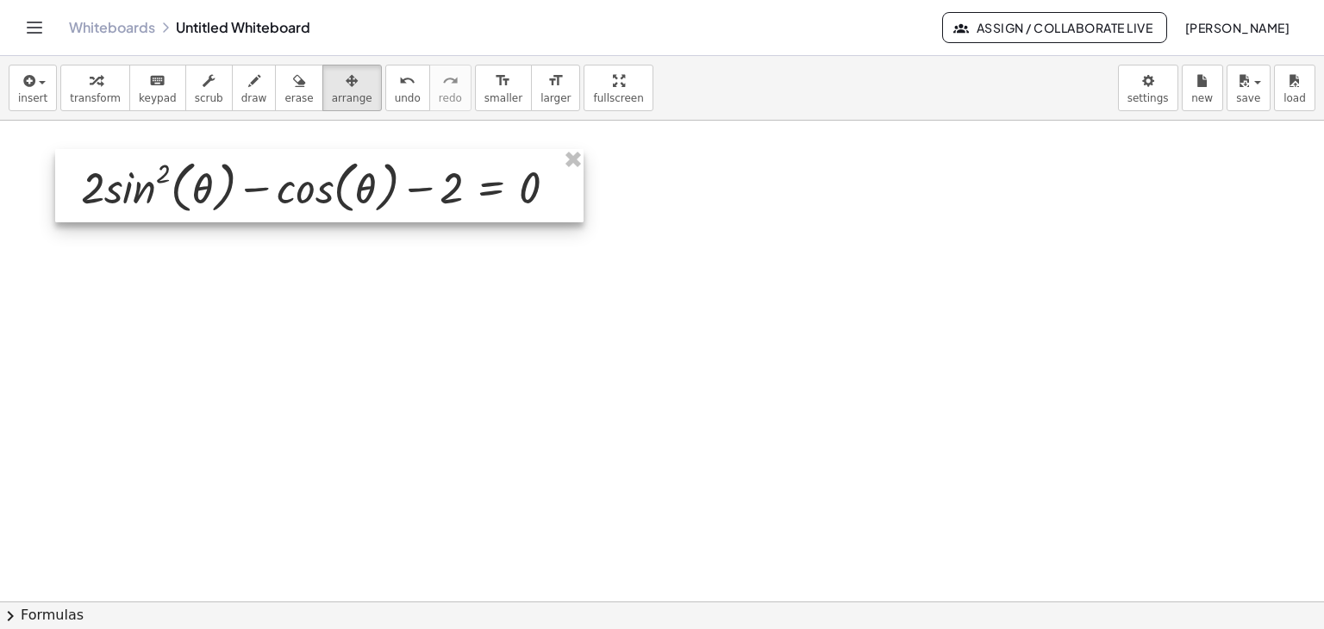
drag, startPoint x: 929, startPoint y: 297, endPoint x: 348, endPoint y: 184, distance: 591.9
click at [348, 184] on div at bounding box center [319, 186] width 528 height 74
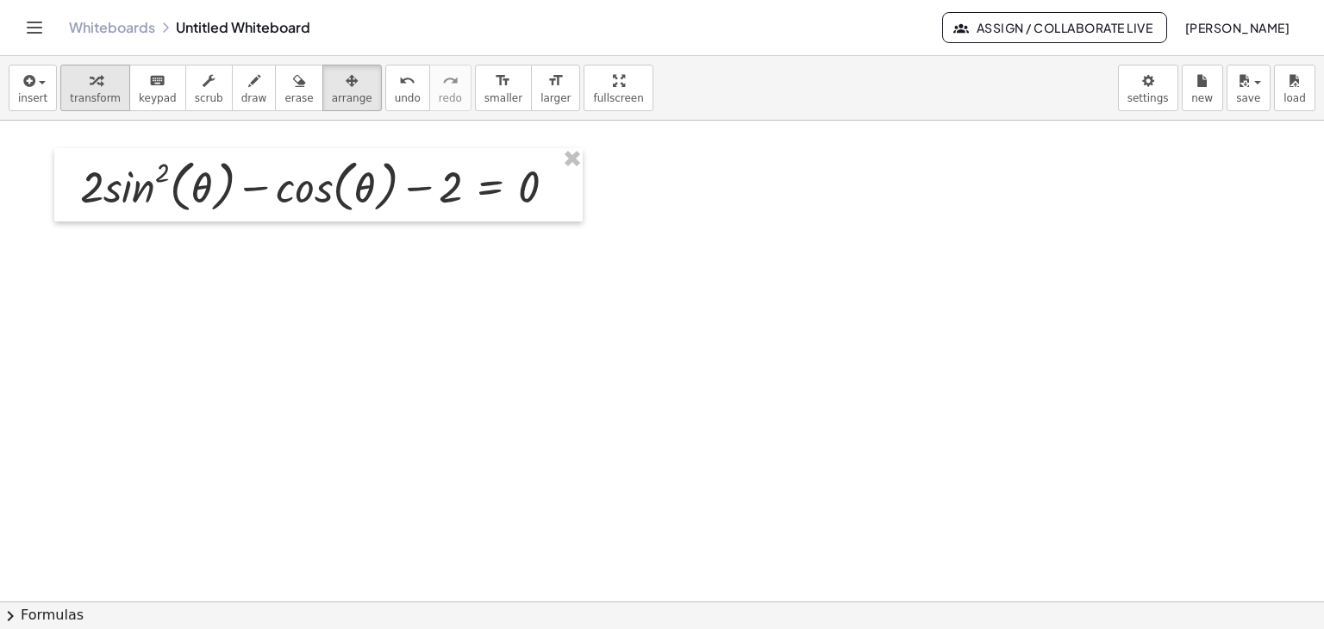
click at [84, 97] on span "transform" at bounding box center [95, 98] width 51 height 12
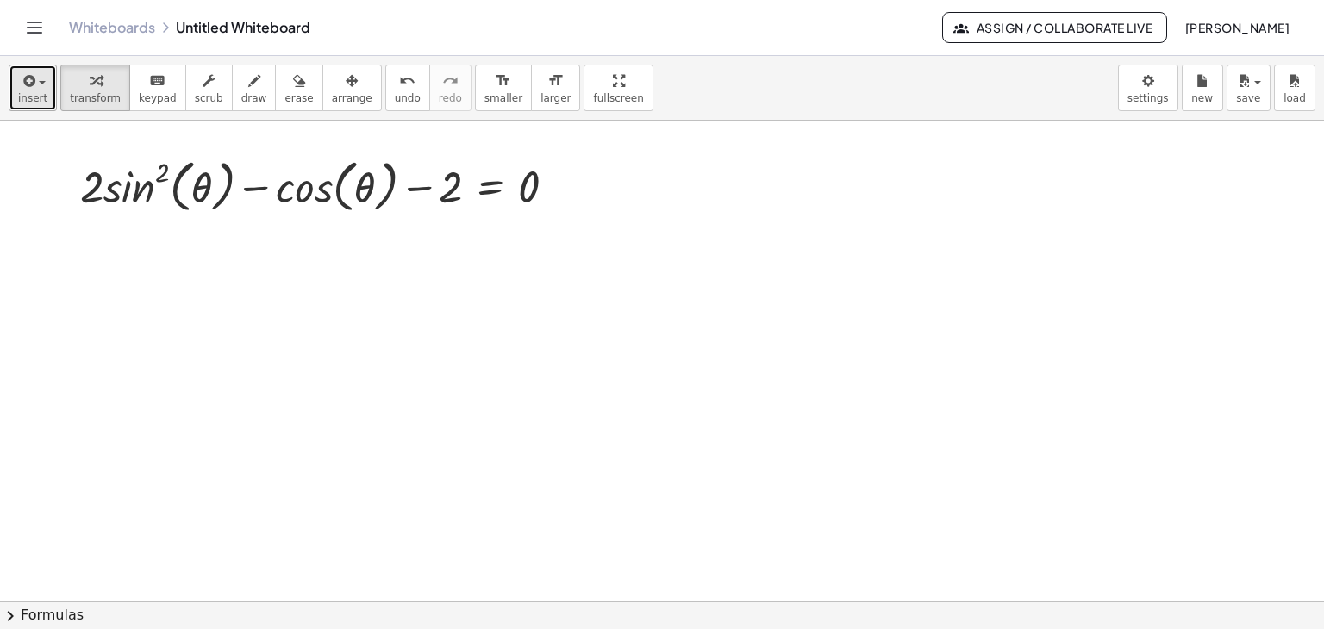
click at [21, 101] on span "insert" at bounding box center [32, 98] width 29 height 12
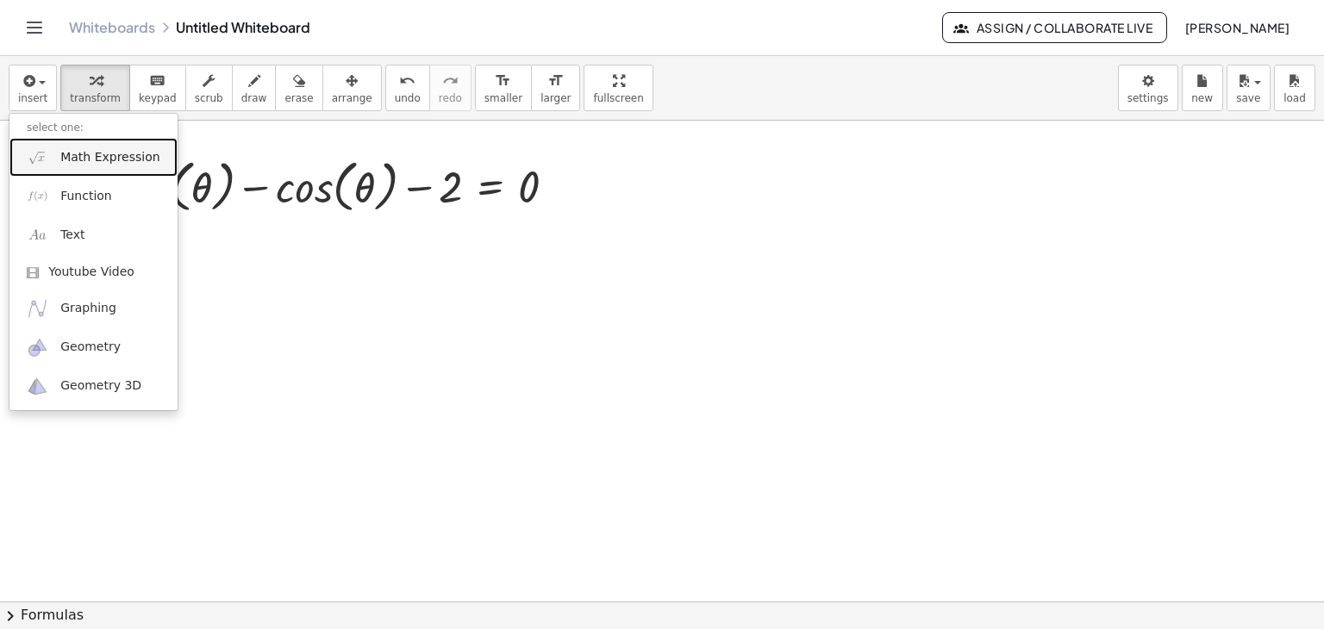
click at [33, 147] on img at bounding box center [38, 158] width 22 height 22
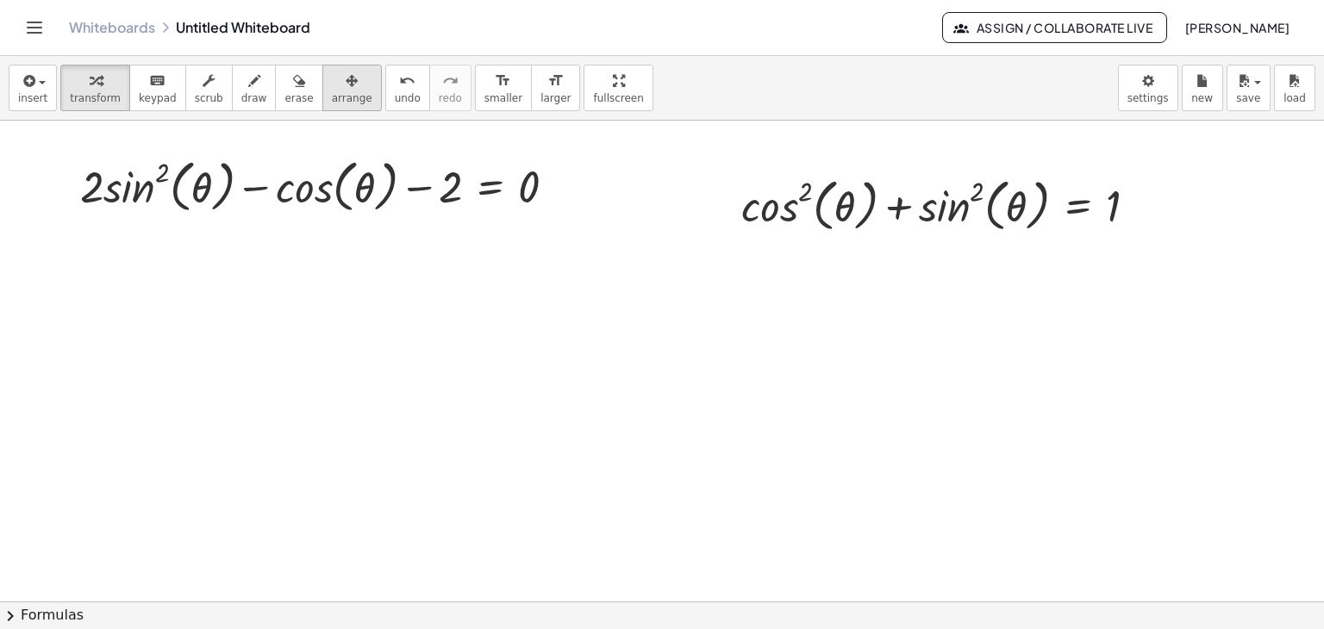
click at [332, 100] on span "arrange" at bounding box center [352, 98] width 41 height 12
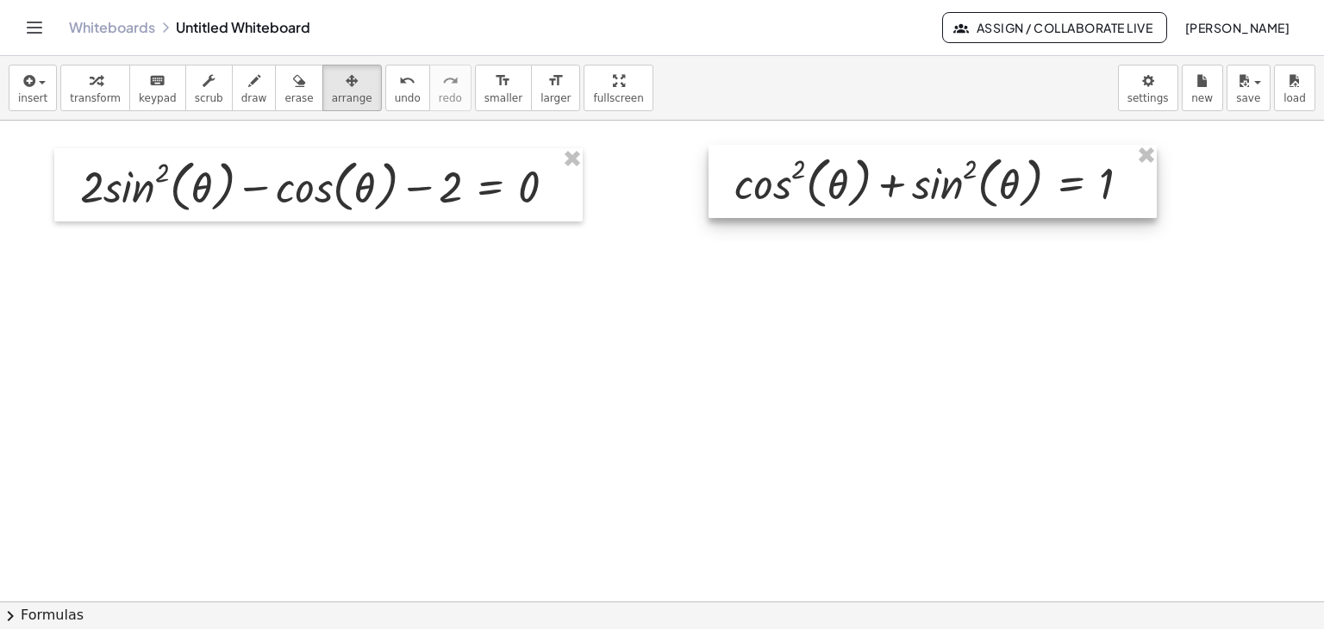
drag, startPoint x: 759, startPoint y: 223, endPoint x: 753, endPoint y: 201, distance: 23.0
click at [753, 201] on div at bounding box center [933, 182] width 448 height 74
drag, startPoint x: 92, startPoint y: 98, endPoint x: 855, endPoint y: 206, distance: 770.4
click at [96, 100] on span "transform" at bounding box center [95, 98] width 51 height 12
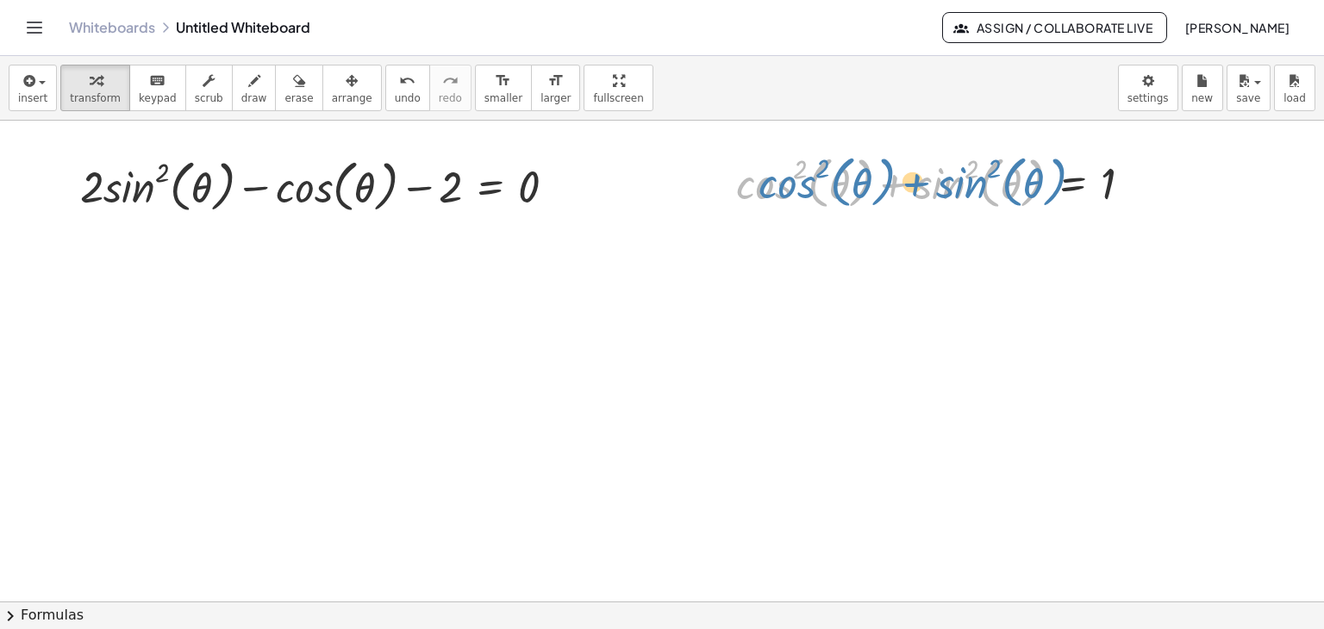
drag, startPoint x: 756, startPoint y: 185, endPoint x: 776, endPoint y: 186, distance: 19.8
click at [776, 186] on div at bounding box center [941, 182] width 427 height 66
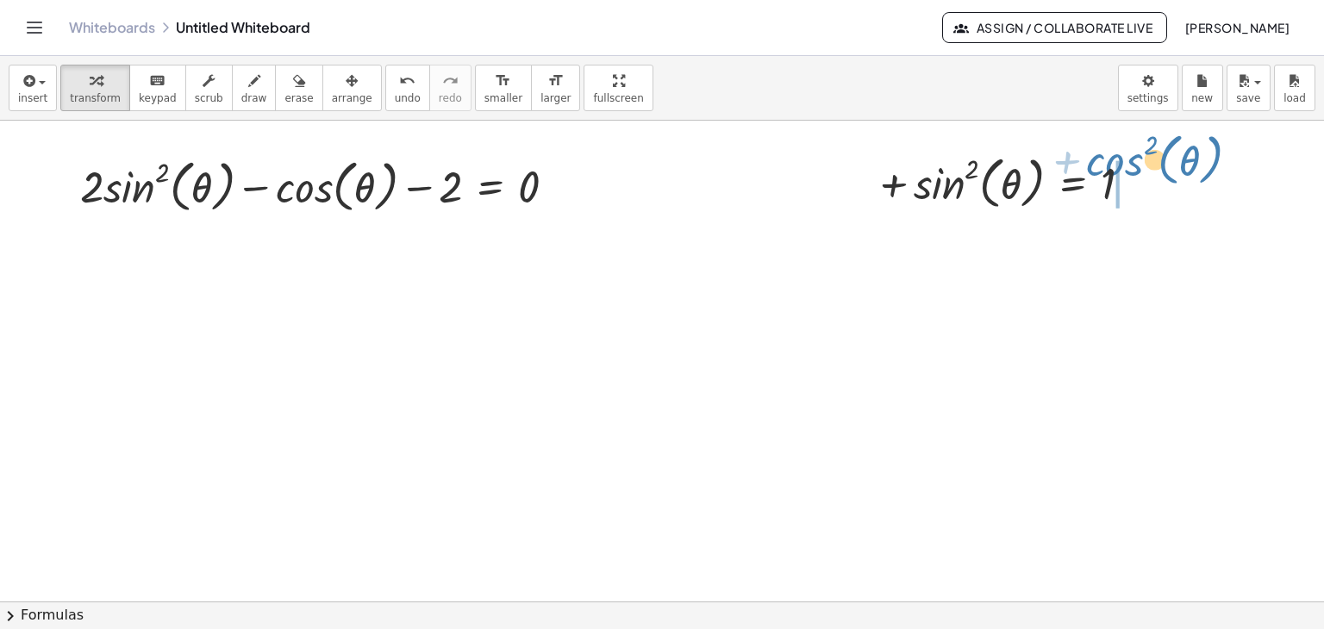
drag, startPoint x: 770, startPoint y: 186, endPoint x: 1121, endPoint y: 163, distance: 351.6
click at [1121, 163] on div at bounding box center [941, 182] width 427 height 66
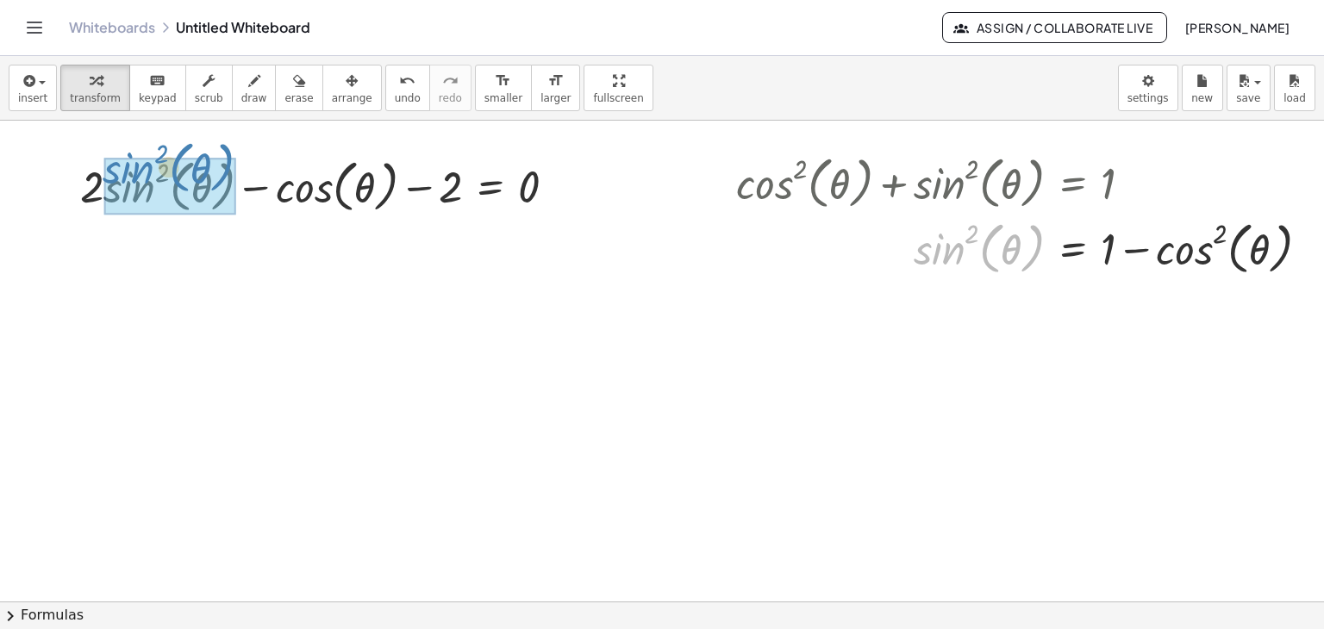
drag, startPoint x: 952, startPoint y: 253, endPoint x: 141, endPoint y: 172, distance: 814.3
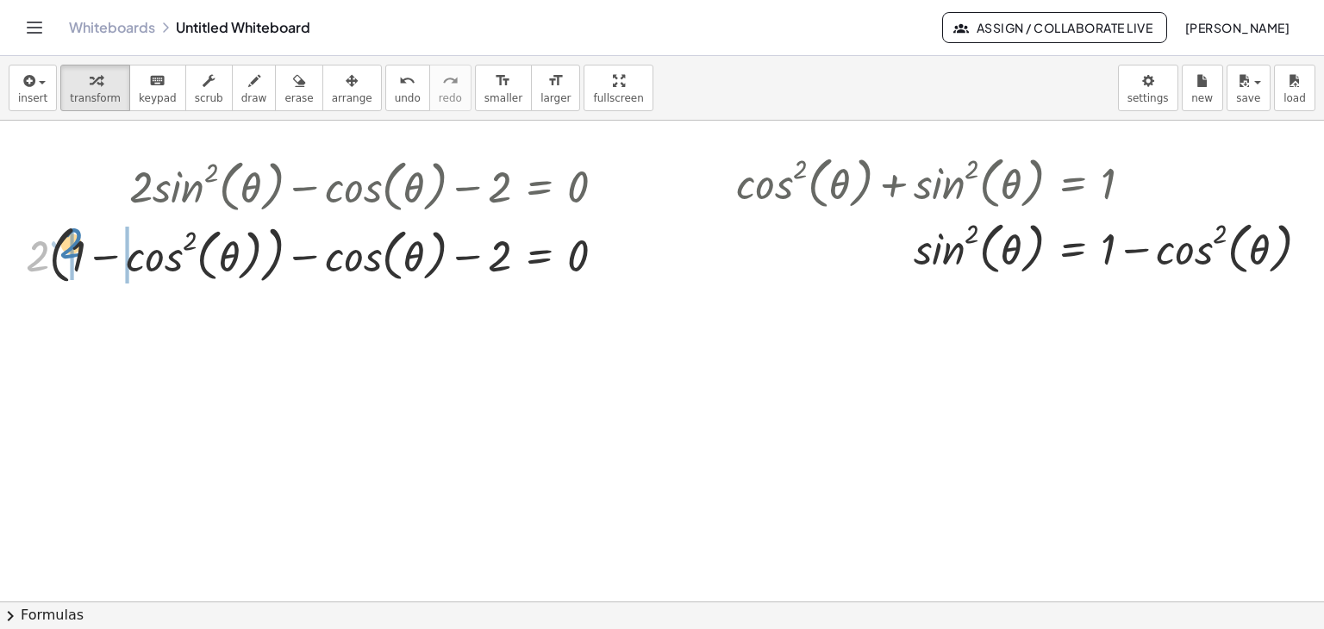
drag, startPoint x: 37, startPoint y: 253, endPoint x: 74, endPoint y: 241, distance: 38.7
click at [74, 241] on div at bounding box center [322, 253] width 610 height 72
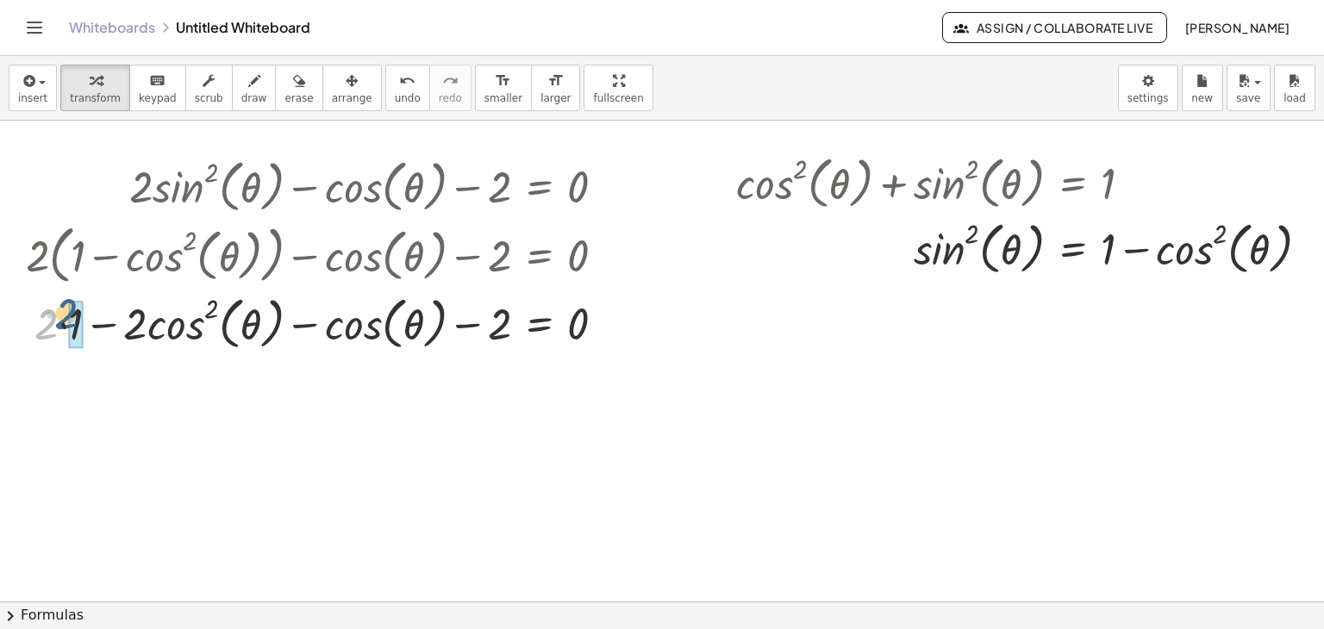
drag, startPoint x: 41, startPoint y: 335, endPoint x: 61, endPoint y: 325, distance: 22.4
click at [61, 325] on div at bounding box center [322, 322] width 610 height 66
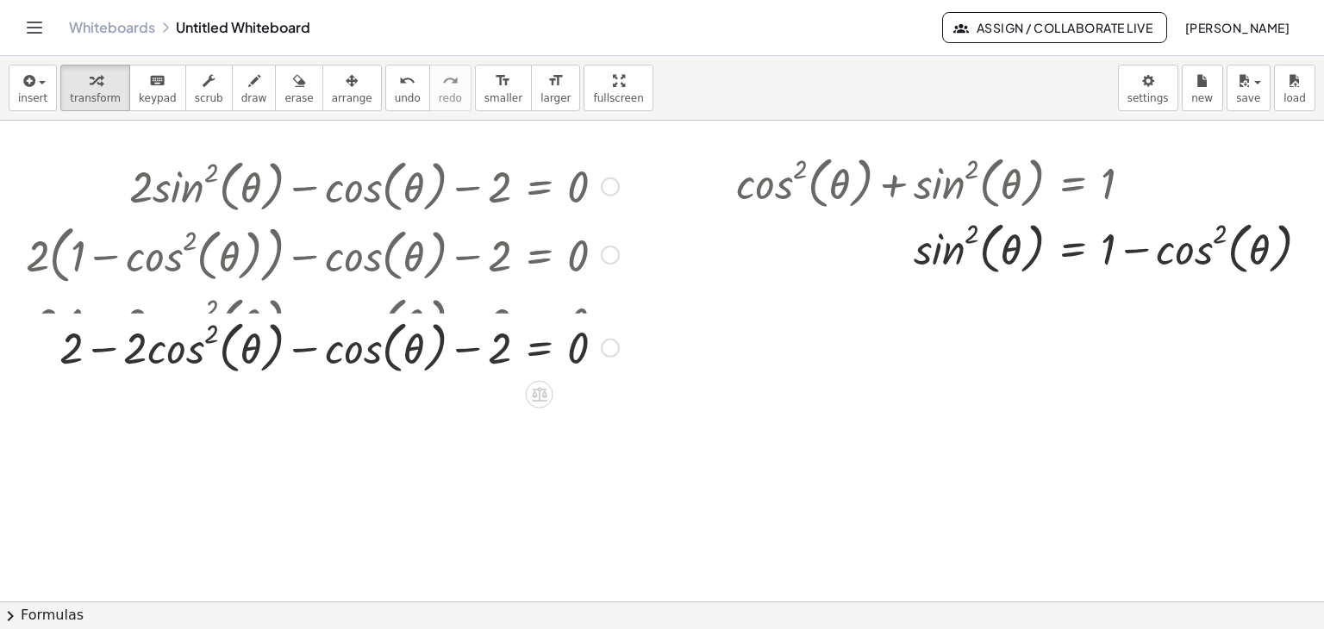
drag, startPoint x: 611, startPoint y: 384, endPoint x: 632, endPoint y: 323, distance: 63.8
click at [540, 348] on div "+ − cos ( , θ ) − 2 = 0 − cos ( , θ ) 2 2 · 2 ·" at bounding box center [540, 348] width 0 height 0
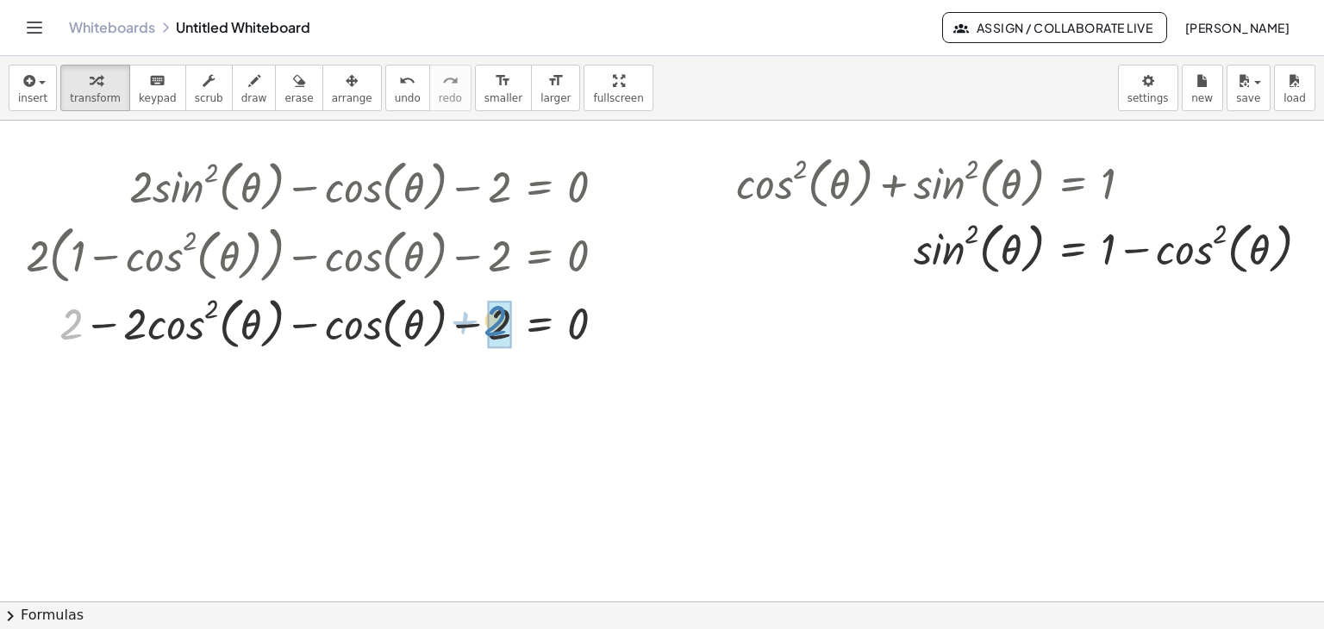
drag, startPoint x: 66, startPoint y: 335, endPoint x: 490, endPoint y: 332, distance: 424.1
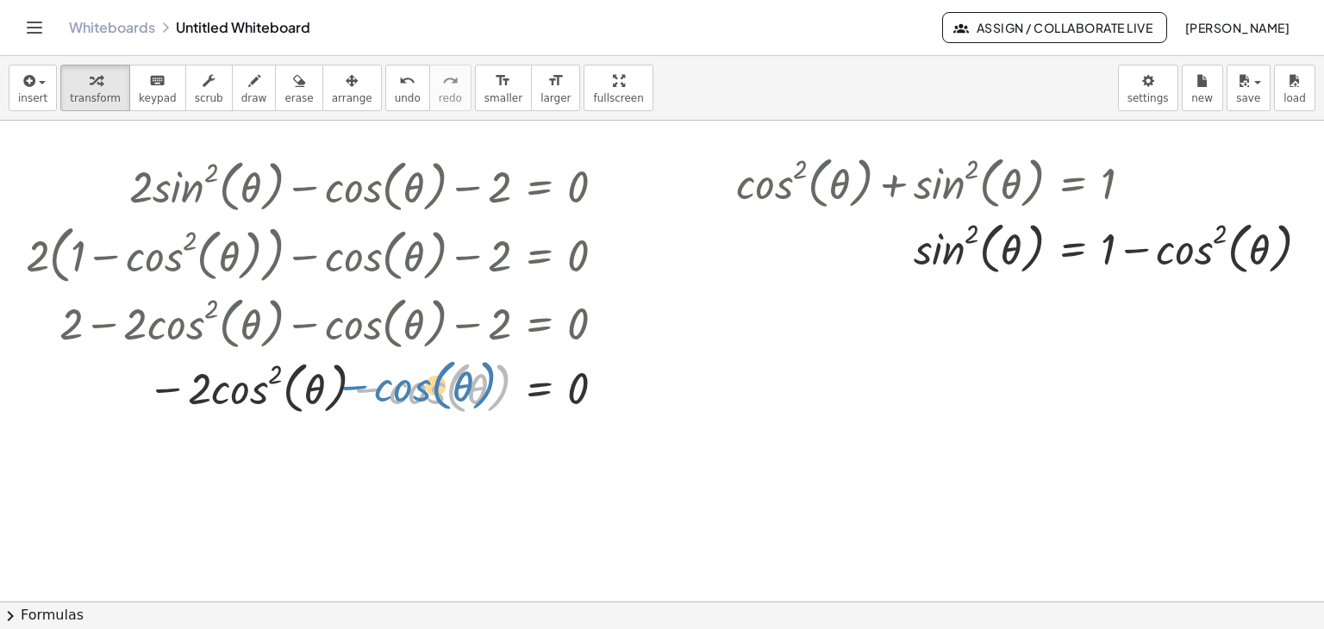
drag, startPoint x: 365, startPoint y: 390, endPoint x: 351, endPoint y: 388, distance: 14.0
click at [351, 388] on div at bounding box center [322, 387] width 610 height 66
drag, startPoint x: 363, startPoint y: 390, endPoint x: 362, endPoint y: 399, distance: 9.5
click at [362, 399] on div at bounding box center [322, 387] width 610 height 66
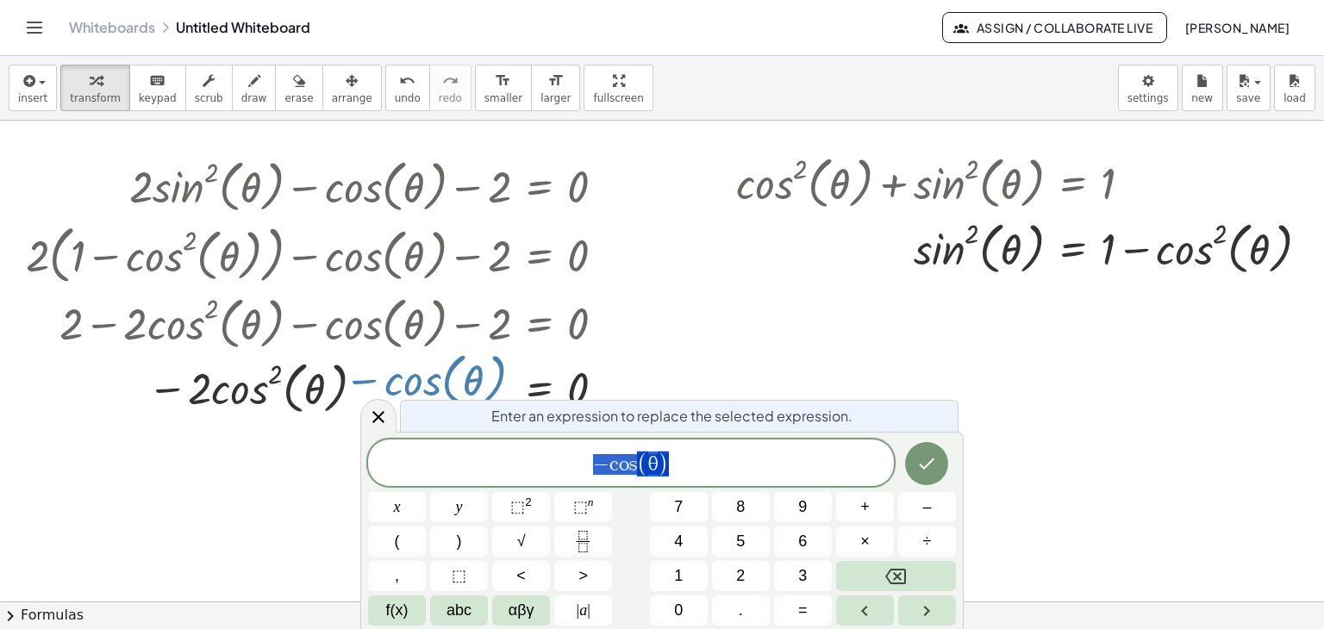
drag, startPoint x: 408, startPoint y: 394, endPoint x: 404, endPoint y: 378, distance: 15.9
click at [403, 377] on div at bounding box center [322, 387] width 610 height 66
click at [637, 358] on div at bounding box center [673, 313] width 1346 height 1074
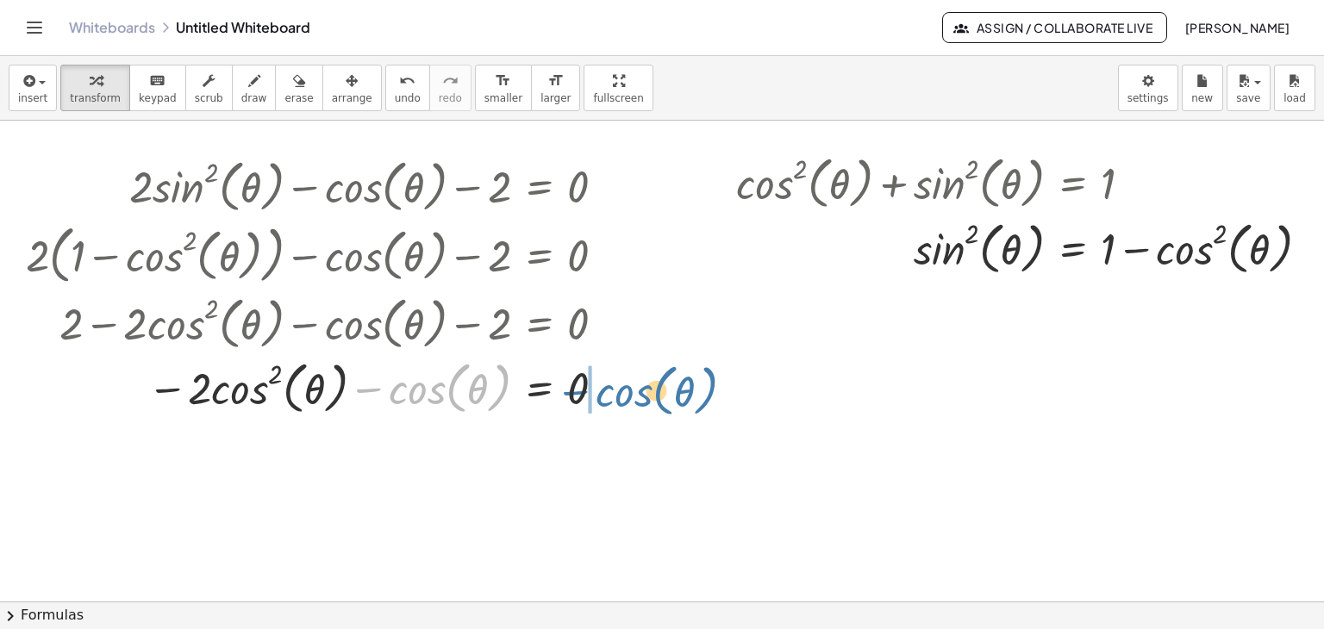
drag, startPoint x: 401, startPoint y: 390, endPoint x: 608, endPoint y: 392, distance: 206.9
click at [608, 392] on div at bounding box center [322, 387] width 610 height 66
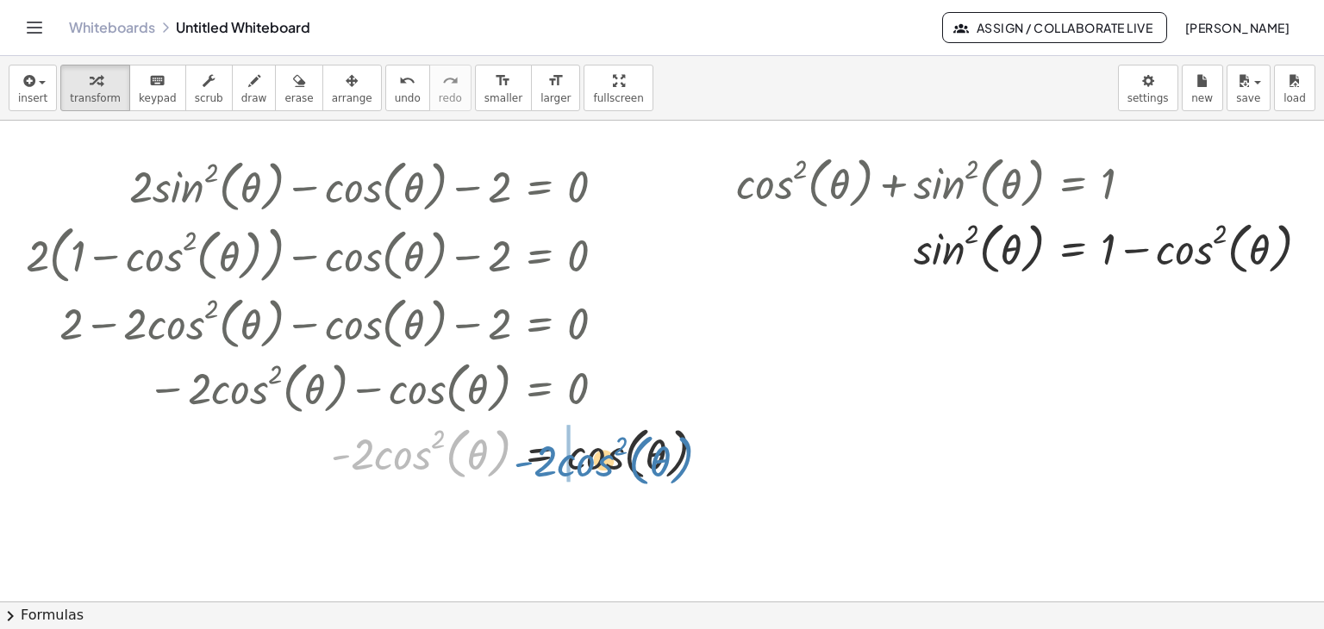
drag, startPoint x: 387, startPoint y: 460, endPoint x: 571, endPoint y: 467, distance: 184.6
click at [571, 467] on div at bounding box center [373, 452] width 712 height 66
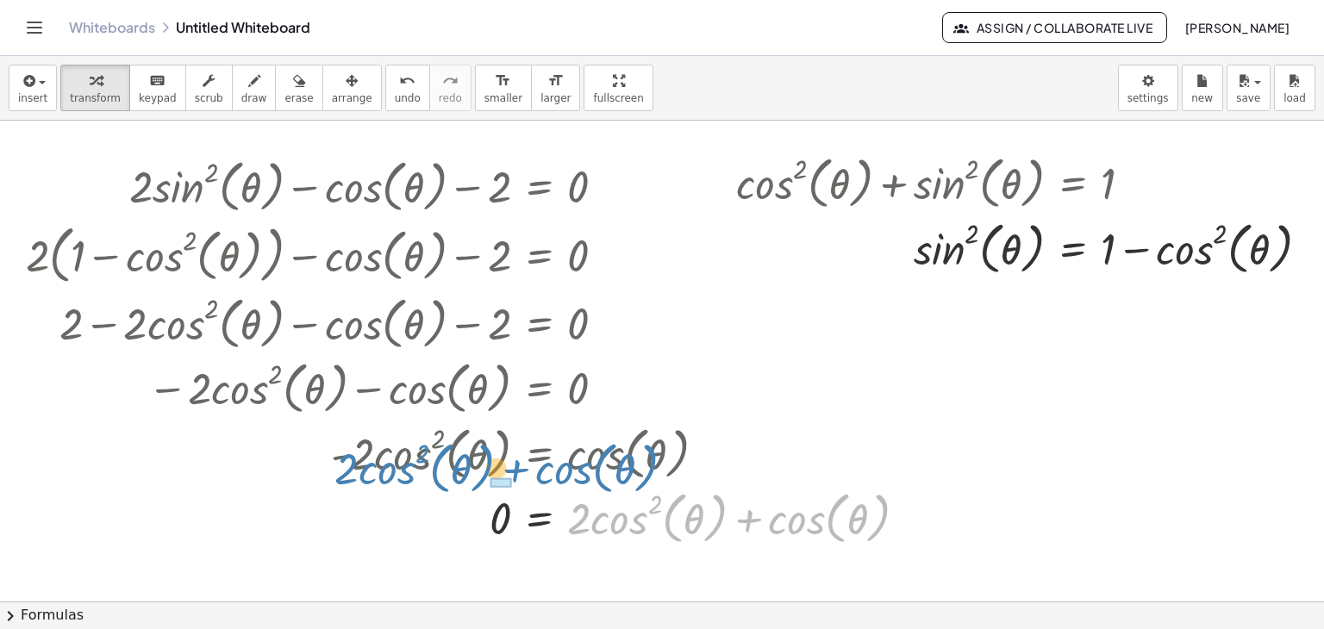
drag, startPoint x: 621, startPoint y: 525, endPoint x: 389, endPoint y: 475, distance: 238.0
click at [540, 187] on div "+ · 2 · sin ( , θ ) 2 − cos ( , θ ) − 2 = 0 + · 2 · ( + 1 − cos ( , θ ) 2 ) − c…" at bounding box center [540, 187] width 0 height 0
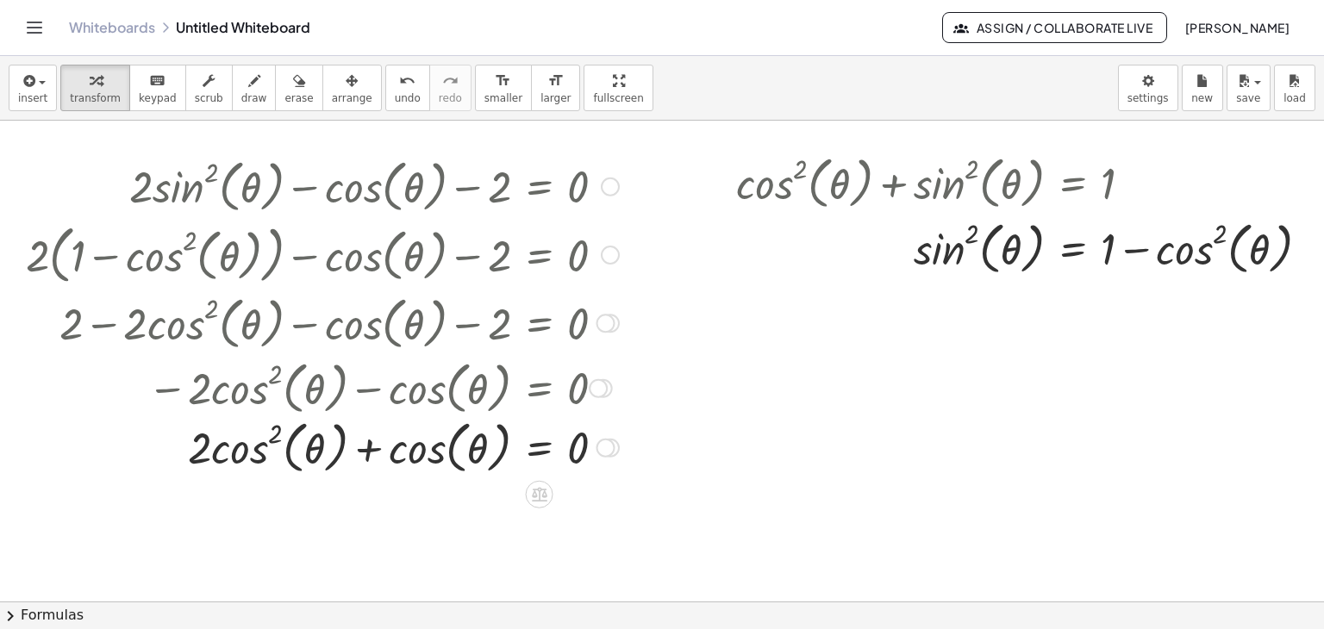
drag, startPoint x: 613, startPoint y: 519, endPoint x: 590, endPoint y: 440, distance: 81.8
click at [540, 448] on div "cos ( , θ ) = cos ( , θ ) 2 · 2 · 0 + +" at bounding box center [540, 448] width 0 height 0
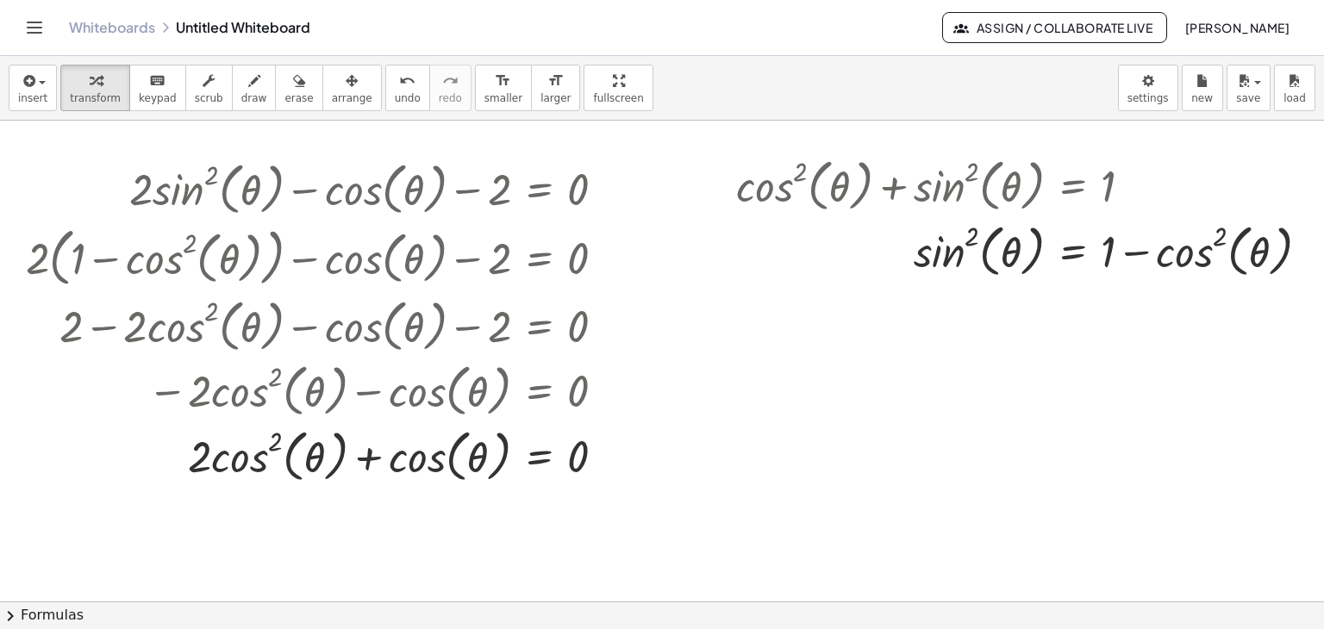
scroll to position [345, 0]
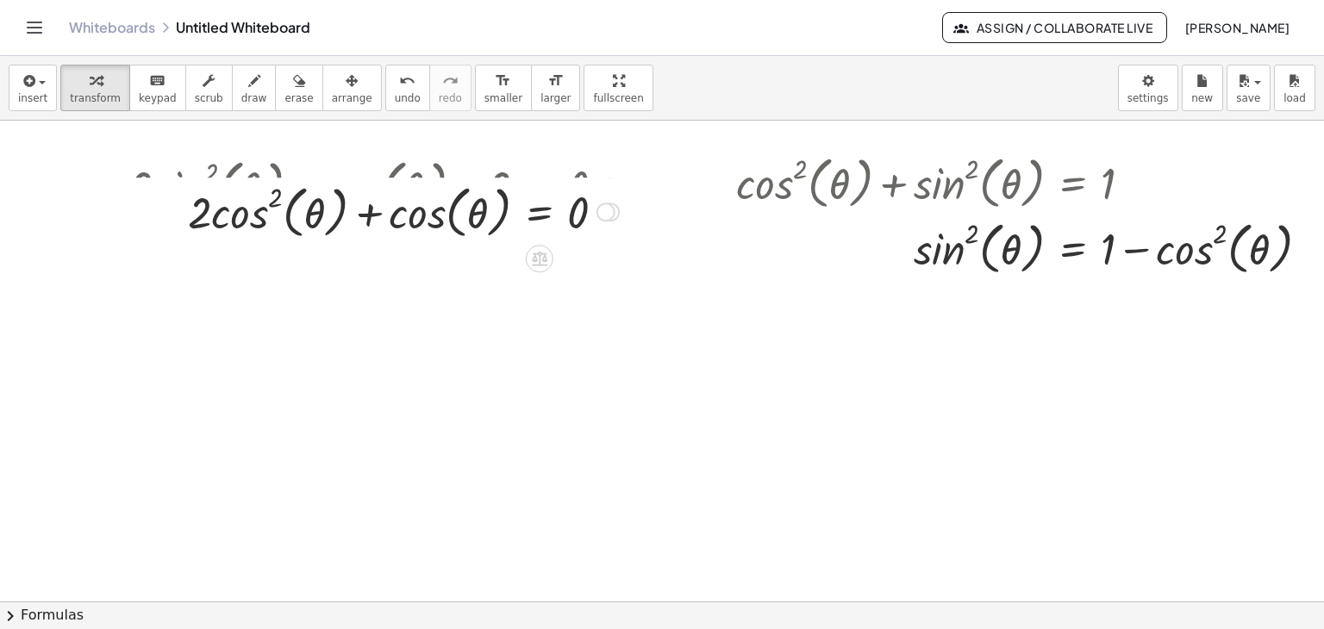
drag, startPoint x: 603, startPoint y: 451, endPoint x: 637, endPoint y: 194, distance: 259.1
click at [637, 194] on div "+ · 2 · cos ( , θ ) 2 + cos ( , θ ) = 0 + · 2 · cos ( , θ ) · cos ( , θ ) + cos…" at bounding box center [673, 313] width 1346 height 1074
